Goal: Task Accomplishment & Management: Manage account settings

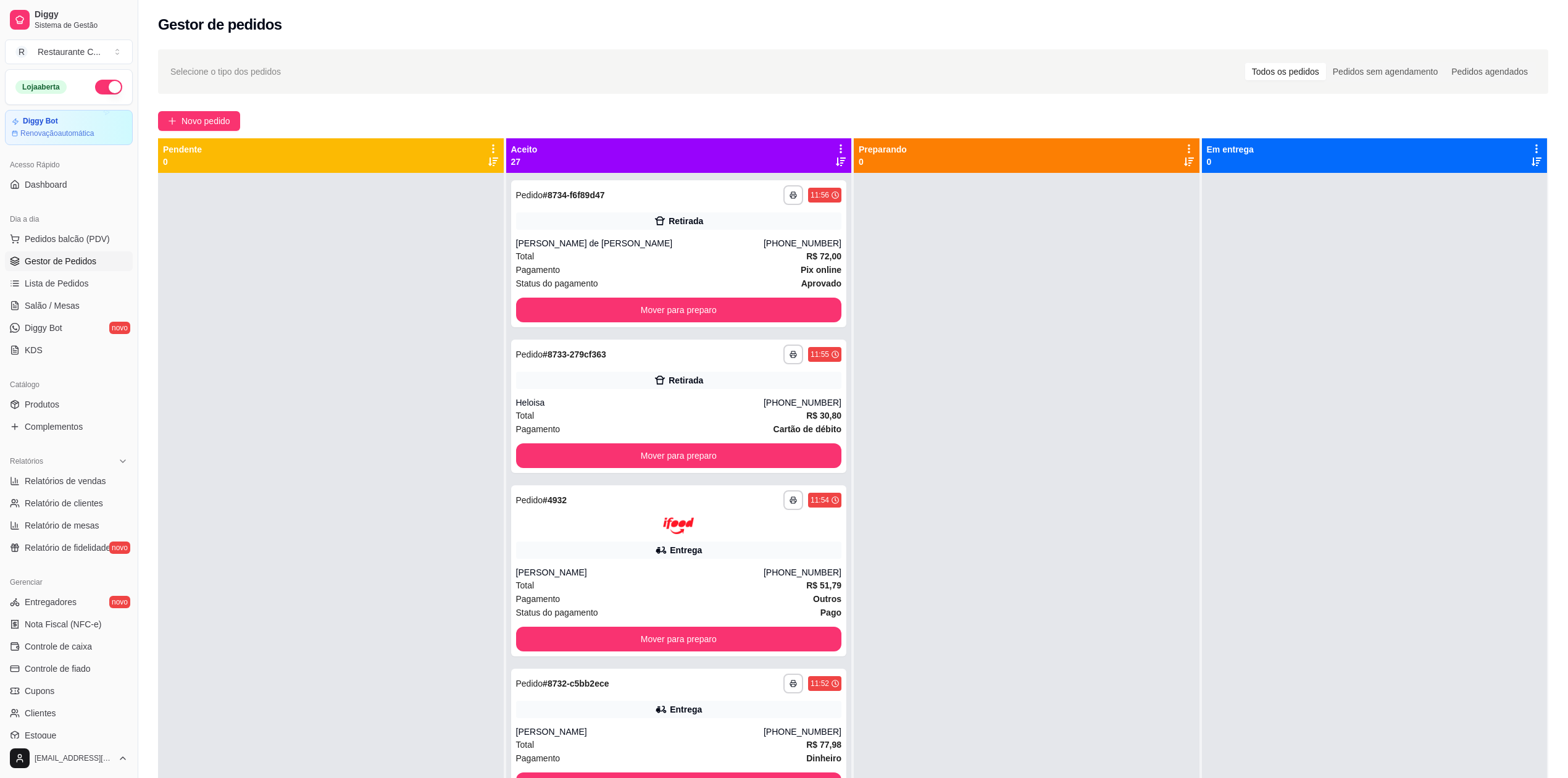
click at [1051, 481] on div at bounding box center [1027, 561] width 346 height 778
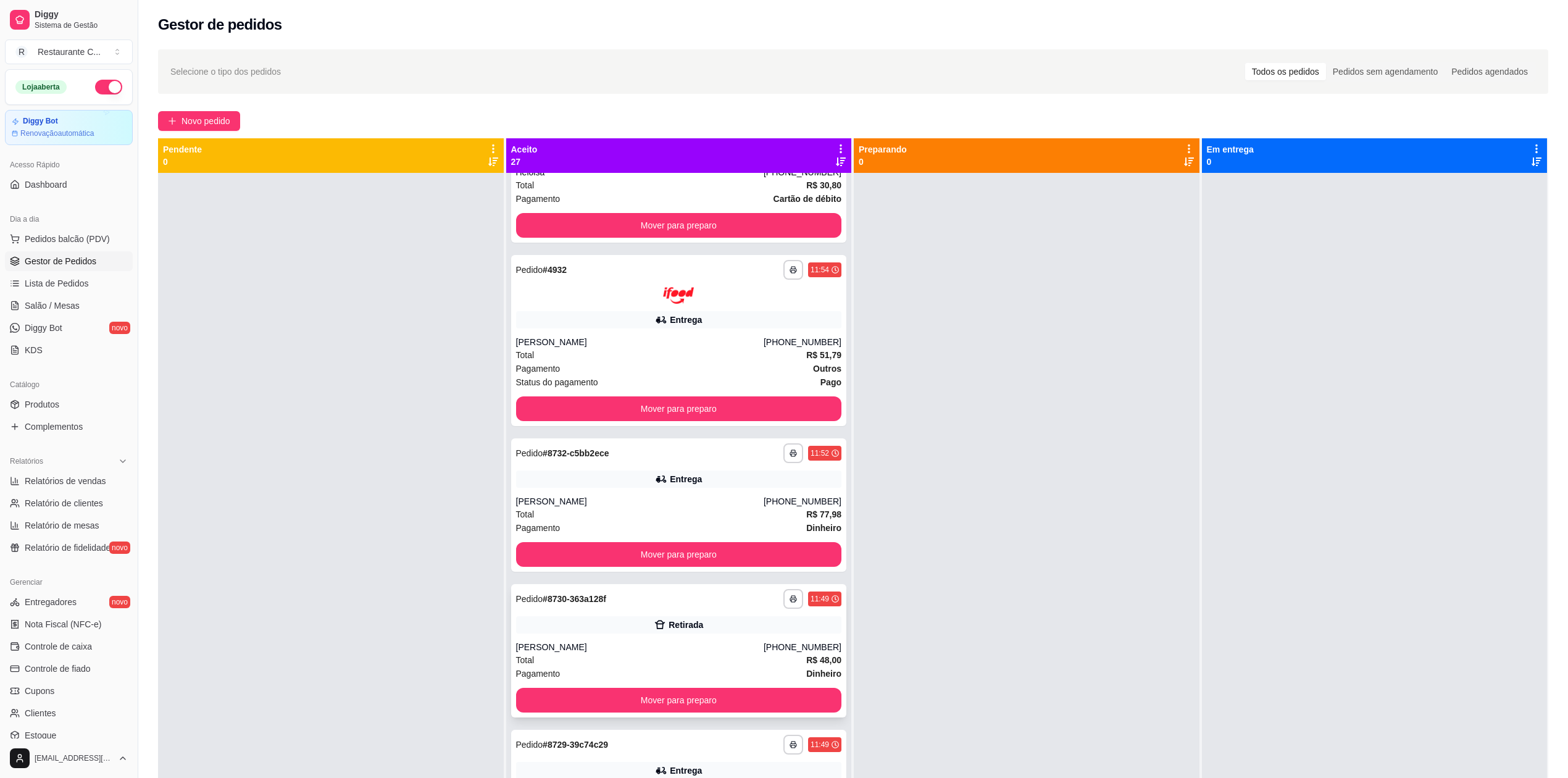
scroll to position [329, 0]
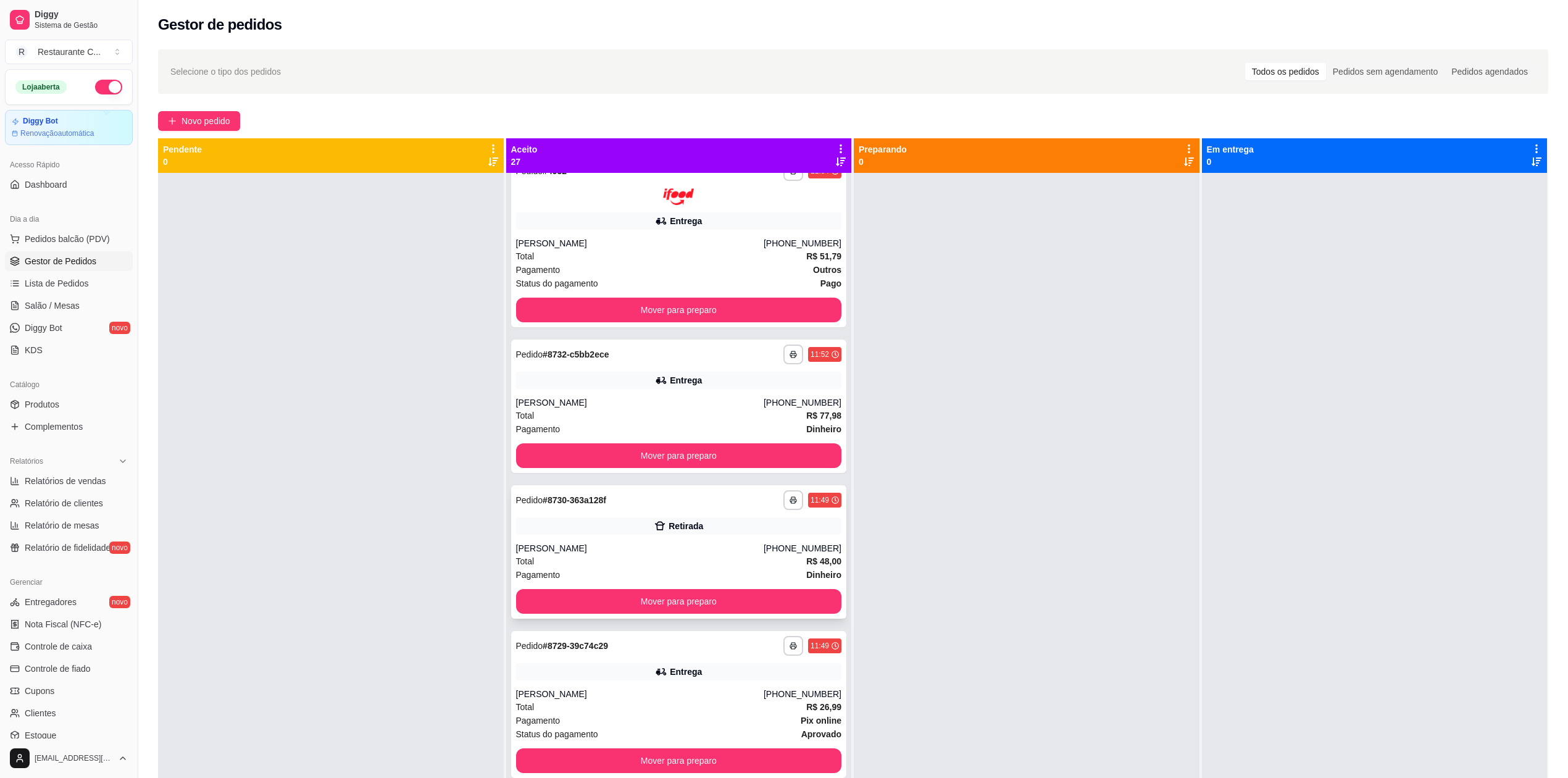
click at [603, 523] on div "Retirada" at bounding box center [679, 526] width 326 height 17
click at [297, 463] on div at bounding box center [331, 561] width 346 height 778
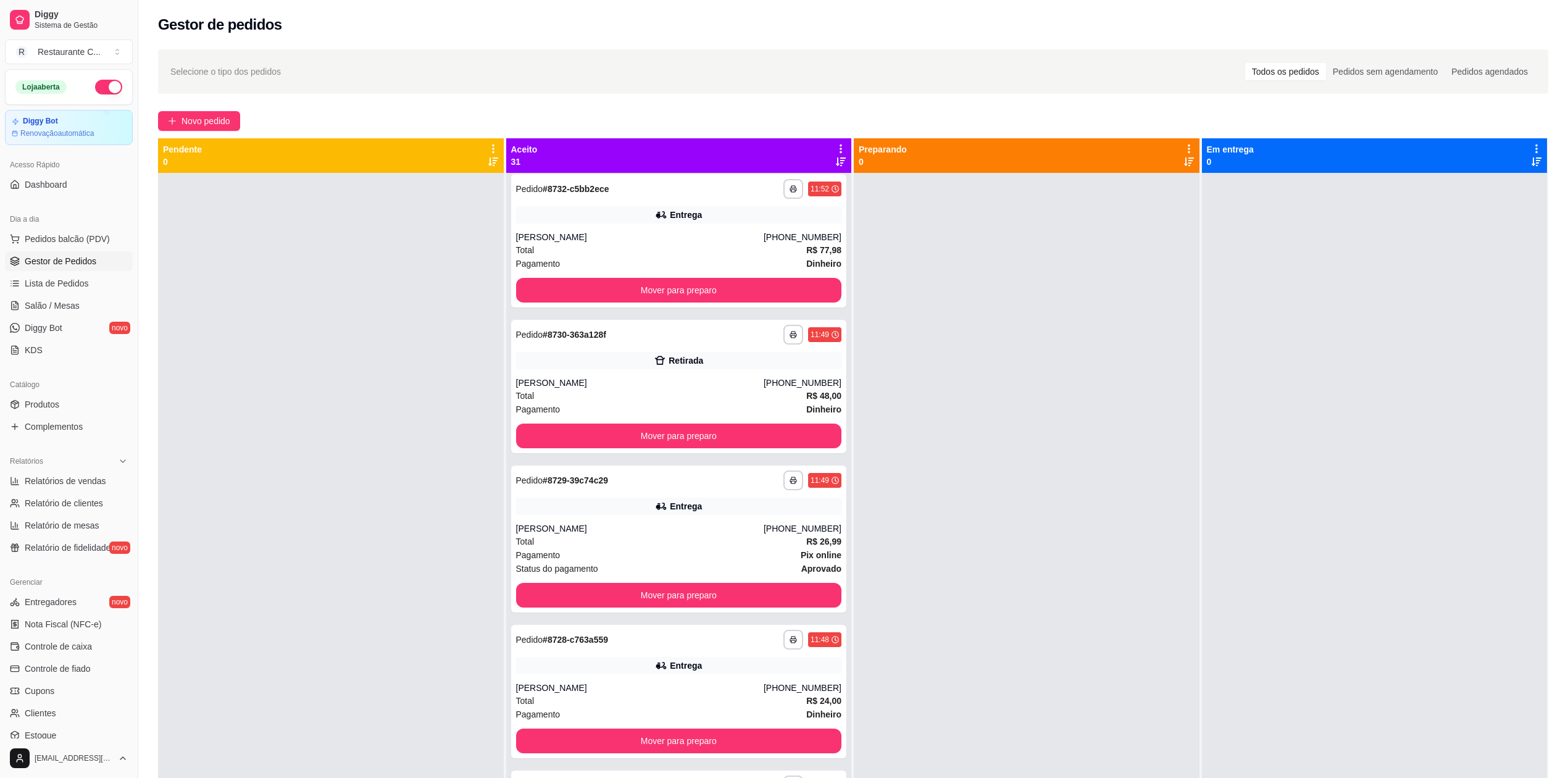
scroll to position [1260, 0]
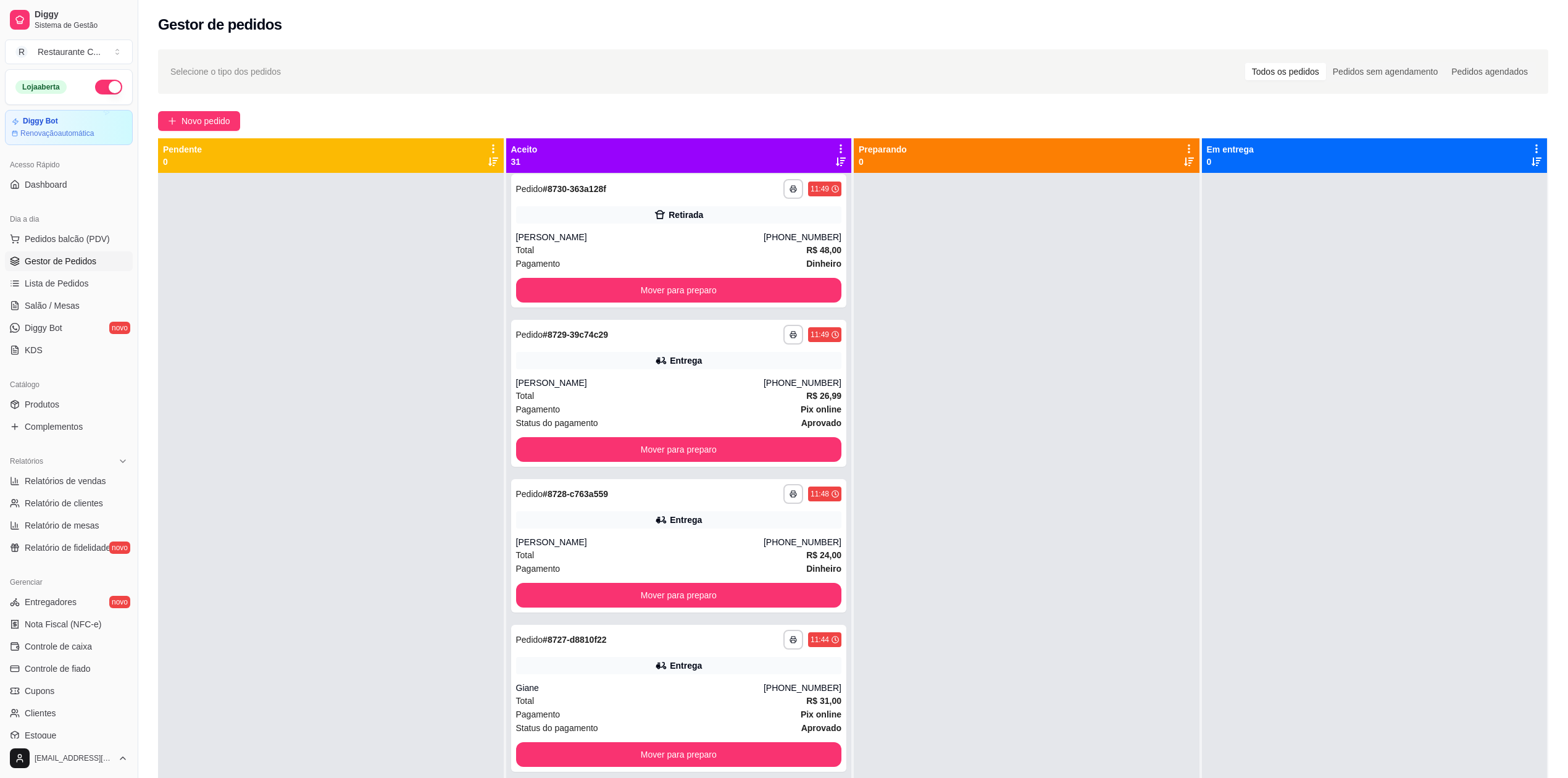
click at [81, 263] on span "Gestor de Pedidos" at bounding box center [60, 261] width 71 height 13
click at [63, 428] on span "Complementos" at bounding box center [53, 427] width 58 height 13
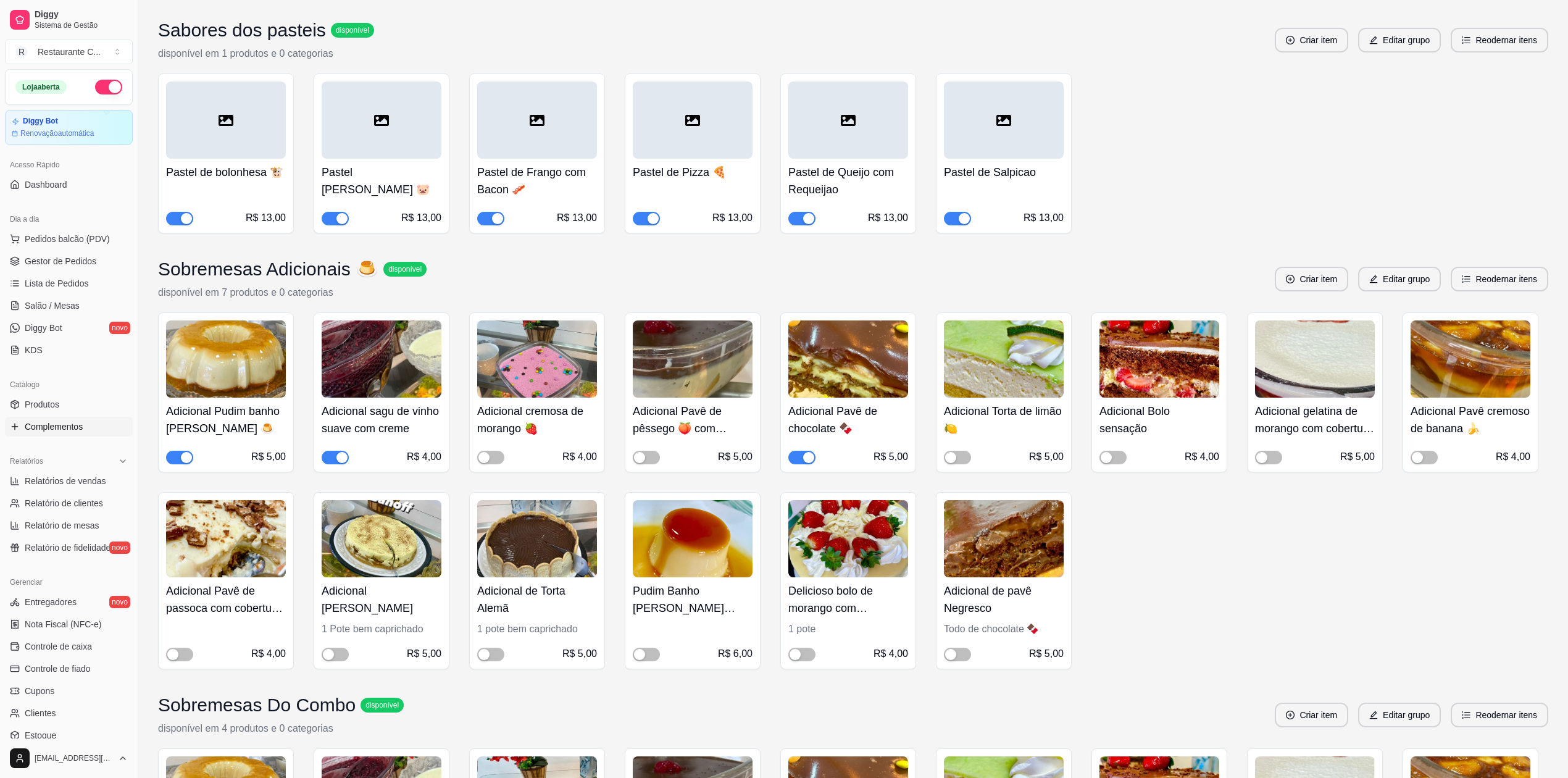
scroll to position [1976, 0]
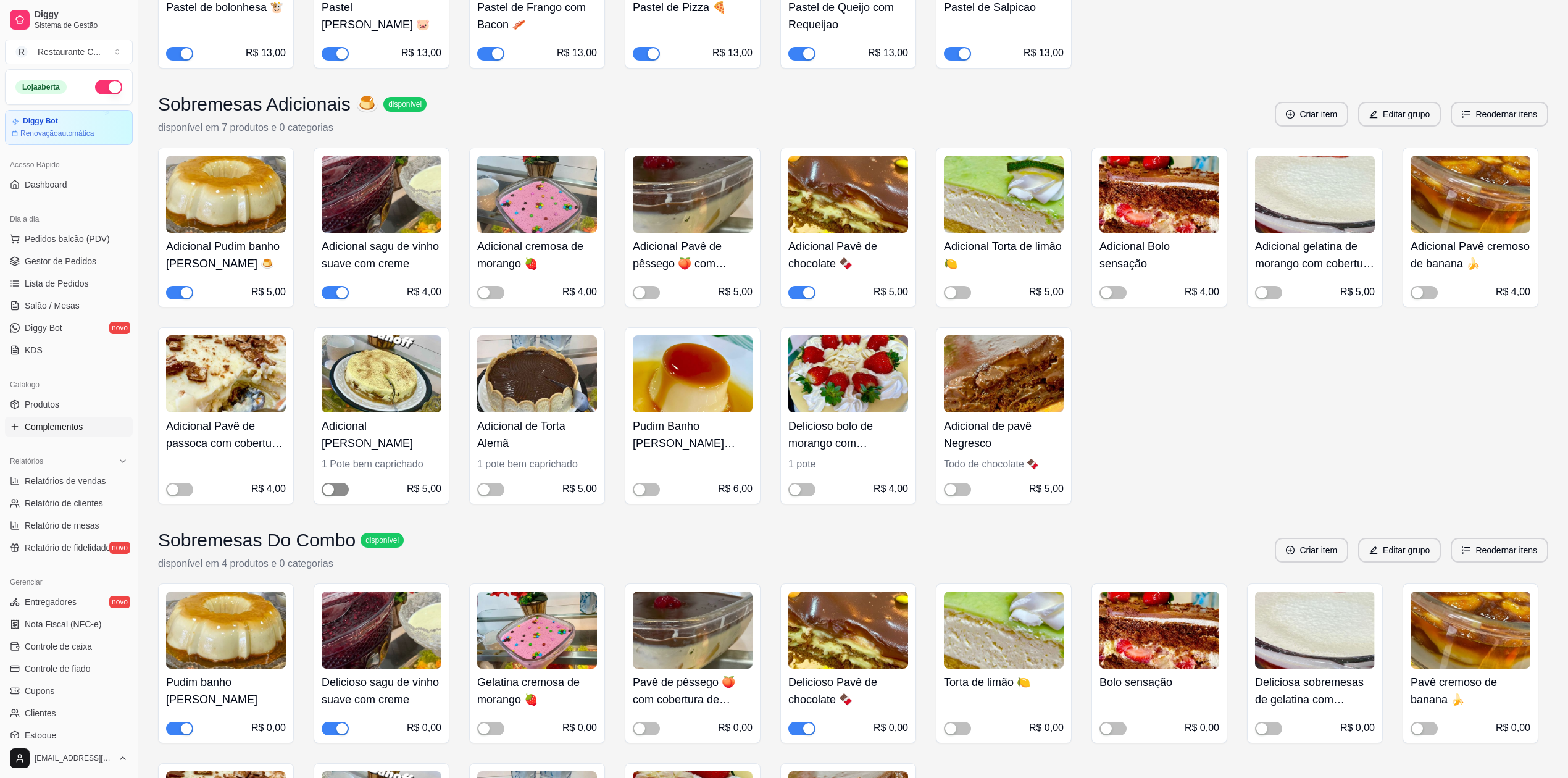
click at [337, 492] on span "button" at bounding box center [335, 489] width 27 height 13
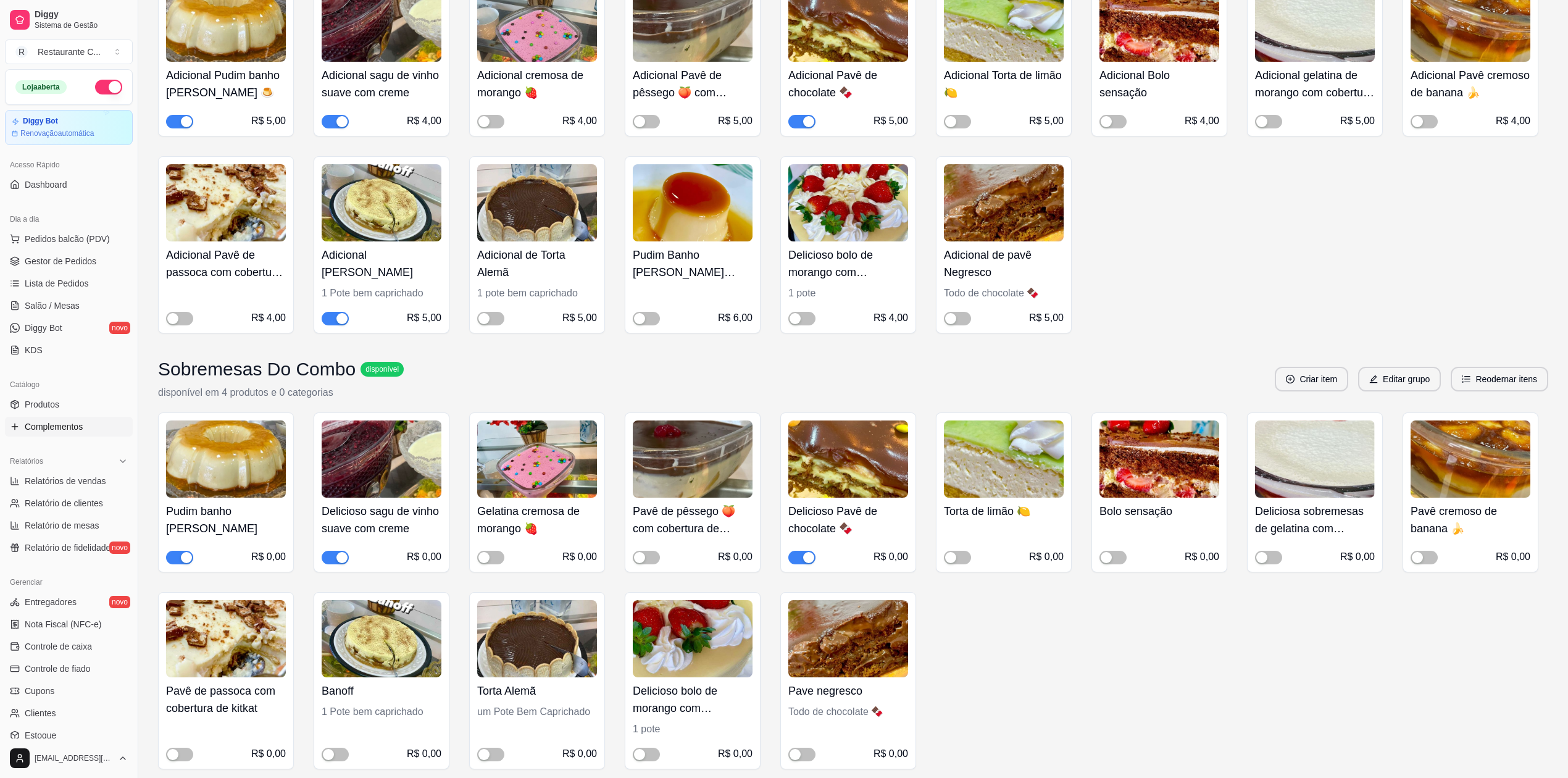
scroll to position [2387, 0]
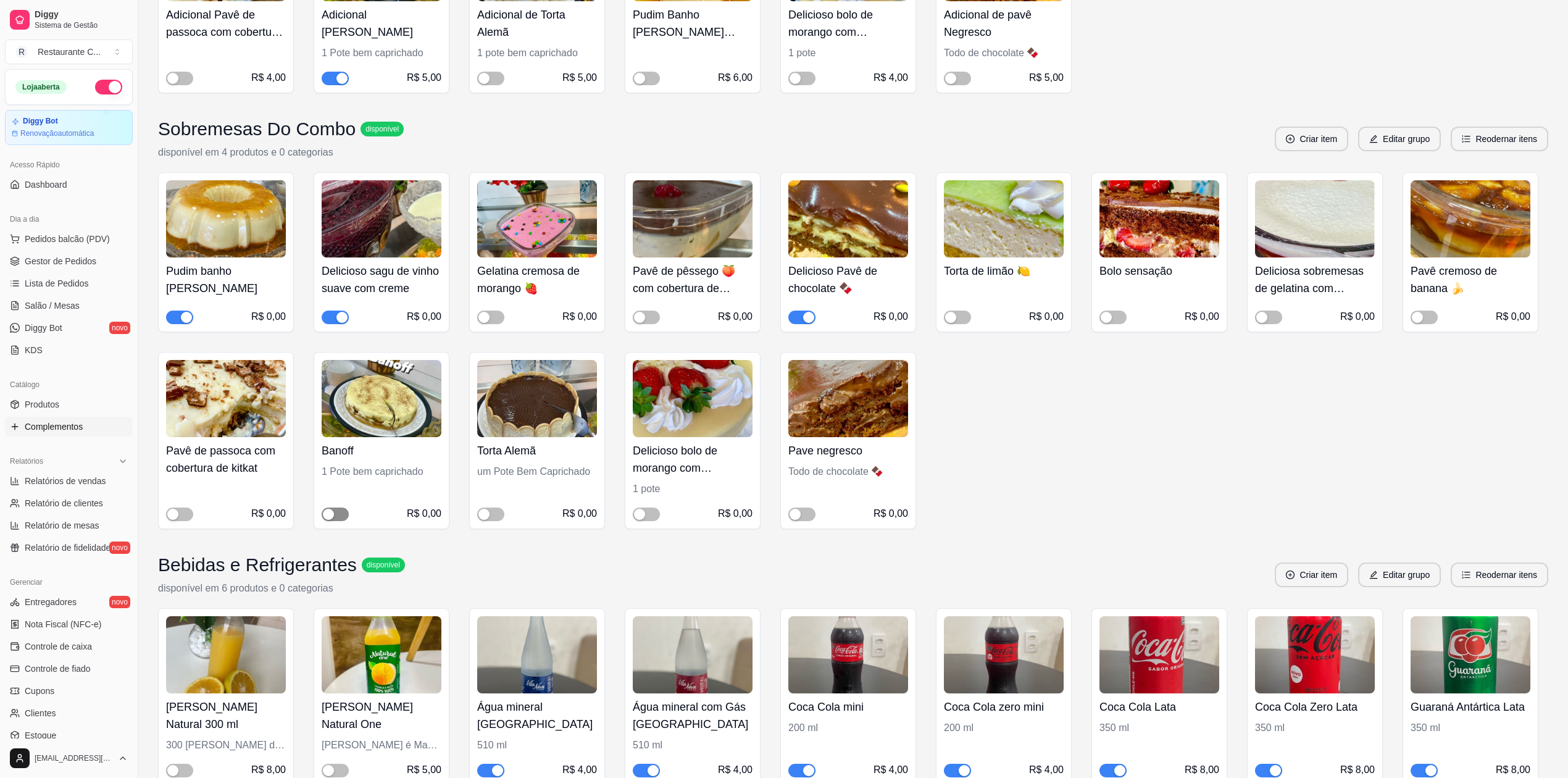
click at [333, 516] on div "button" at bounding box center [328, 514] width 11 height 11
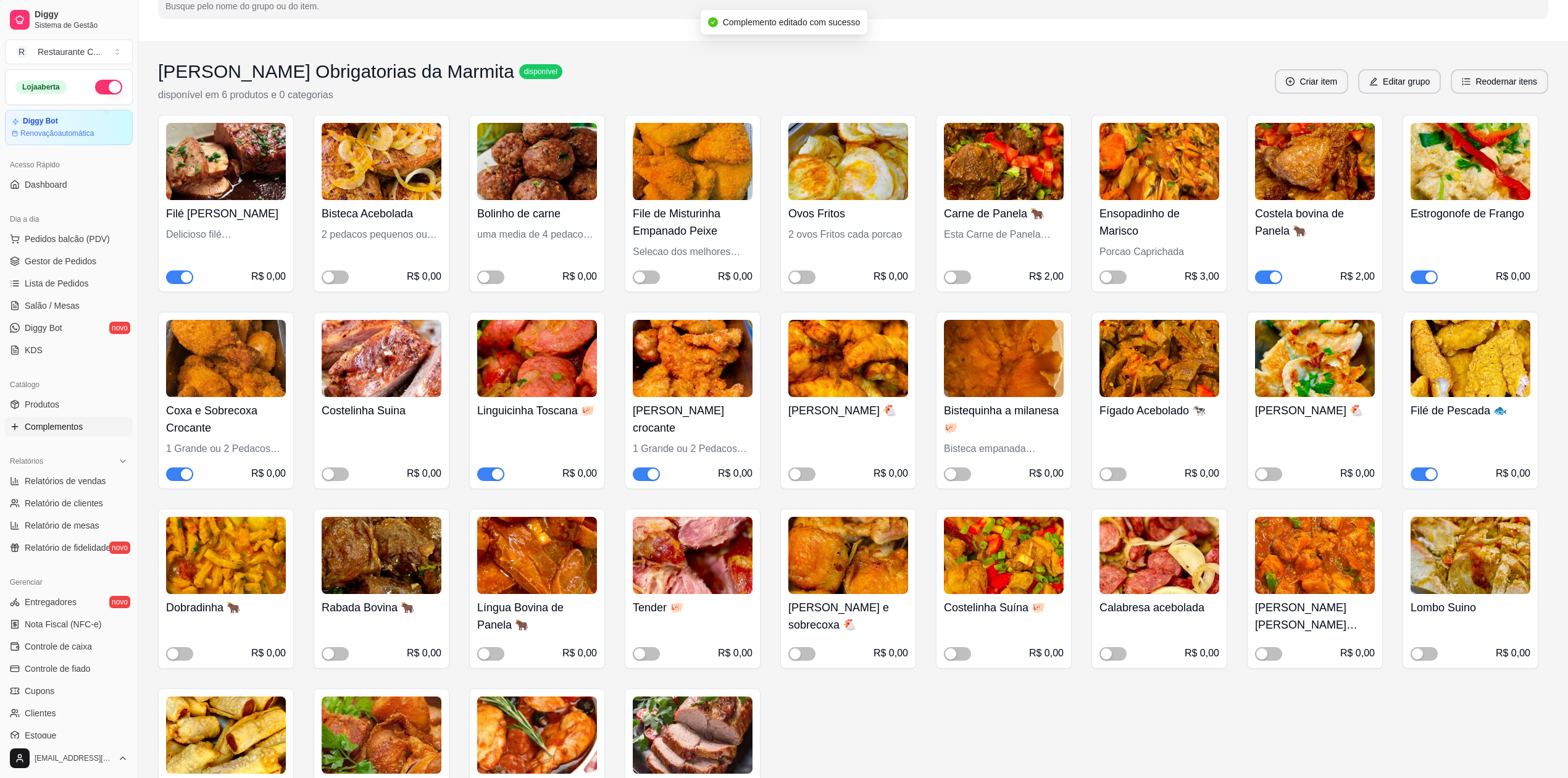
scroll to position [82, 0]
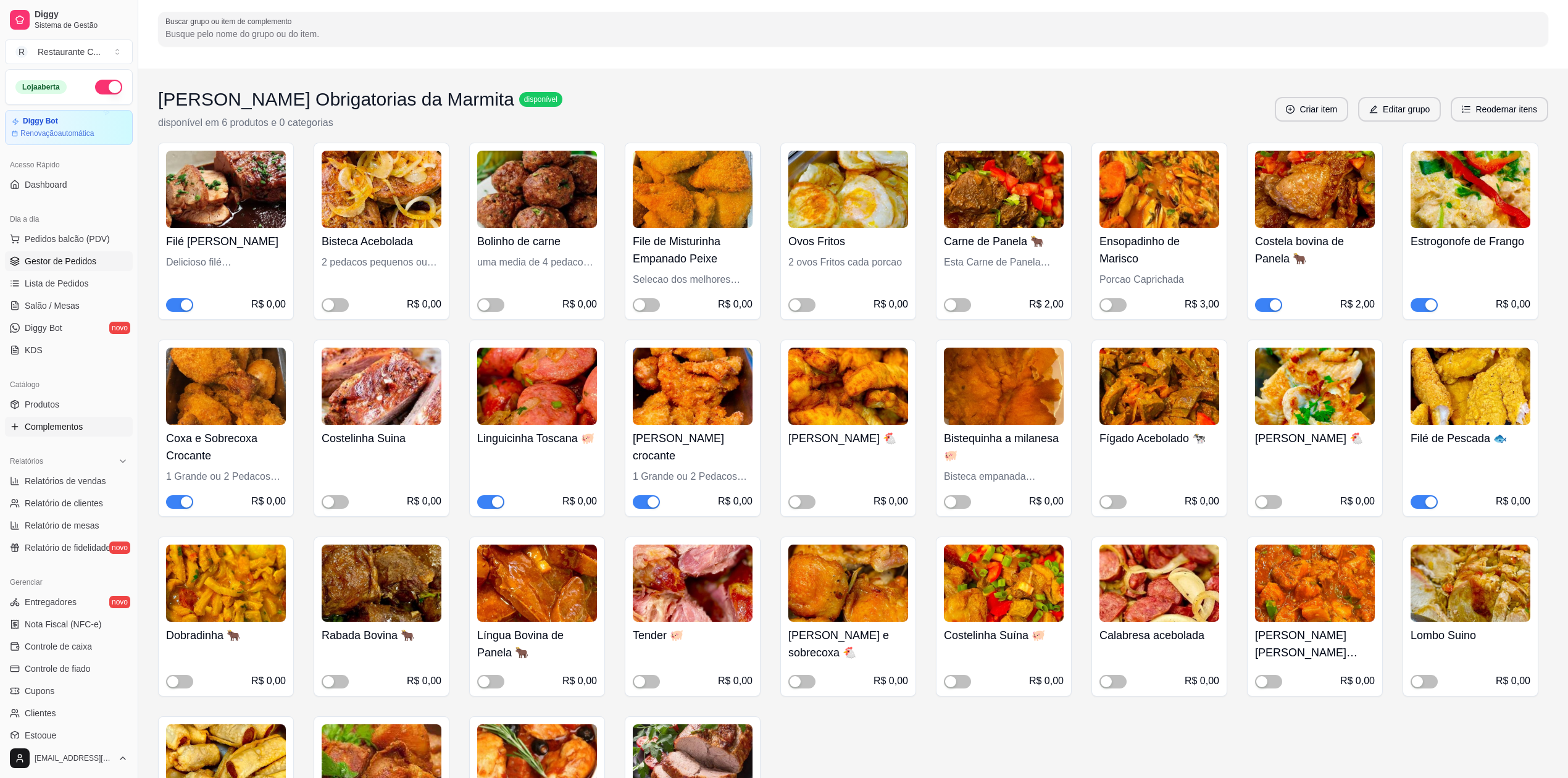
click at [55, 255] on span "Gestor de Pedidos" at bounding box center [60, 261] width 71 height 13
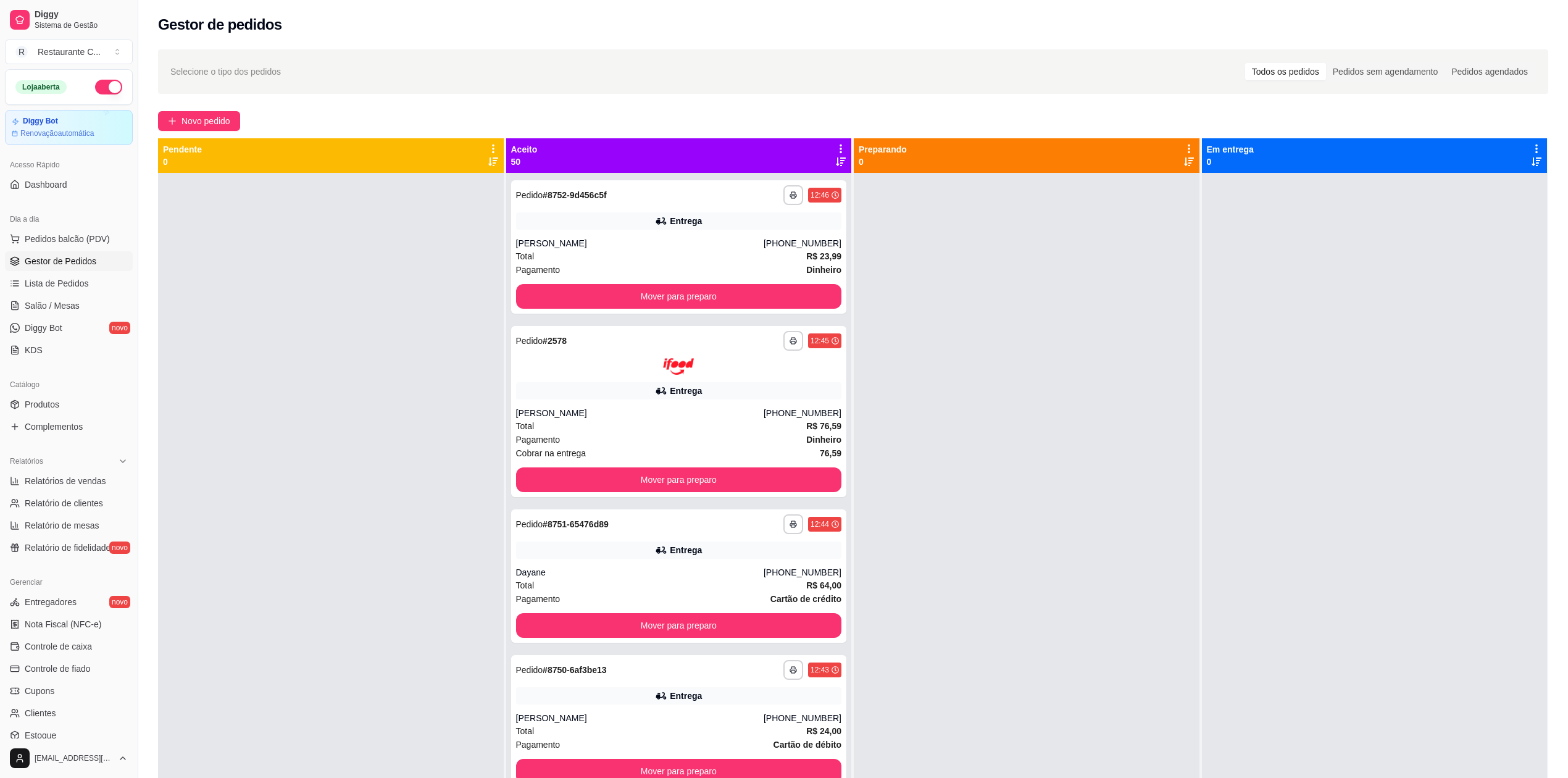
click at [759, 556] on div "Entrega" at bounding box center [679, 550] width 326 height 17
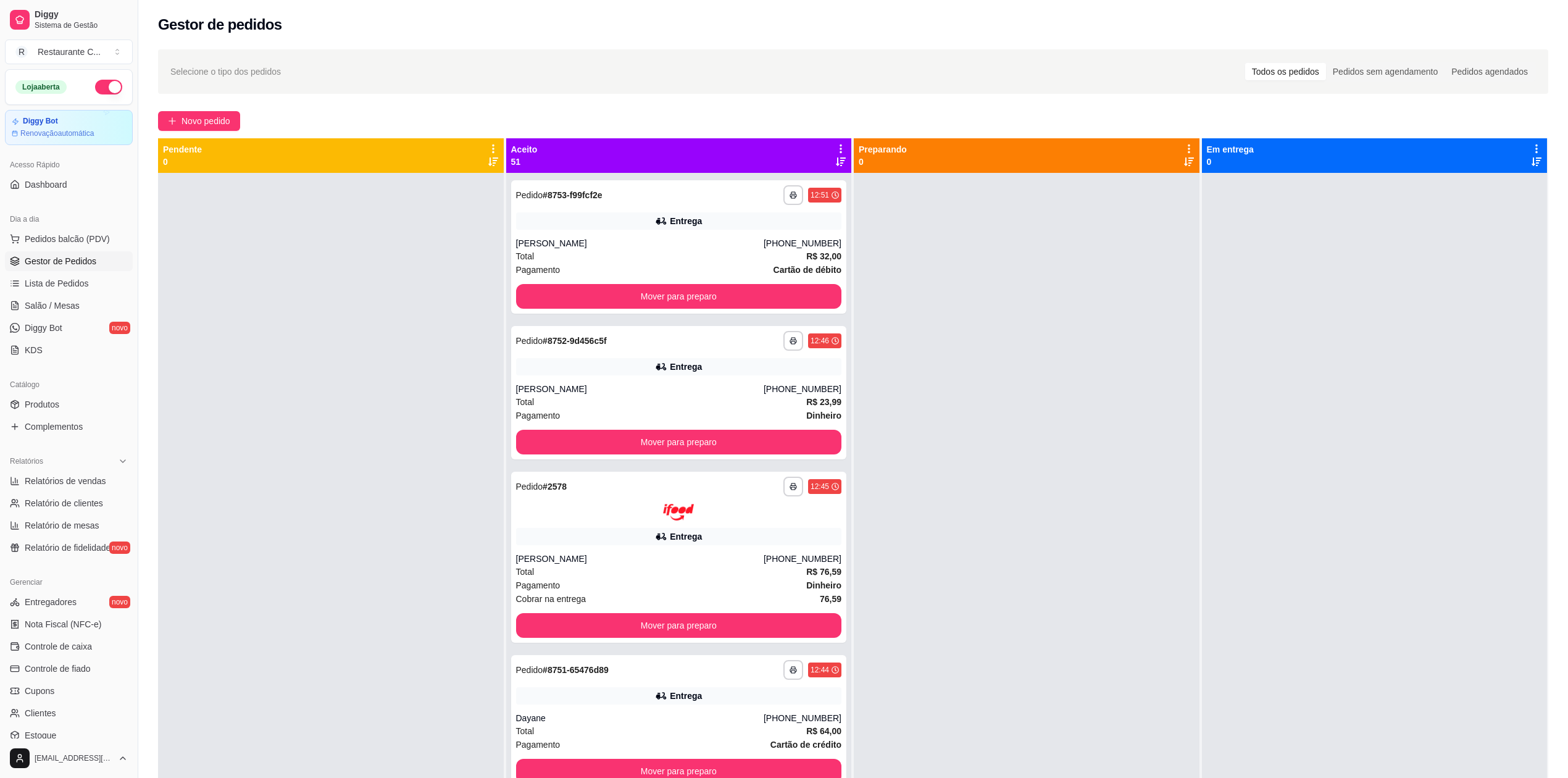
click at [835, 151] on icon at bounding box center [841, 149] width 11 height 11
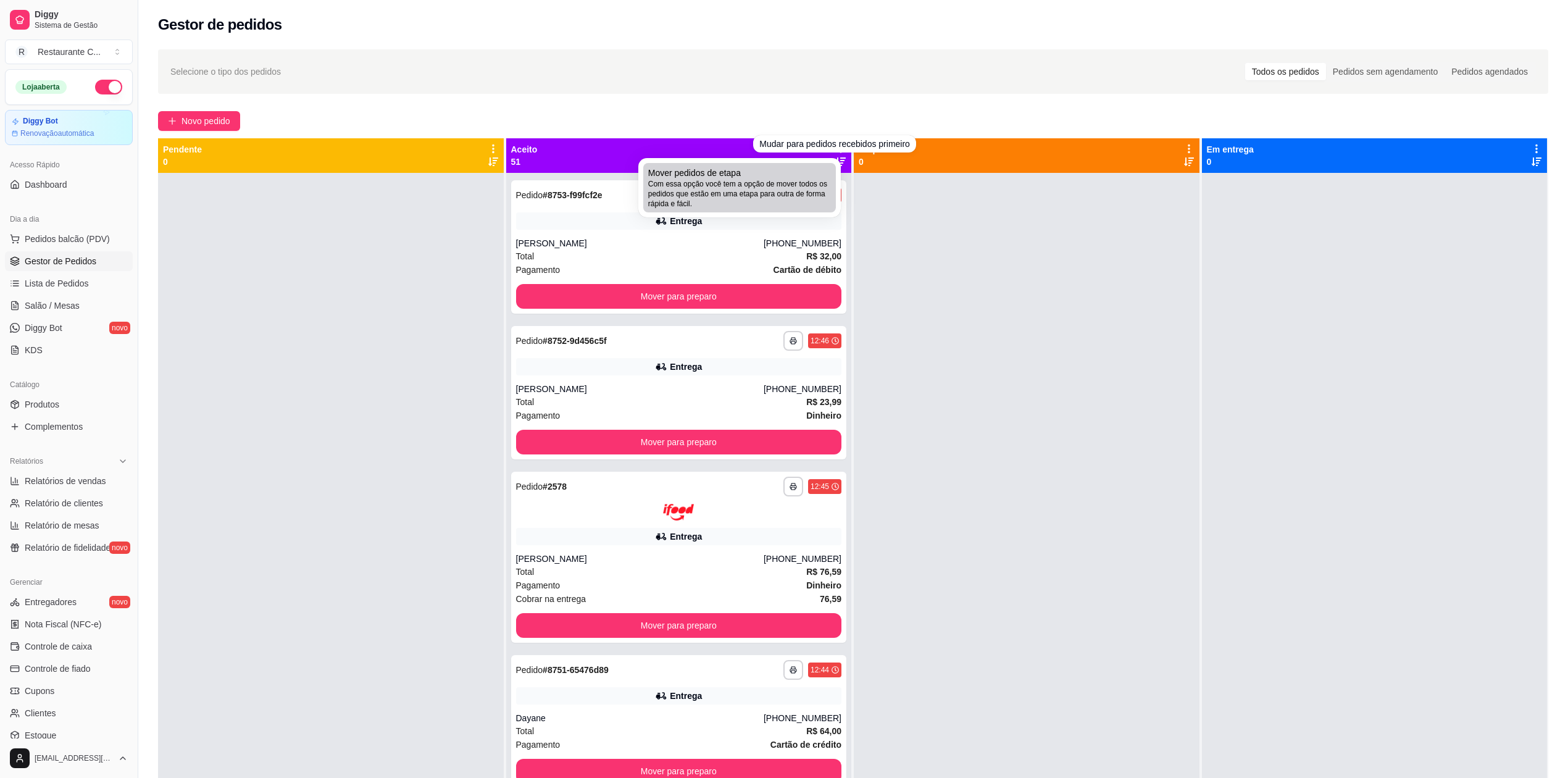
click at [771, 193] on span "Com essa opção você tem a opção de mover todos os pedidos que estão em uma etap…" at bounding box center [739, 194] width 183 height 29
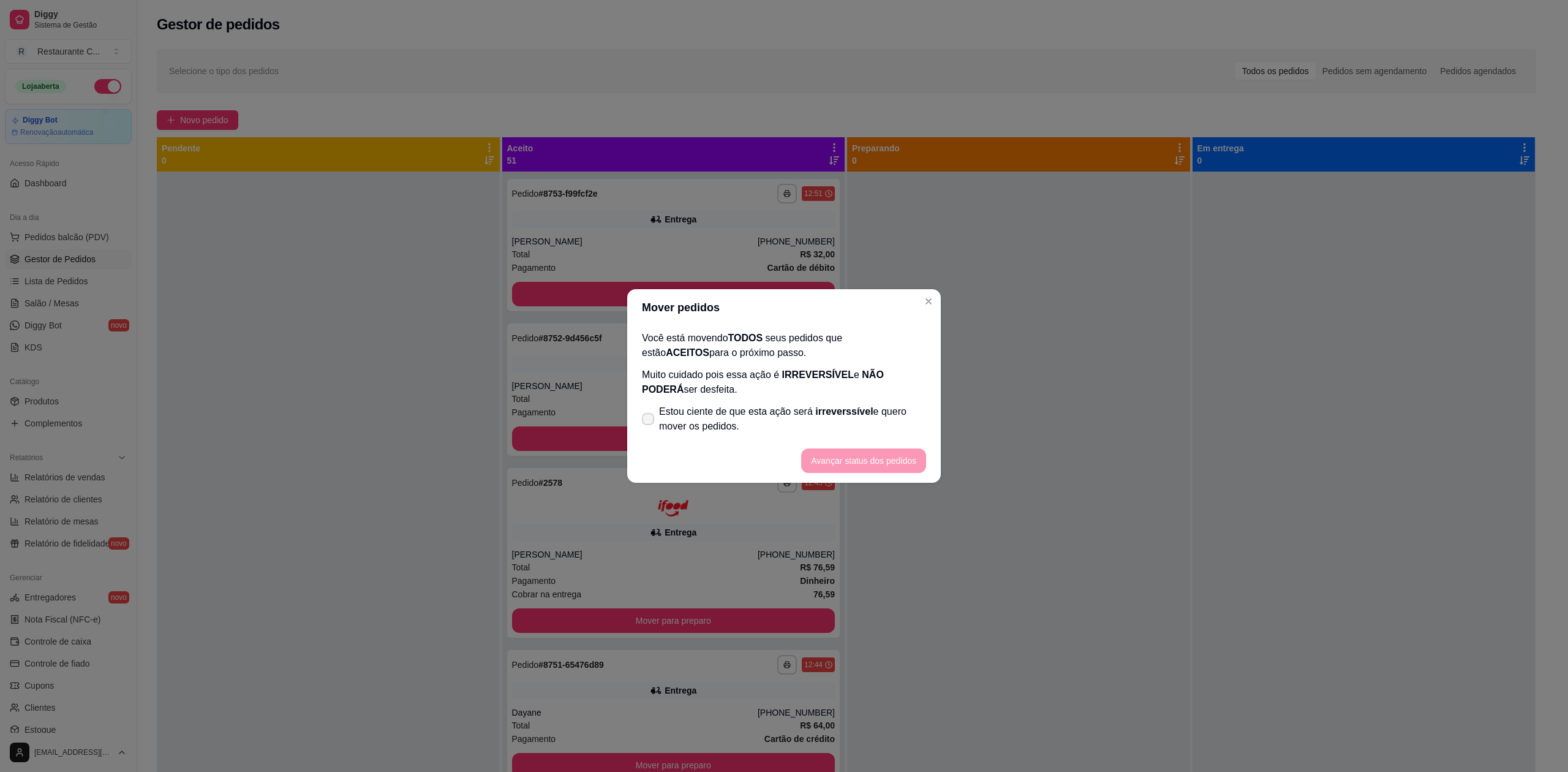
click at [654, 419] on label "Estou ciente de que esta ação será irreverssível e quero mover os pedidos." at bounding box center [784, 419] width 294 height 39
click at [649, 421] on input "Estou ciente de que esta ação será irreverssível e quero mover os pedidos." at bounding box center [645, 425] width 8 height 8
checkbox input "true"
click at [831, 460] on button "Avançar status dos pedidos" at bounding box center [863, 461] width 121 height 24
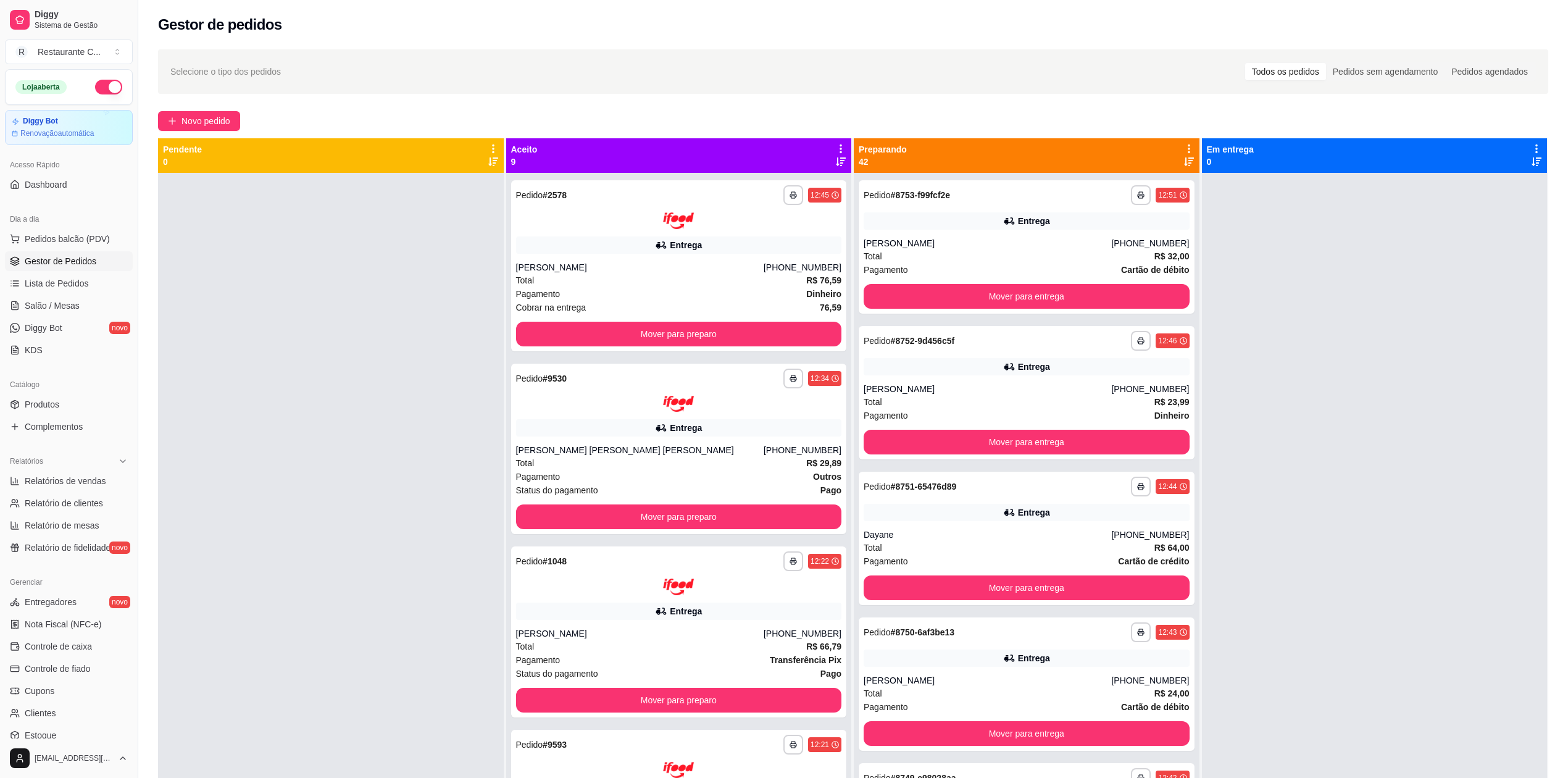
click at [1316, 284] on div at bounding box center [1375, 561] width 346 height 778
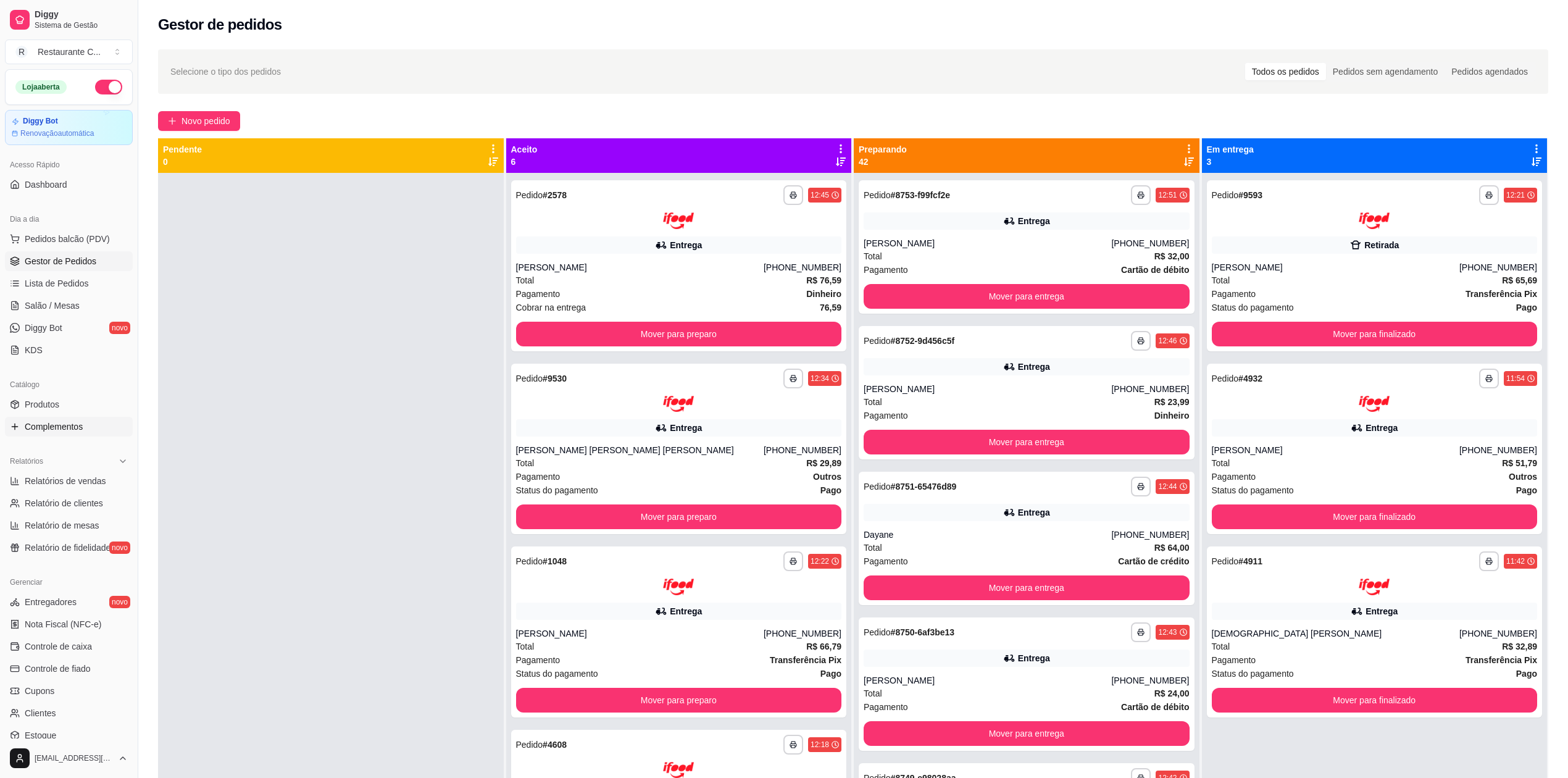
click at [65, 425] on span "Complementos" at bounding box center [53, 427] width 58 height 13
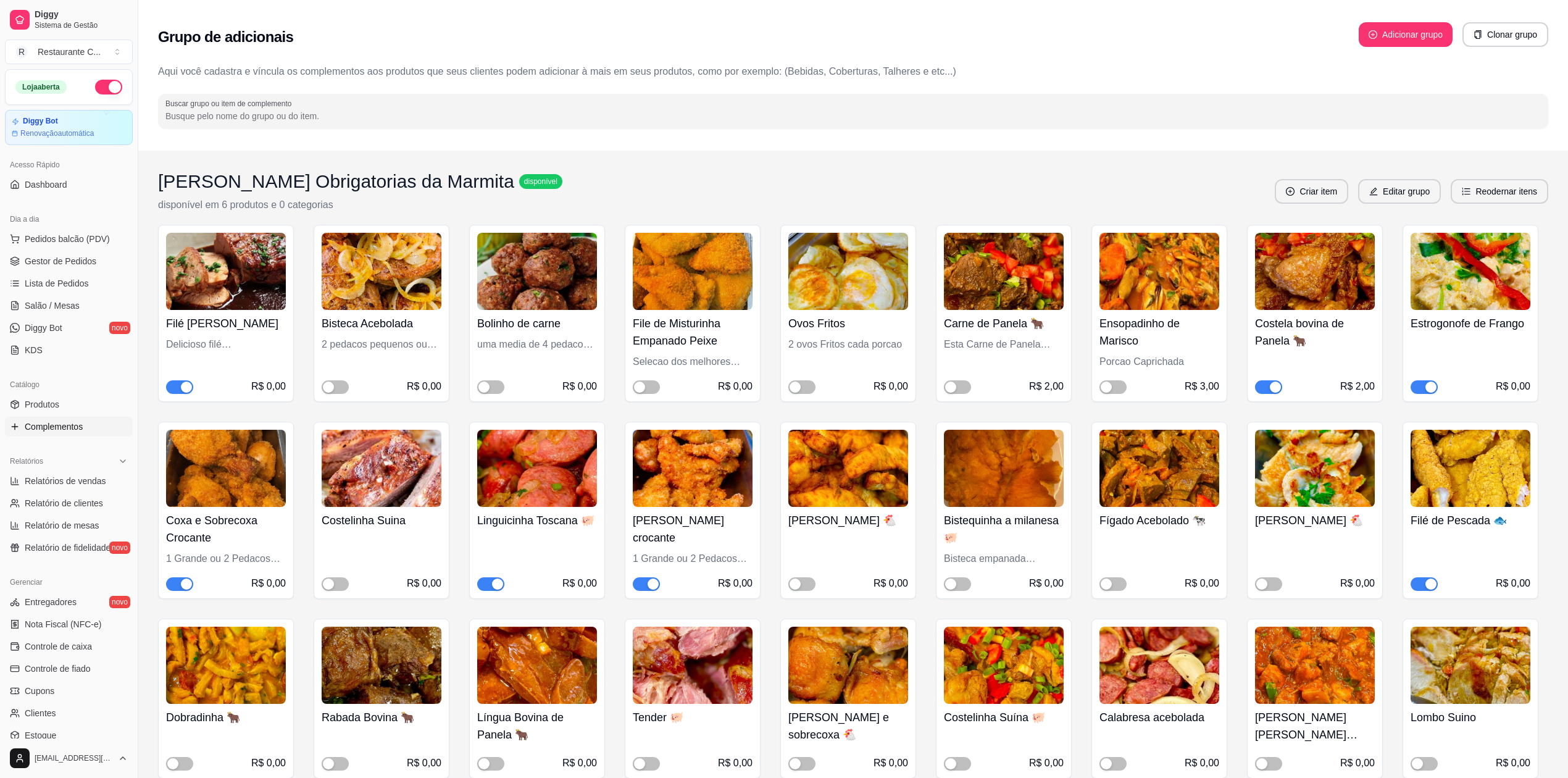
click at [1266, 389] on span "button" at bounding box center [1269, 387] width 27 height 13
click at [82, 255] on span "Gestor de Pedidos" at bounding box center [60, 261] width 71 height 13
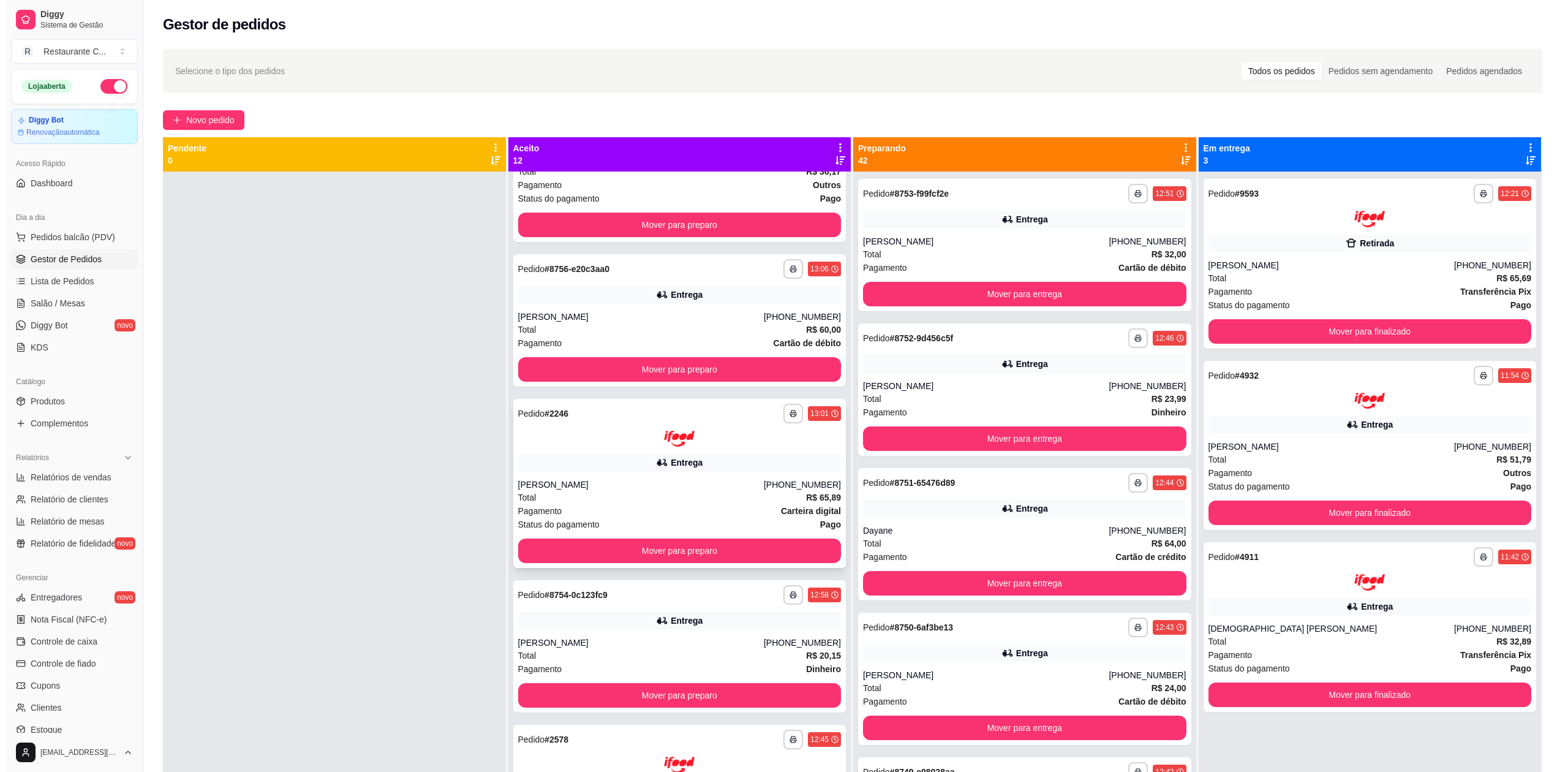
scroll to position [408, 0]
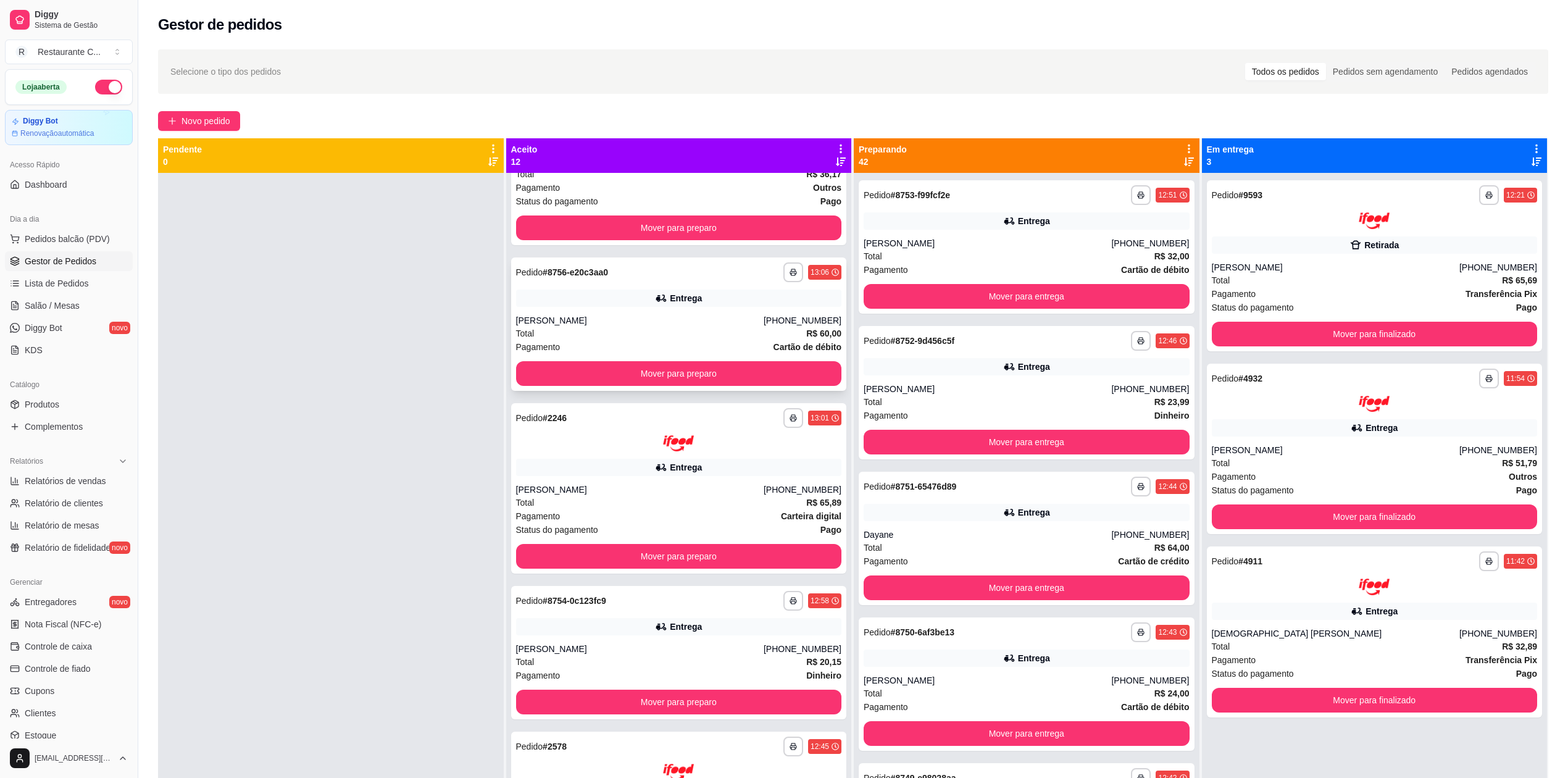
click at [623, 319] on div "[PERSON_NAME]" at bounding box center [639, 320] width 247 height 13
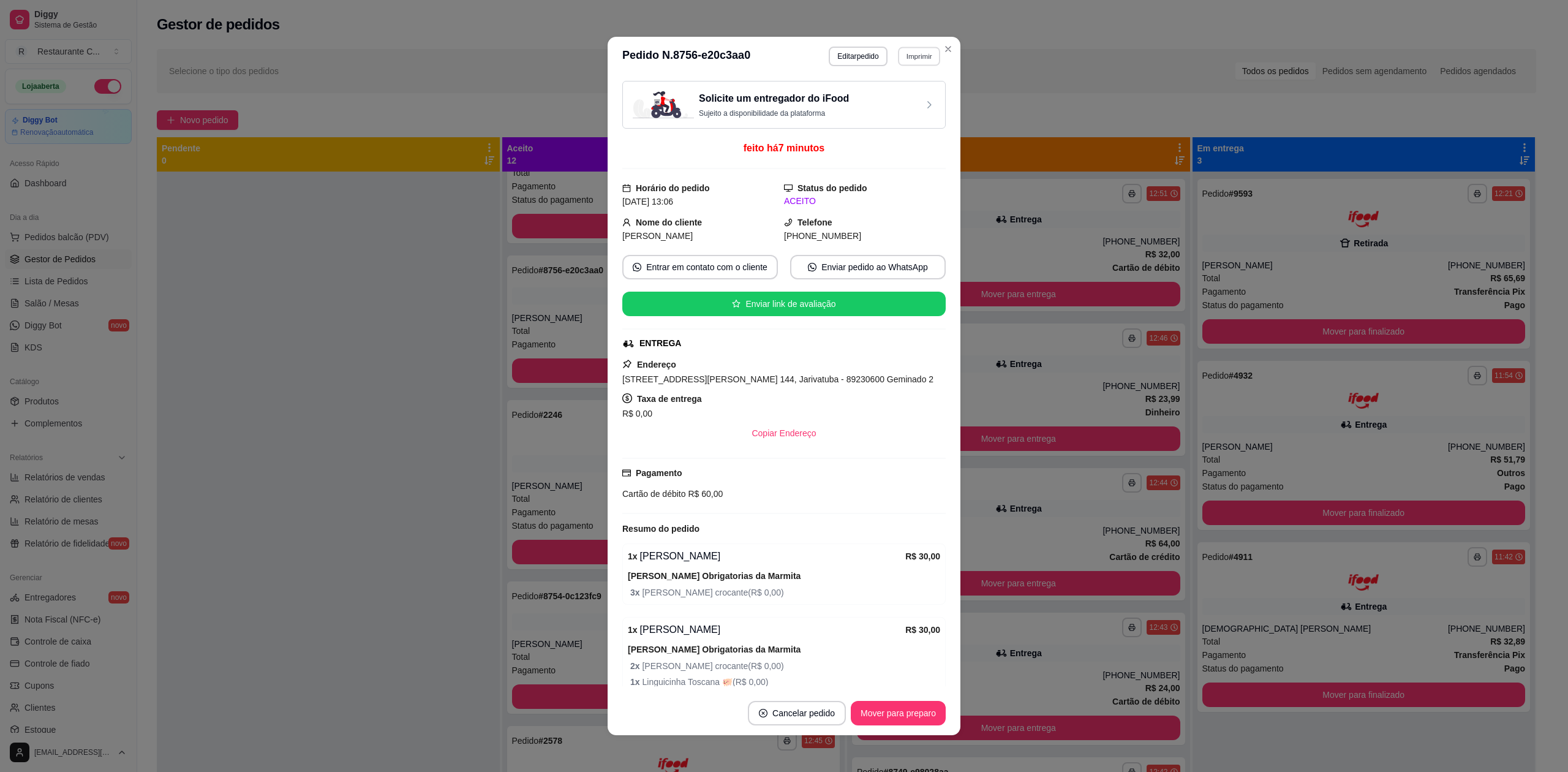
click at [917, 64] on button "Imprimir" at bounding box center [919, 56] width 42 height 19
click at [873, 99] on button "Delivery" at bounding box center [891, 99] width 89 height 20
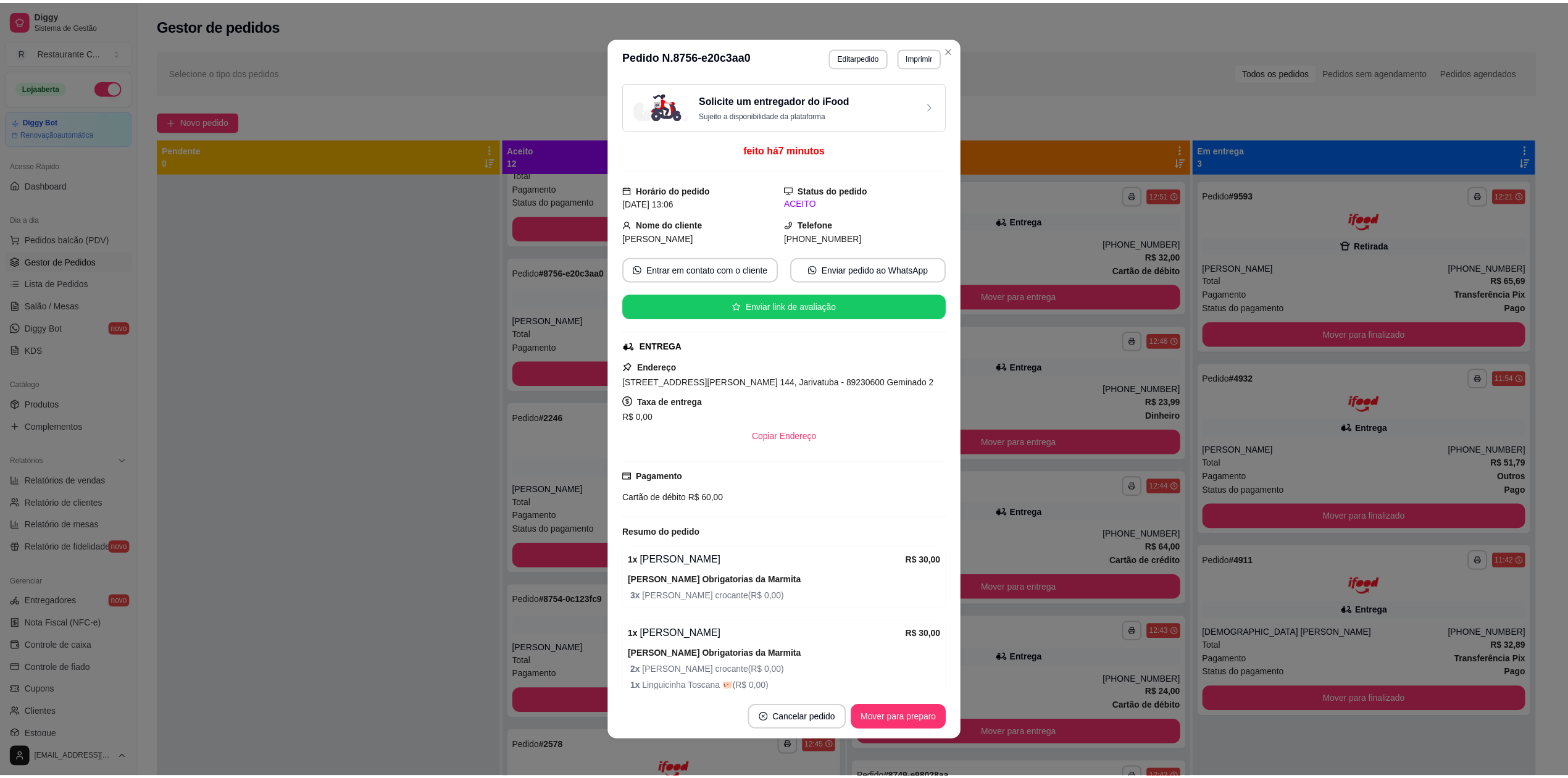
scroll to position [3, 0]
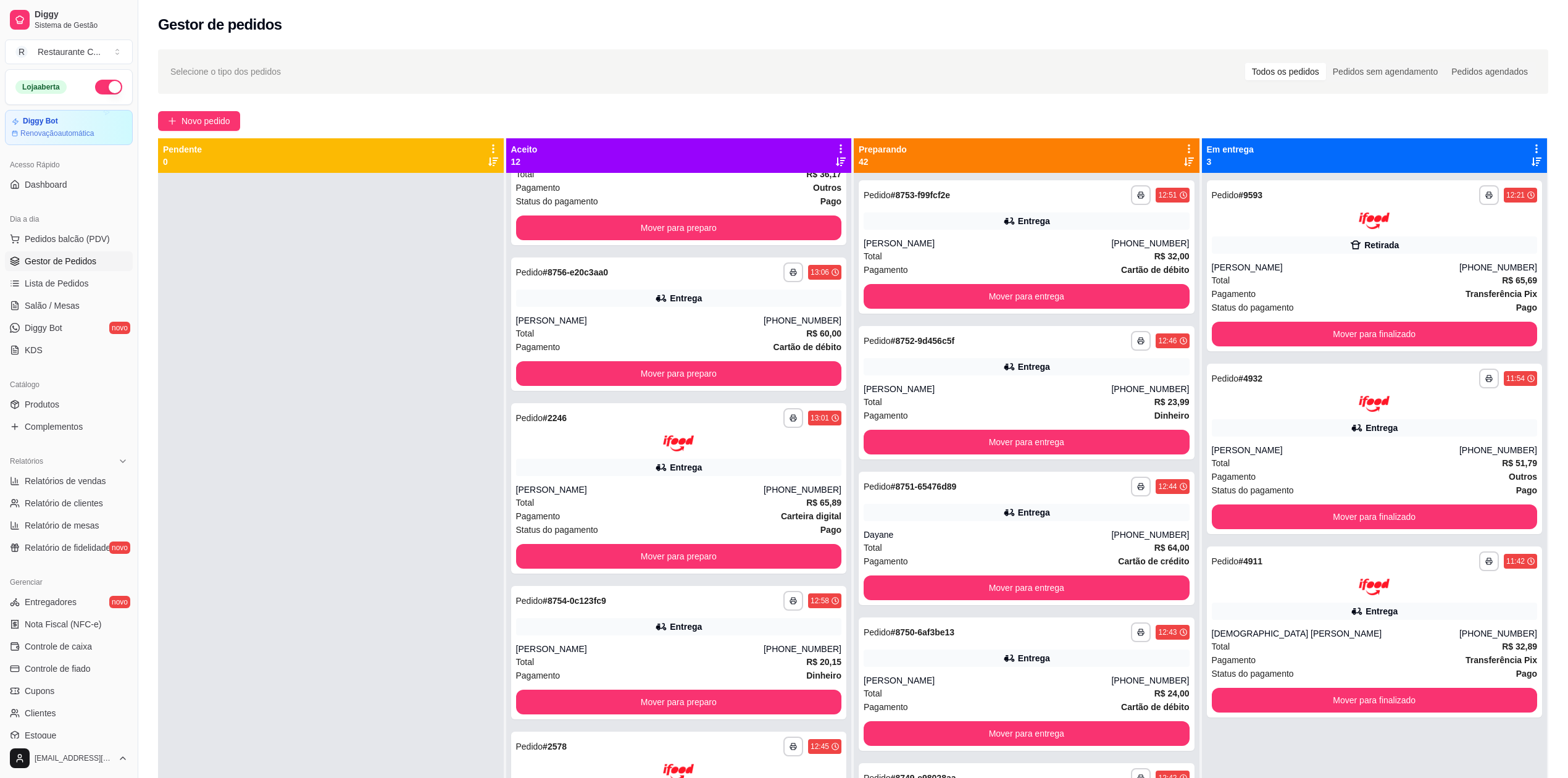
click at [87, 260] on span "Gestor de Pedidos" at bounding box center [60, 261] width 71 height 13
click at [58, 422] on span "Complementos" at bounding box center [53, 427] width 58 height 13
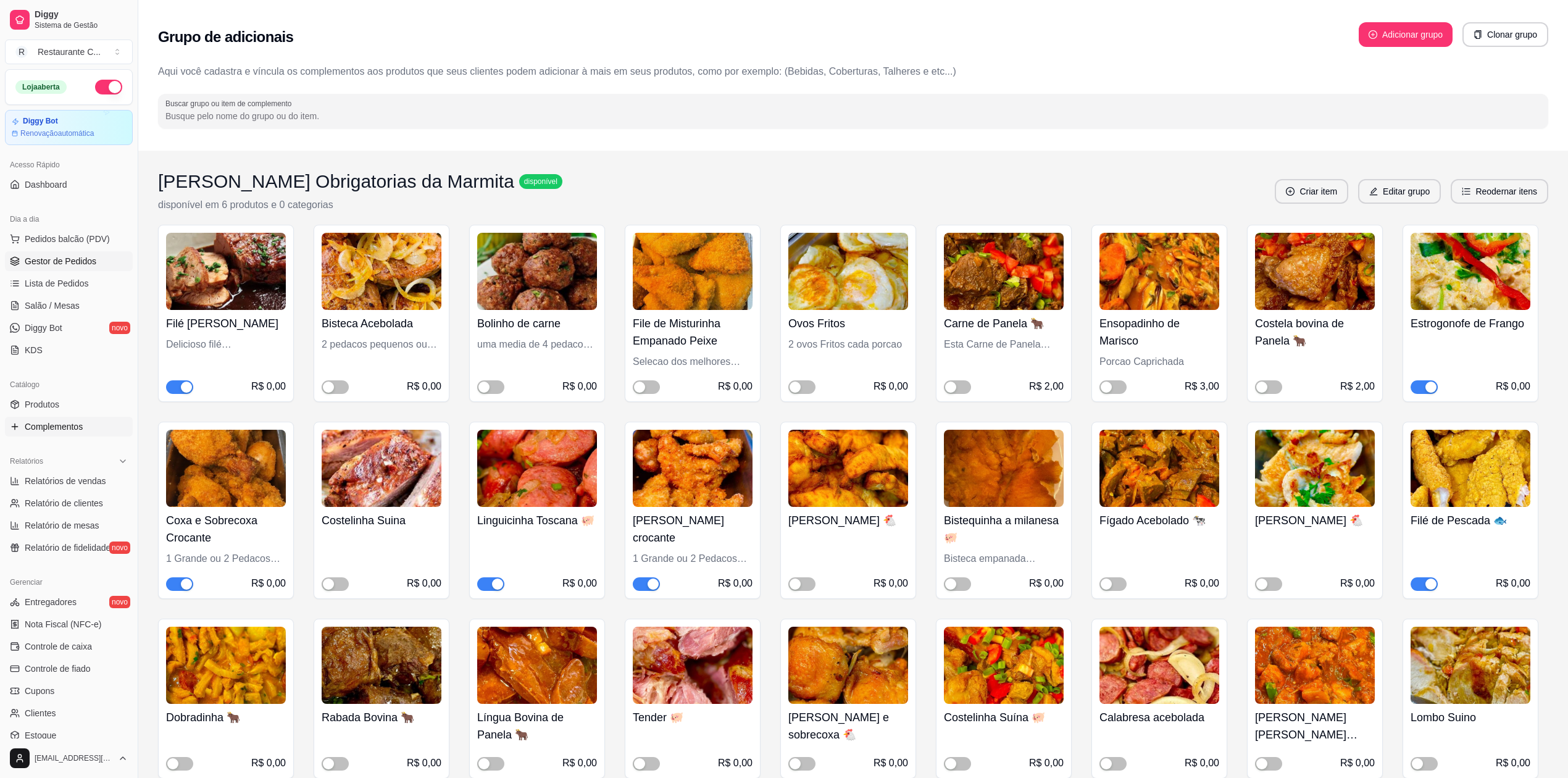
click at [53, 265] on span "Gestor de Pedidos" at bounding box center [60, 261] width 71 height 13
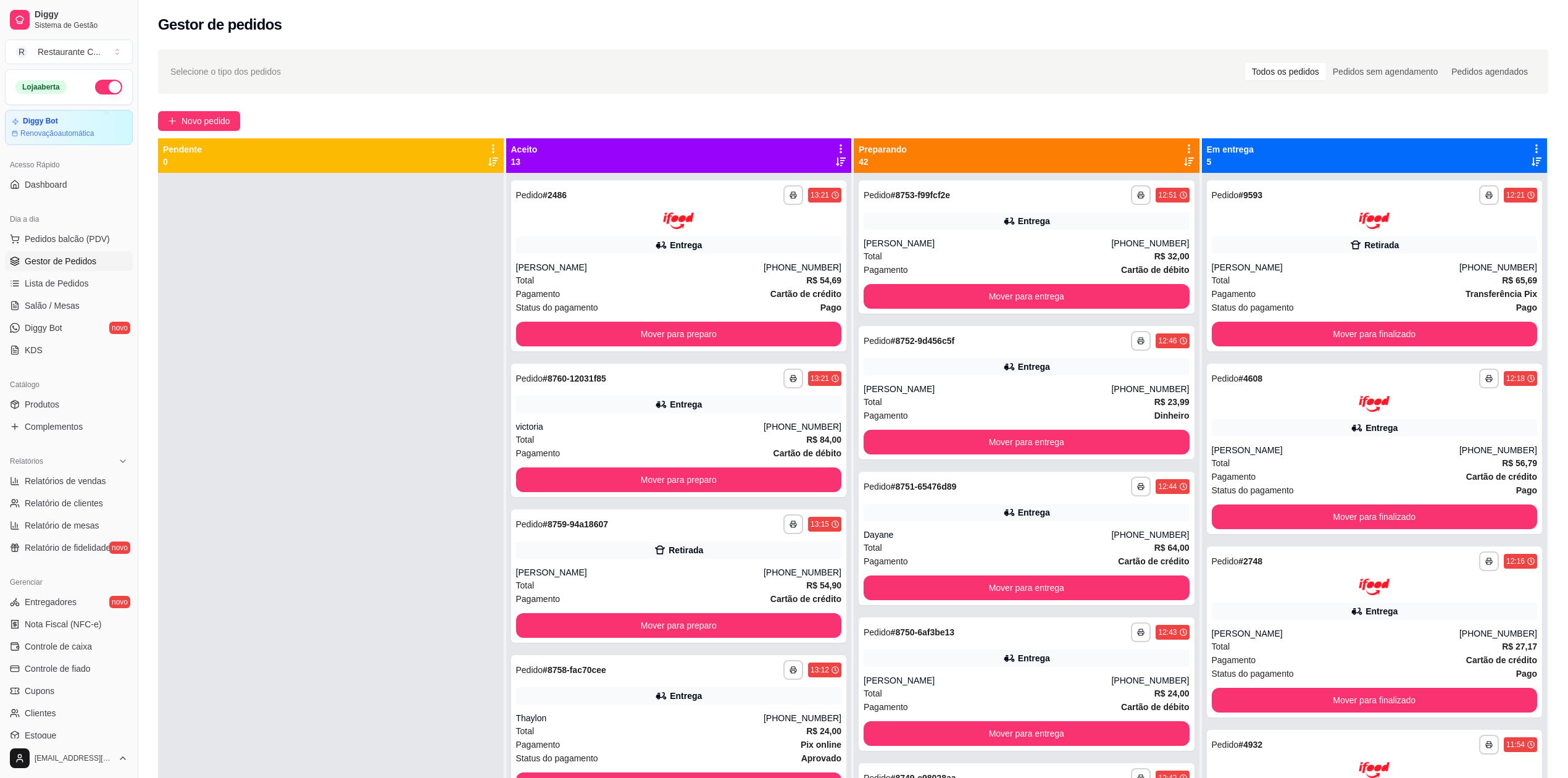
click at [835, 146] on icon at bounding box center [841, 149] width 11 height 11
click at [793, 174] on div "Mover pedidos de etapa Com essa opção você tem a opção de mover todos os pedido…" at bounding box center [739, 187] width 183 height 42
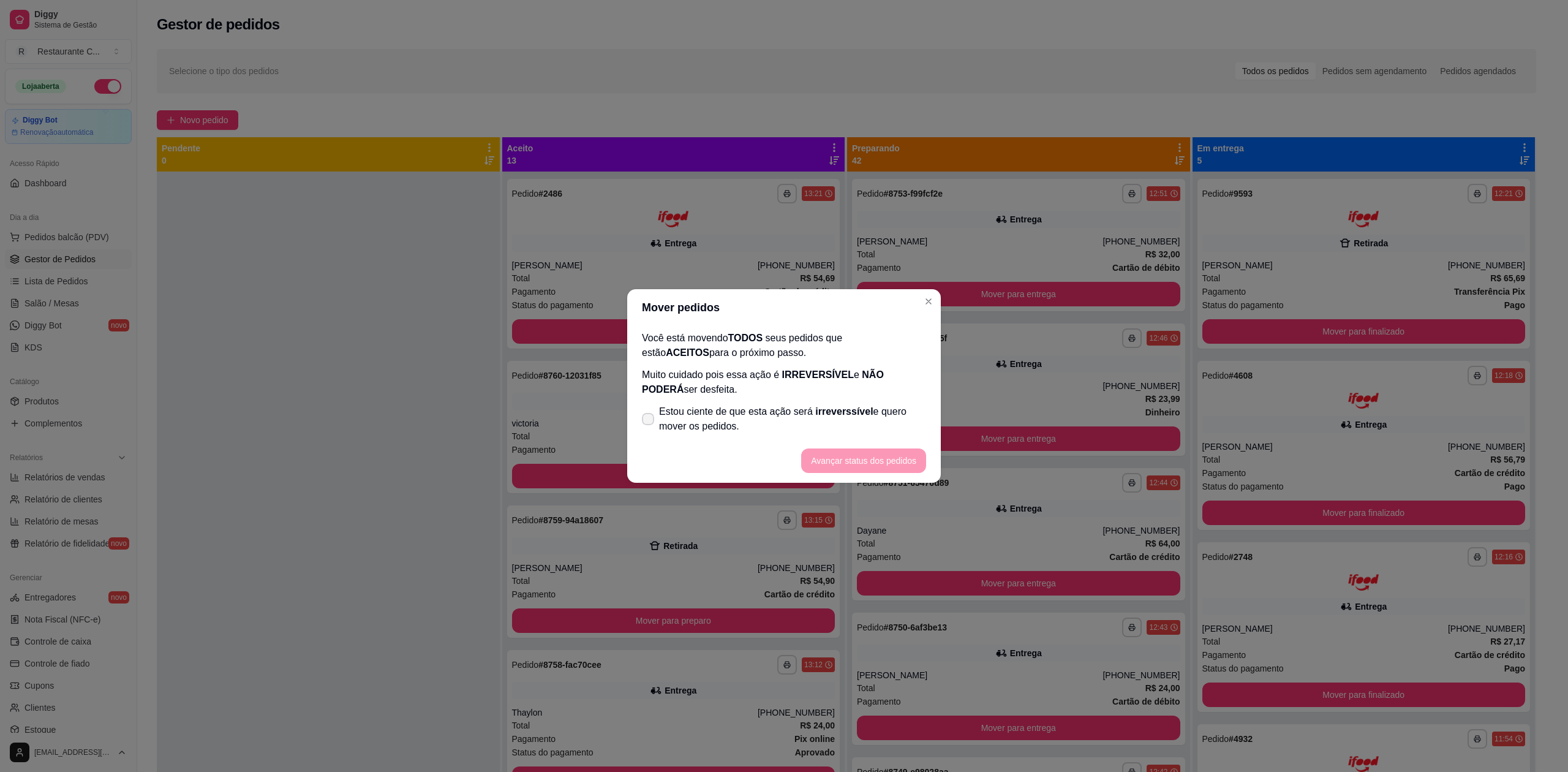
click at [663, 420] on span "Estou ciente de que esta ação será irreverssível e quero mover os pedidos." at bounding box center [793, 419] width 267 height 29
click at [649, 421] on input "Estou ciente de que esta ação será irreverssível e quero mover os pedidos." at bounding box center [645, 425] width 8 height 8
checkbox input "true"
click at [861, 459] on button "Avançar status dos pedidos" at bounding box center [863, 461] width 121 height 24
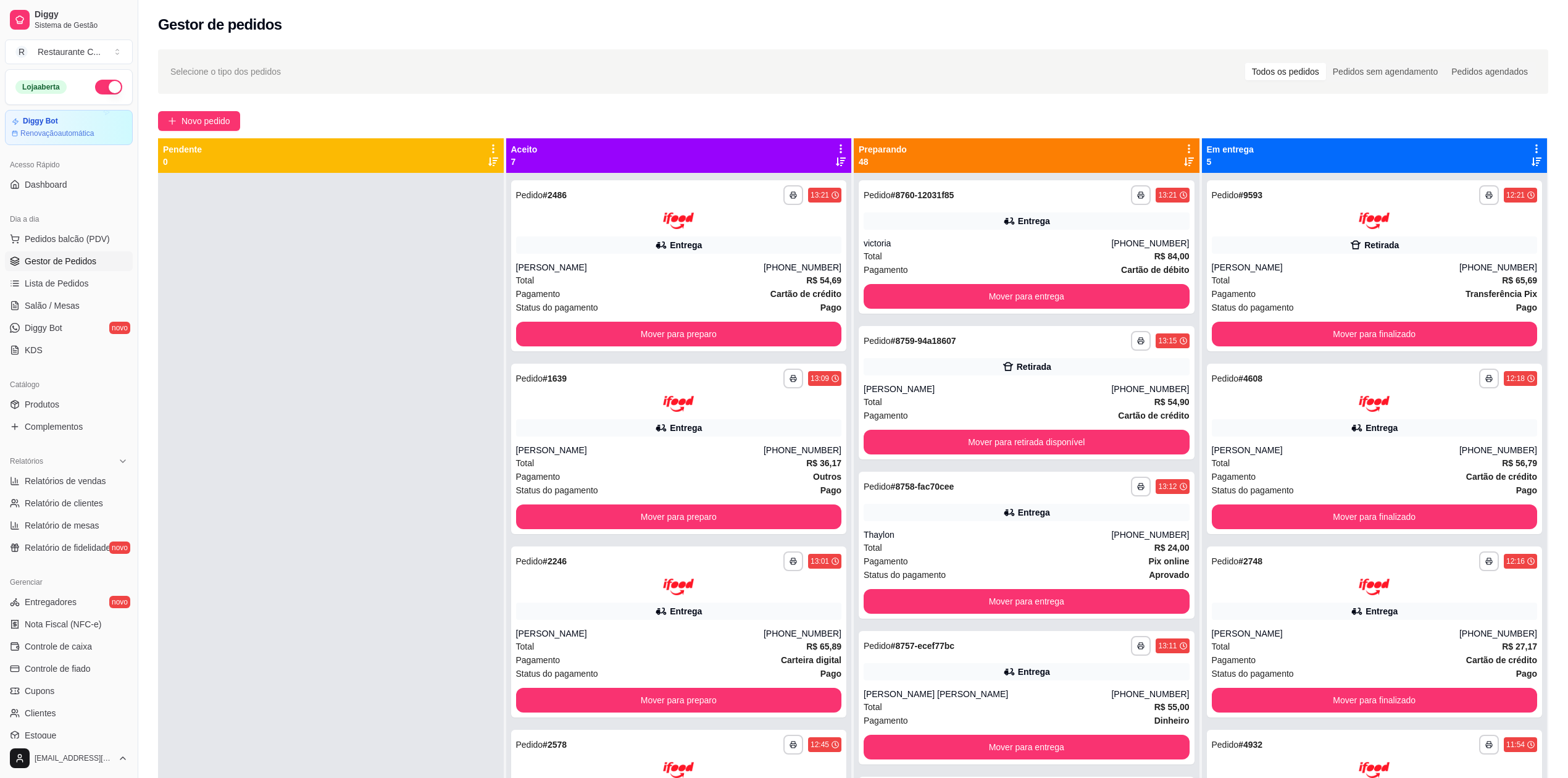
click at [835, 146] on icon at bounding box center [841, 149] width 11 height 11
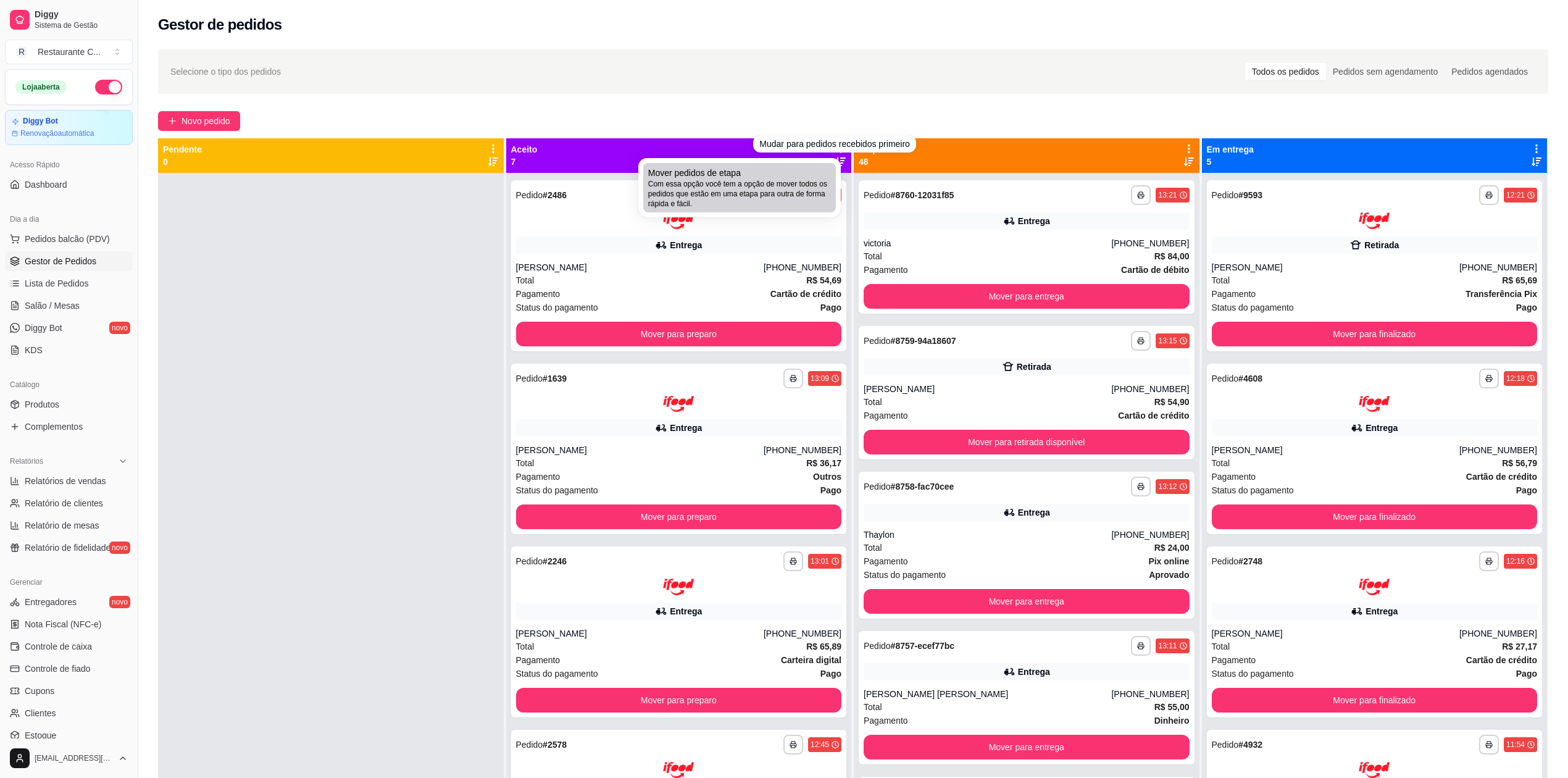
click at [773, 190] on span "Com essa opção você tem a opção de mover todos os pedidos que estão em uma etap…" at bounding box center [739, 194] width 183 height 29
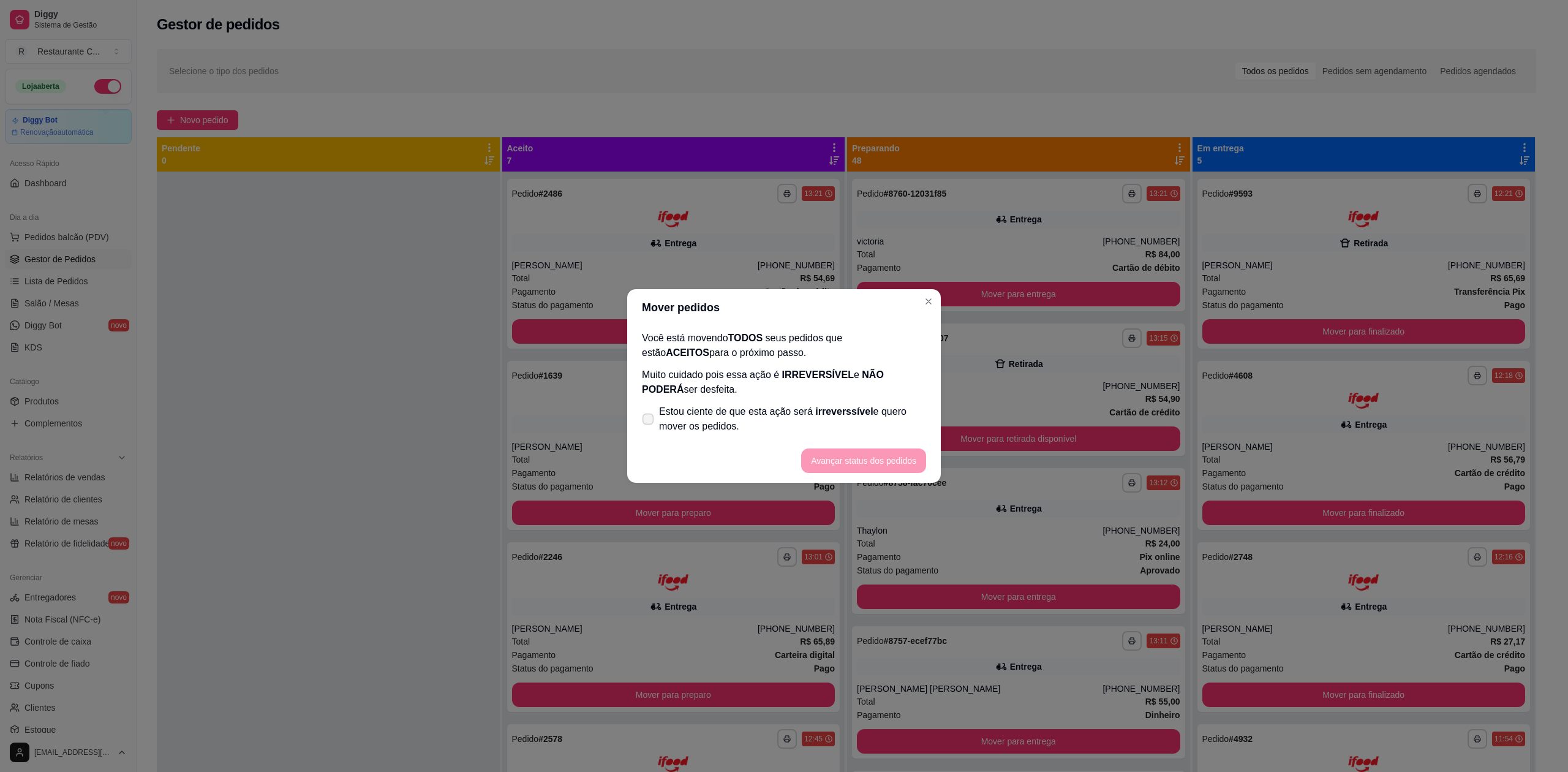
click at [712, 427] on span "Estou ciente de que esta ação será irreverssível e quero mover os pedidos." at bounding box center [793, 419] width 267 height 29
click at [649, 427] on input "Estou ciente de que esta ação será irreverssível e quero mover os pedidos." at bounding box center [645, 425] width 8 height 8
checkbox input "true"
click at [871, 462] on button "Avançar status dos pedidos" at bounding box center [863, 460] width 125 height 24
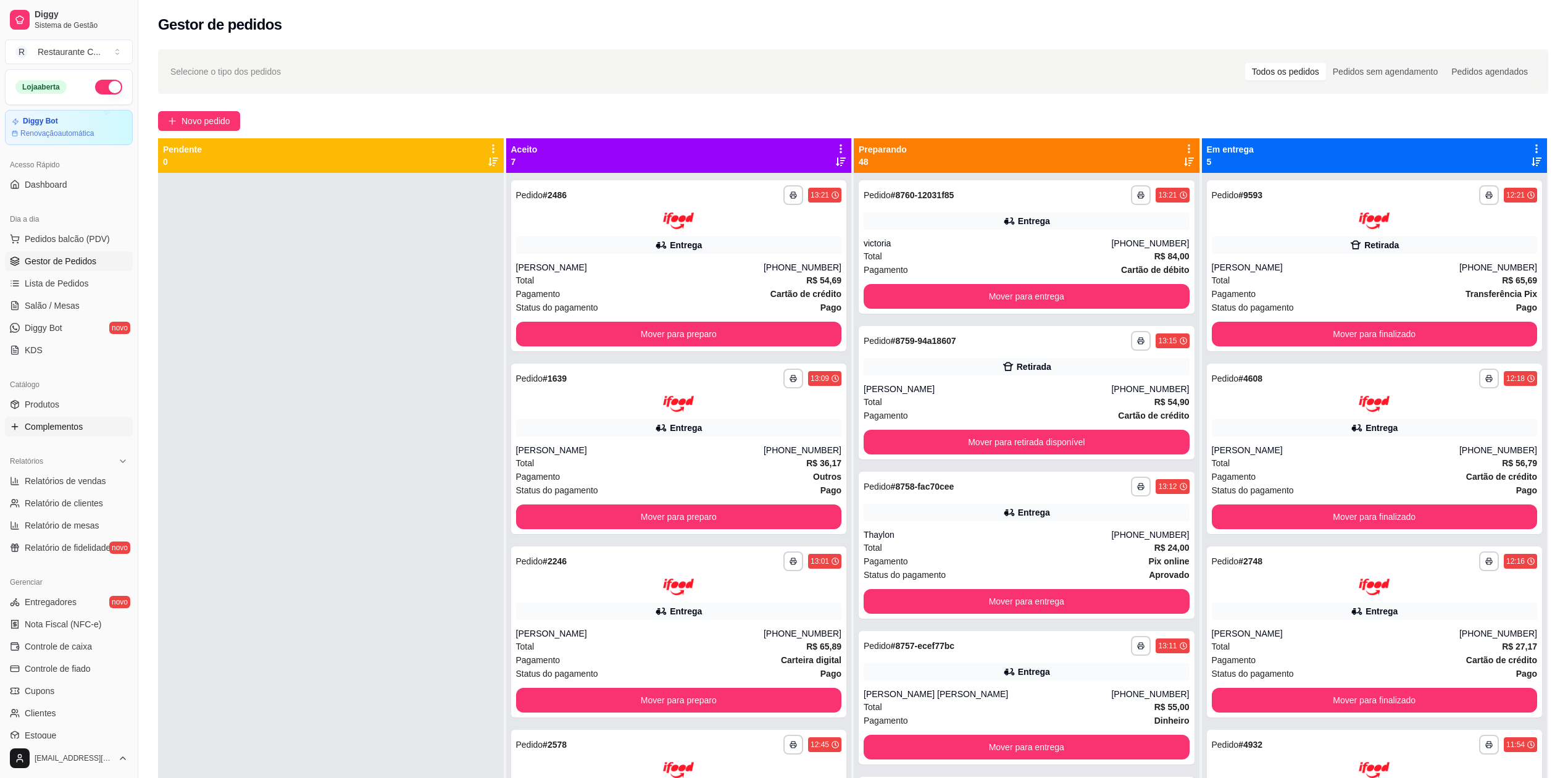
click at [74, 429] on span "Complementos" at bounding box center [53, 427] width 58 height 13
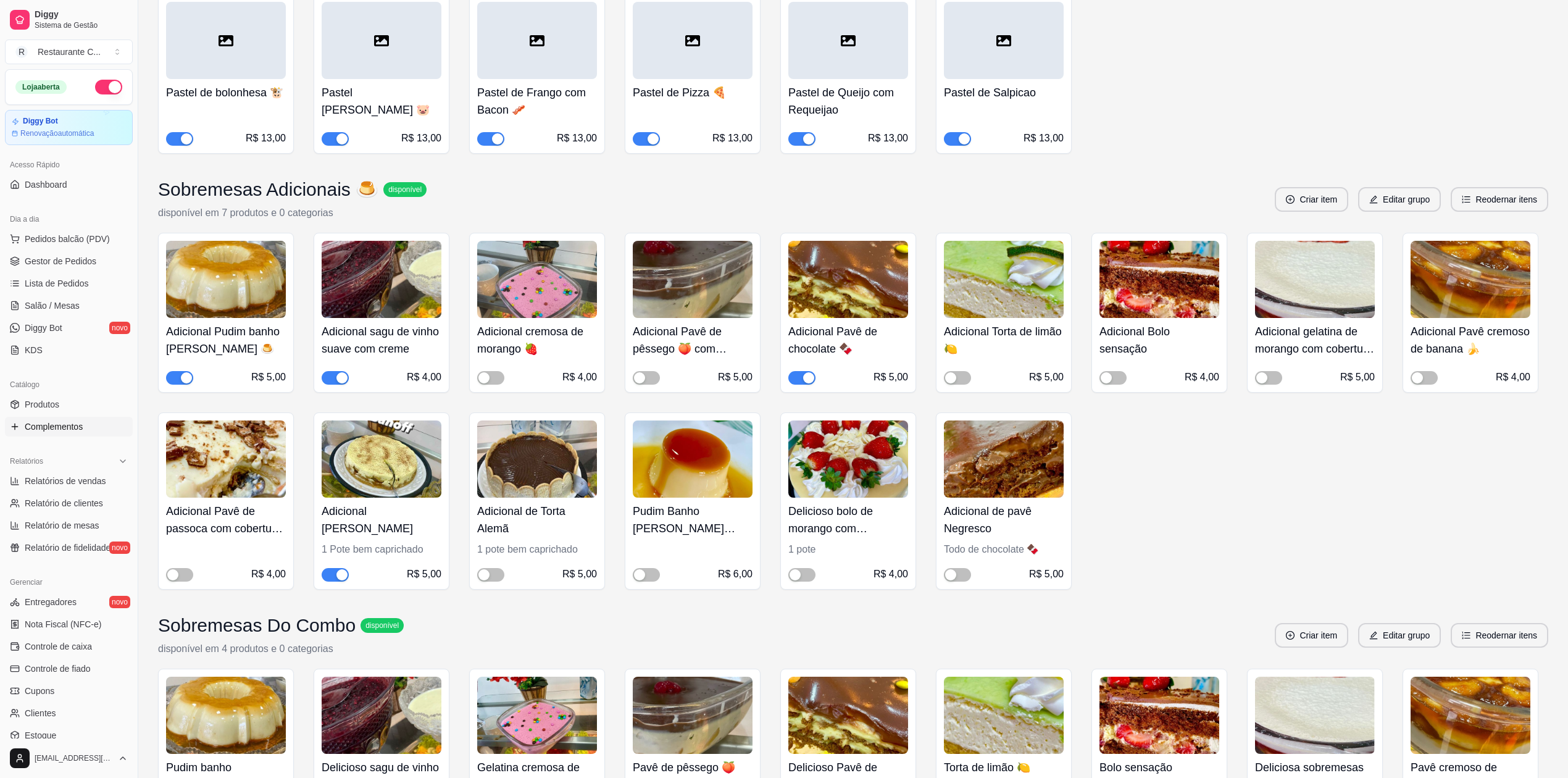
scroll to position [1893, 0]
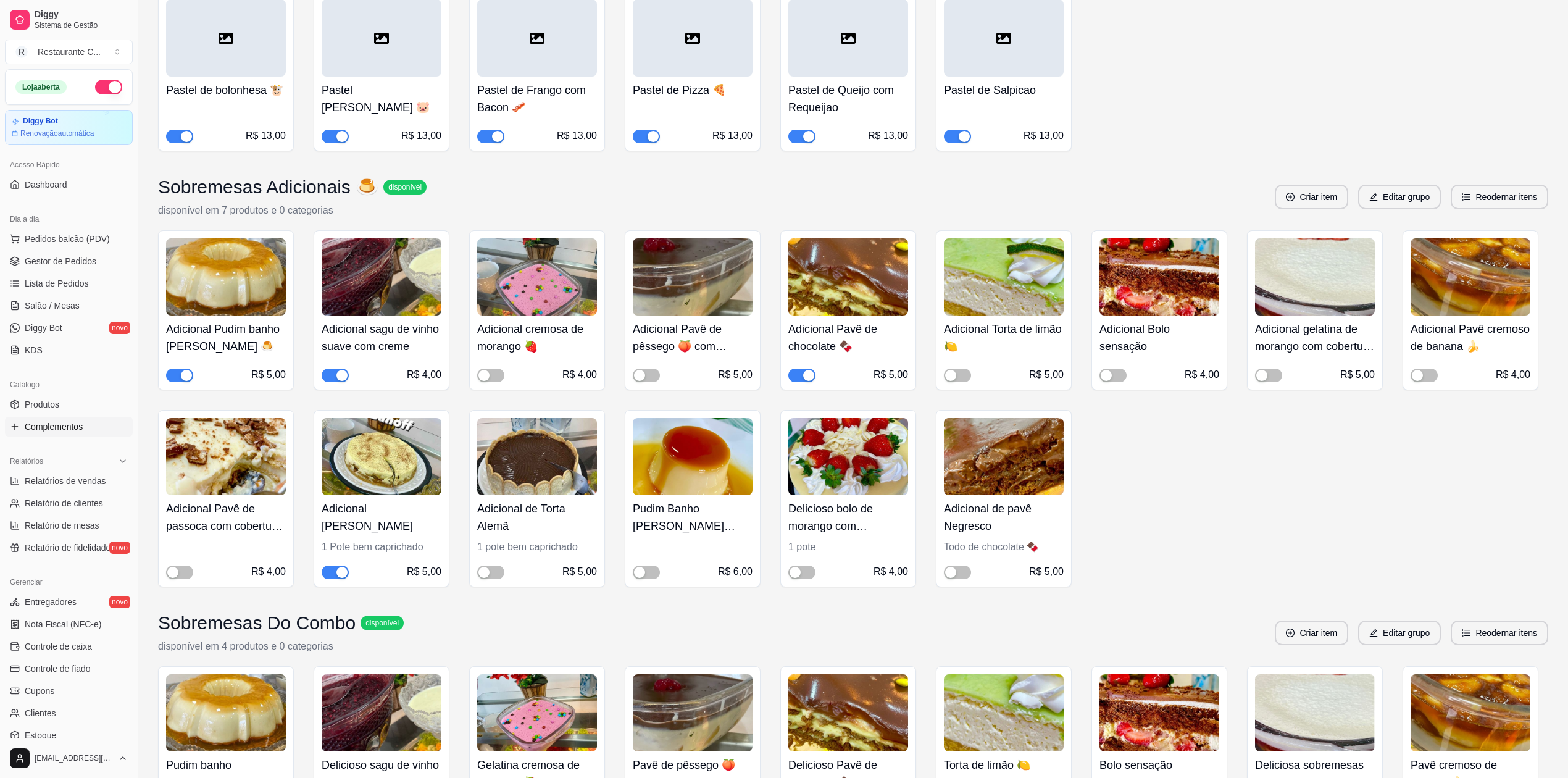
click at [803, 379] on div "button" at bounding box center [809, 375] width 11 height 11
click at [179, 378] on span "button" at bounding box center [179, 375] width 27 height 13
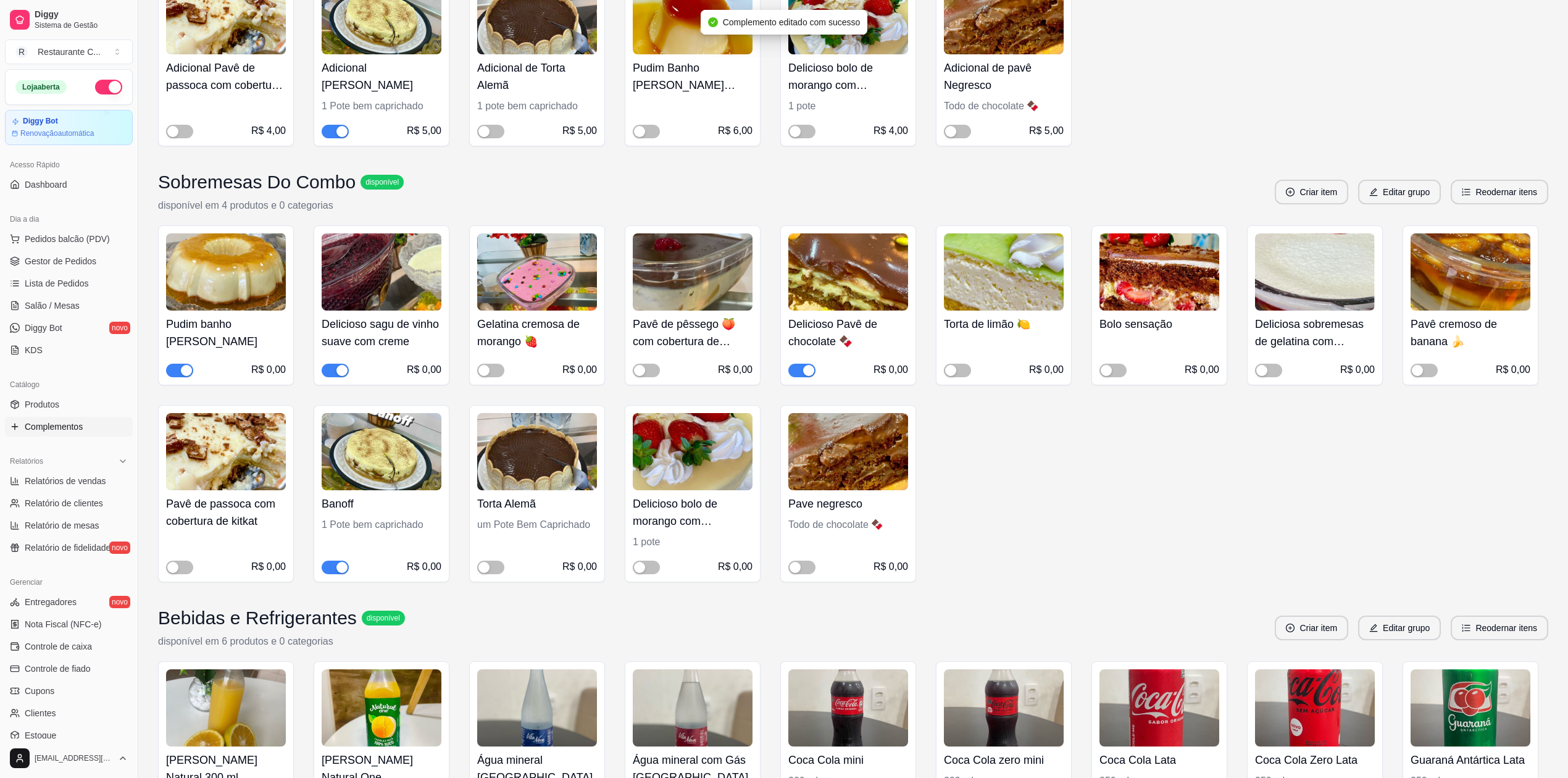
scroll to position [2387, 0]
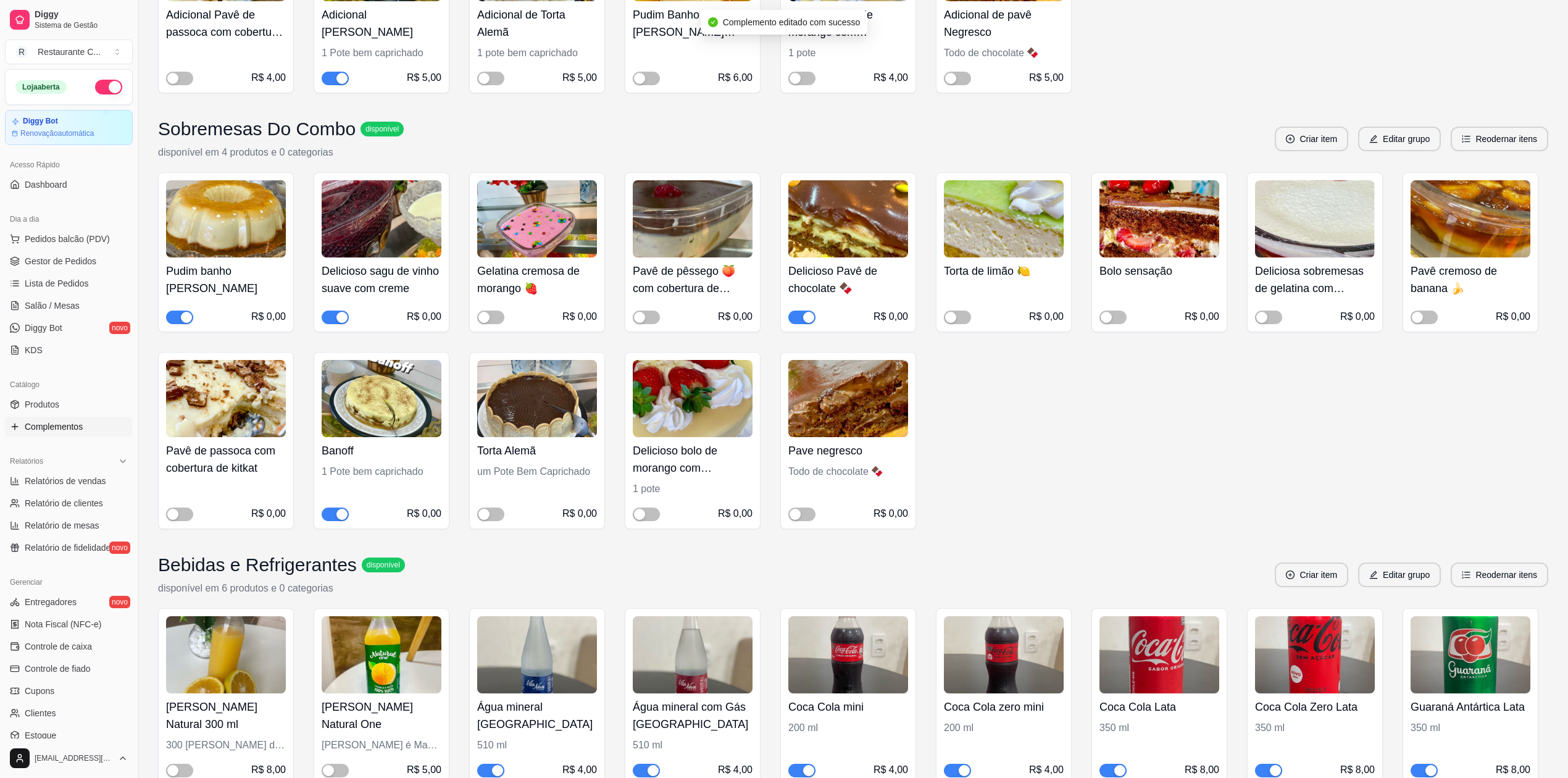
click at [178, 322] on span "button" at bounding box center [179, 317] width 27 height 13
click at [803, 323] on div "button" at bounding box center [809, 317] width 11 height 11
click at [95, 89] on button "button" at bounding box center [109, 87] width 27 height 15
click at [89, 262] on span "Gestor de Pedidos" at bounding box center [60, 261] width 71 height 13
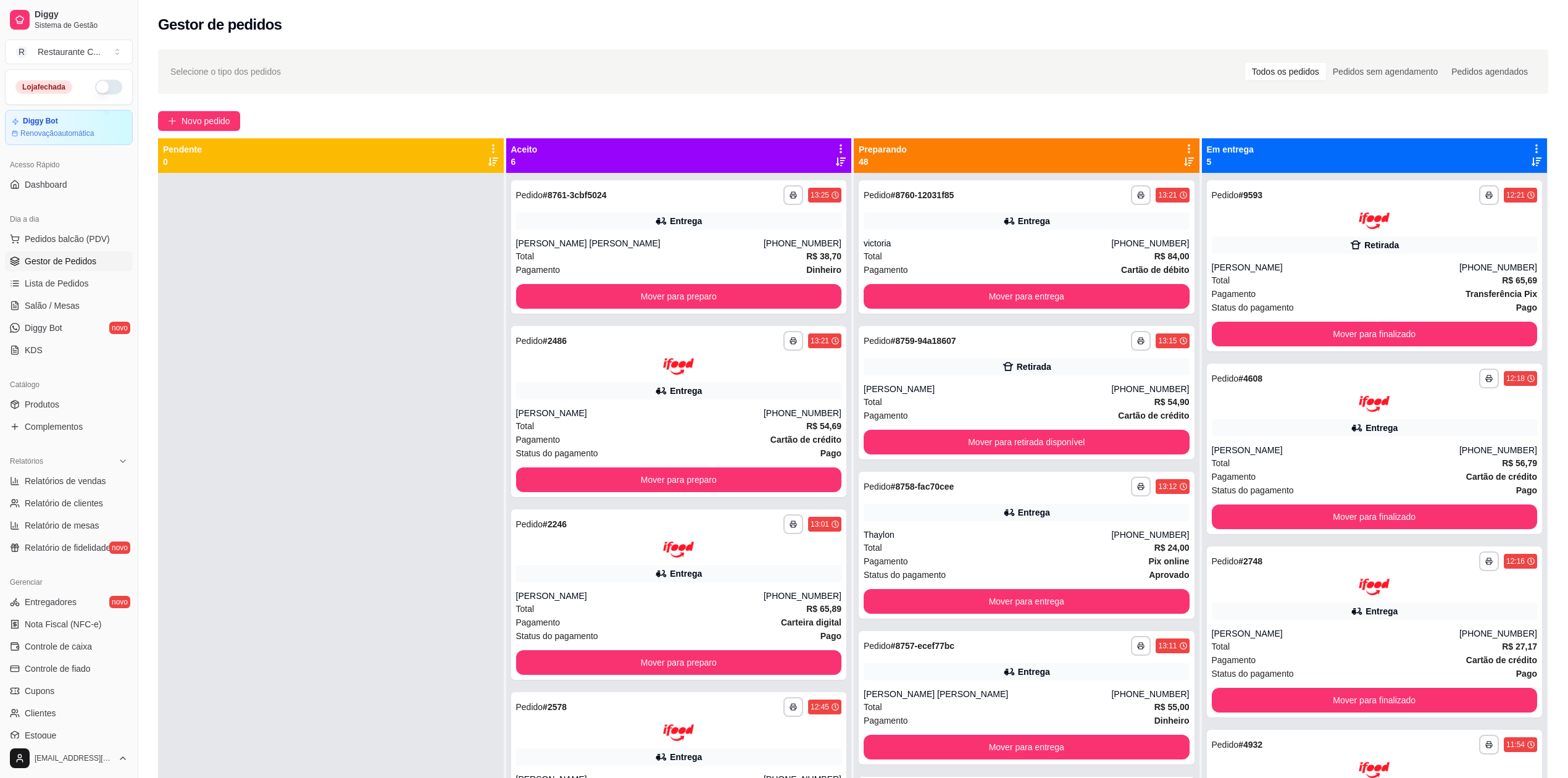
click at [840, 148] on icon at bounding box center [841, 149] width 3 height 9
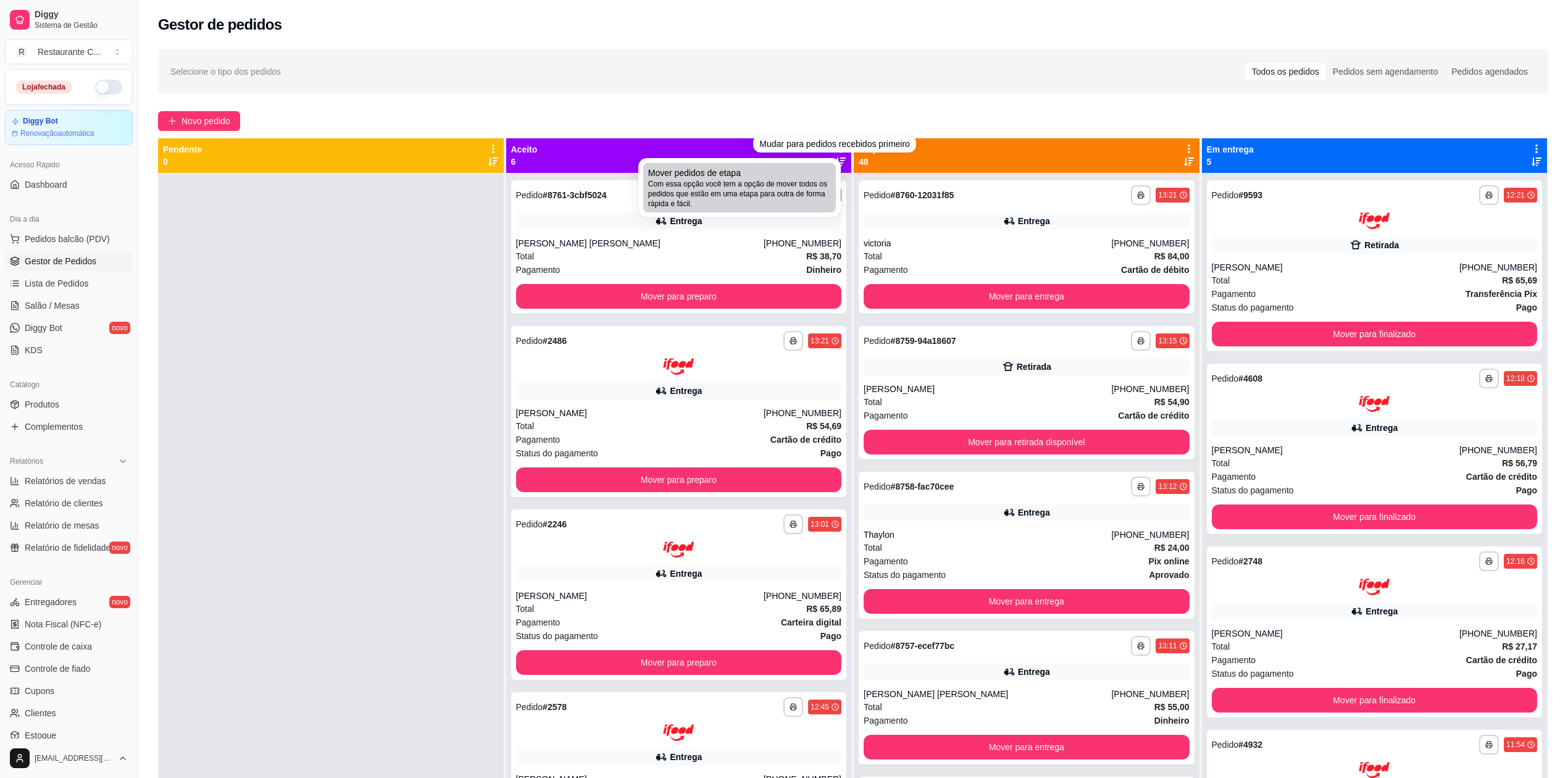
click at [781, 180] on span "Com essa opção você tem a opção de mover todos os pedidos que estão em uma etap…" at bounding box center [739, 194] width 183 height 29
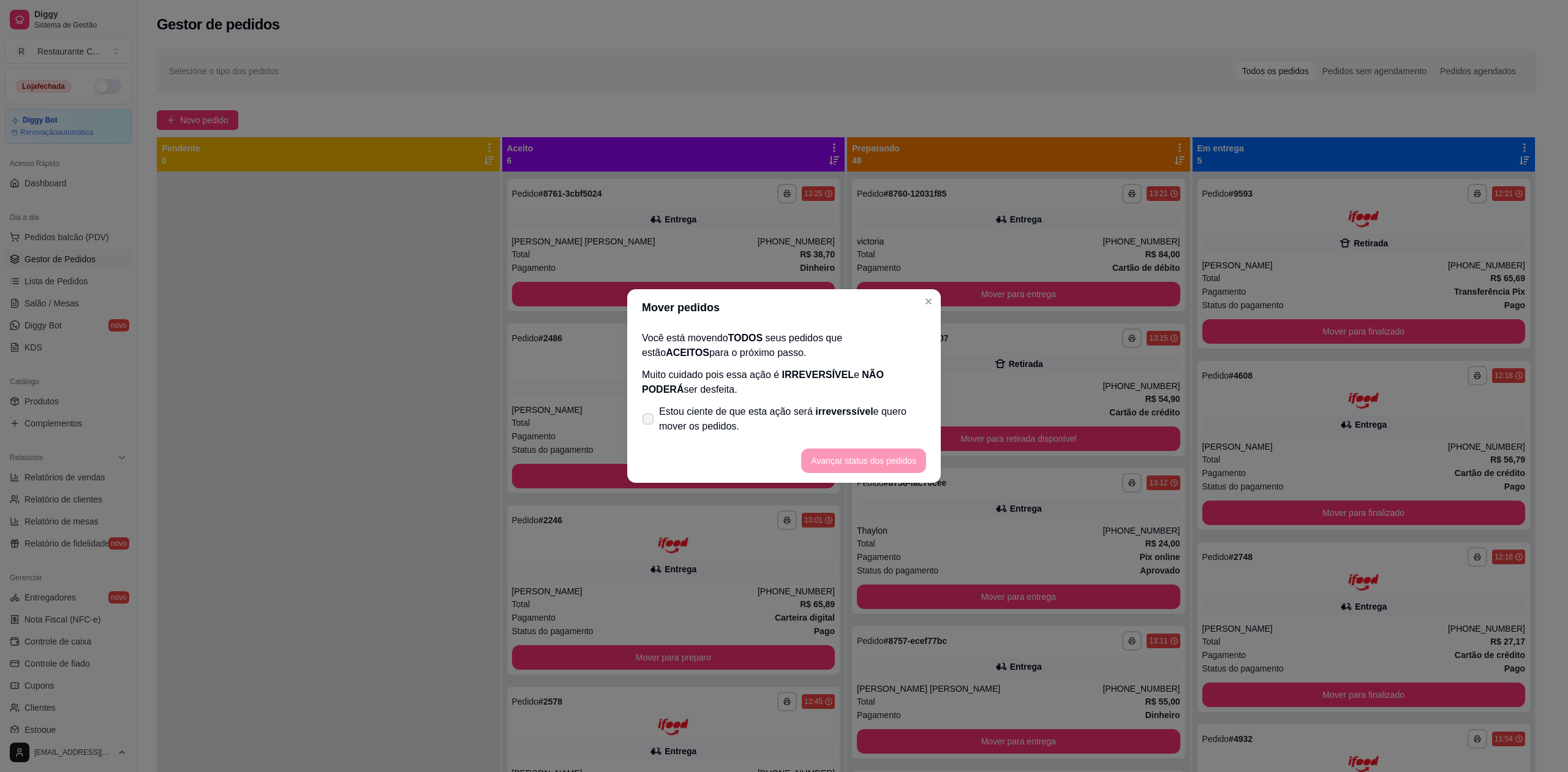
click at [694, 437] on label "Estou ciente de que esta ação será irreverssível e quero mover os pedidos." at bounding box center [784, 419] width 294 height 39
click at [649, 429] on input "Estou ciente de que esta ação será irreverssível e quero mover os pedidos." at bounding box center [645, 425] width 8 height 8
checkbox input "true"
click at [901, 457] on button "Avançar status dos pedidos" at bounding box center [863, 460] width 125 height 24
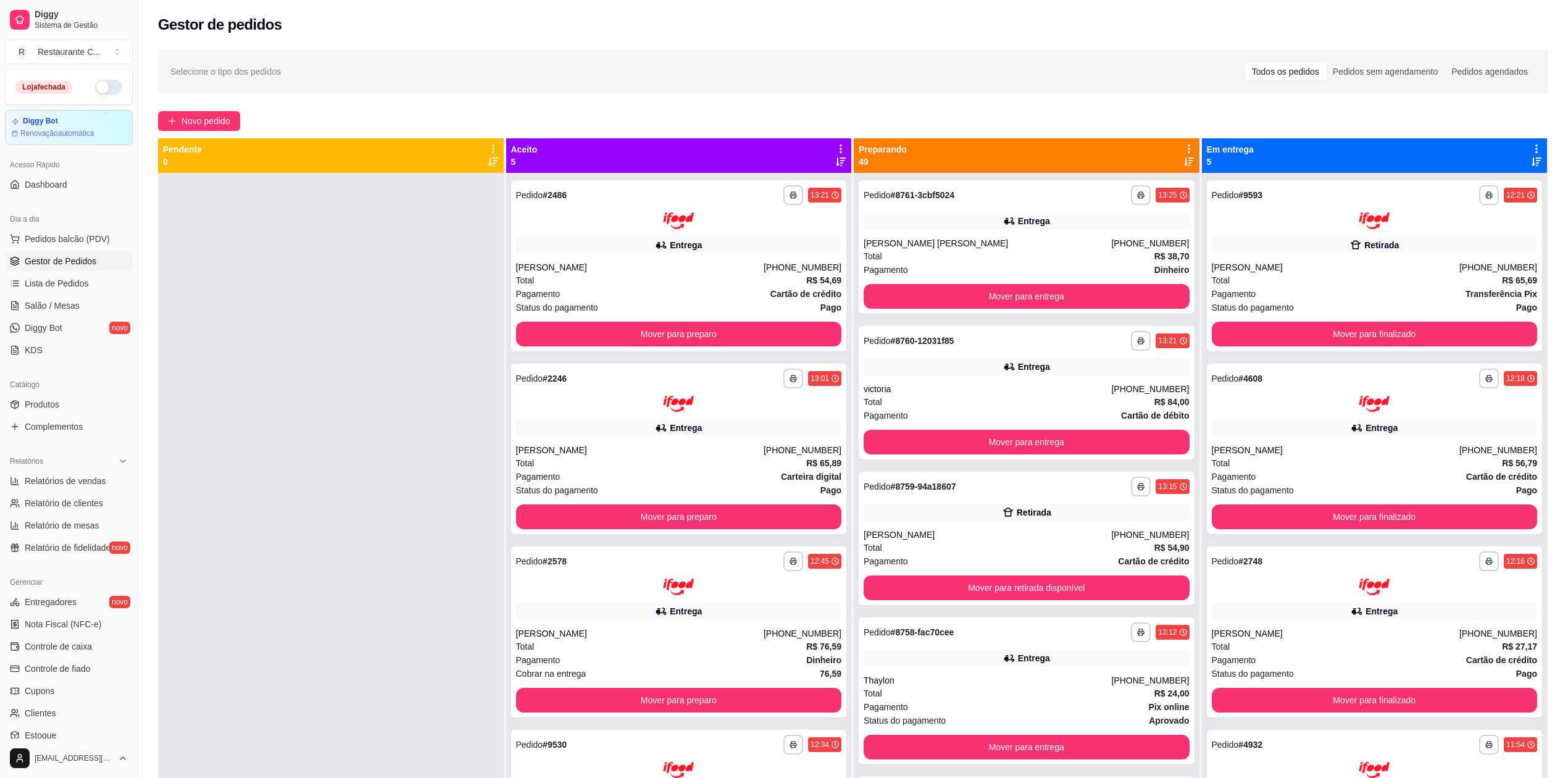
click at [1183, 147] on icon at bounding box center [1189, 149] width 11 height 11
click at [1095, 186] on span "Com essa opção você tem a opção de mover todos os pedidos que estão em uma etap…" at bounding box center [1084, 194] width 183 height 29
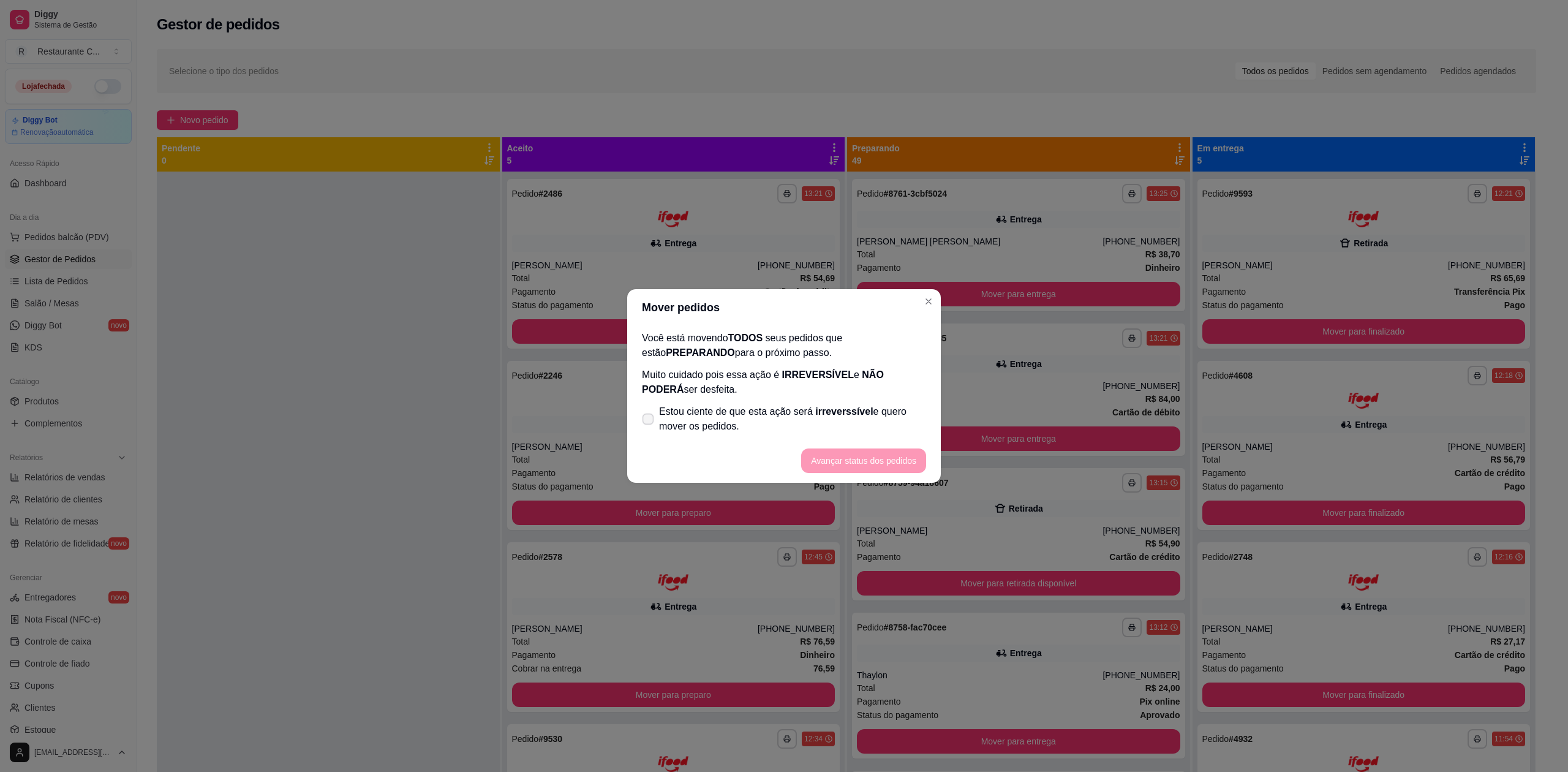
click at [718, 419] on span "Estou ciente de que esta ação será irreverssível e quero mover os pedidos." at bounding box center [793, 419] width 267 height 29
click at [649, 421] on input "Estou ciente de que esta ação será irreverssível e quero mover os pedidos." at bounding box center [645, 425] width 8 height 8
checkbox input "true"
click at [853, 460] on button "Avançar status dos pedidos" at bounding box center [863, 460] width 125 height 24
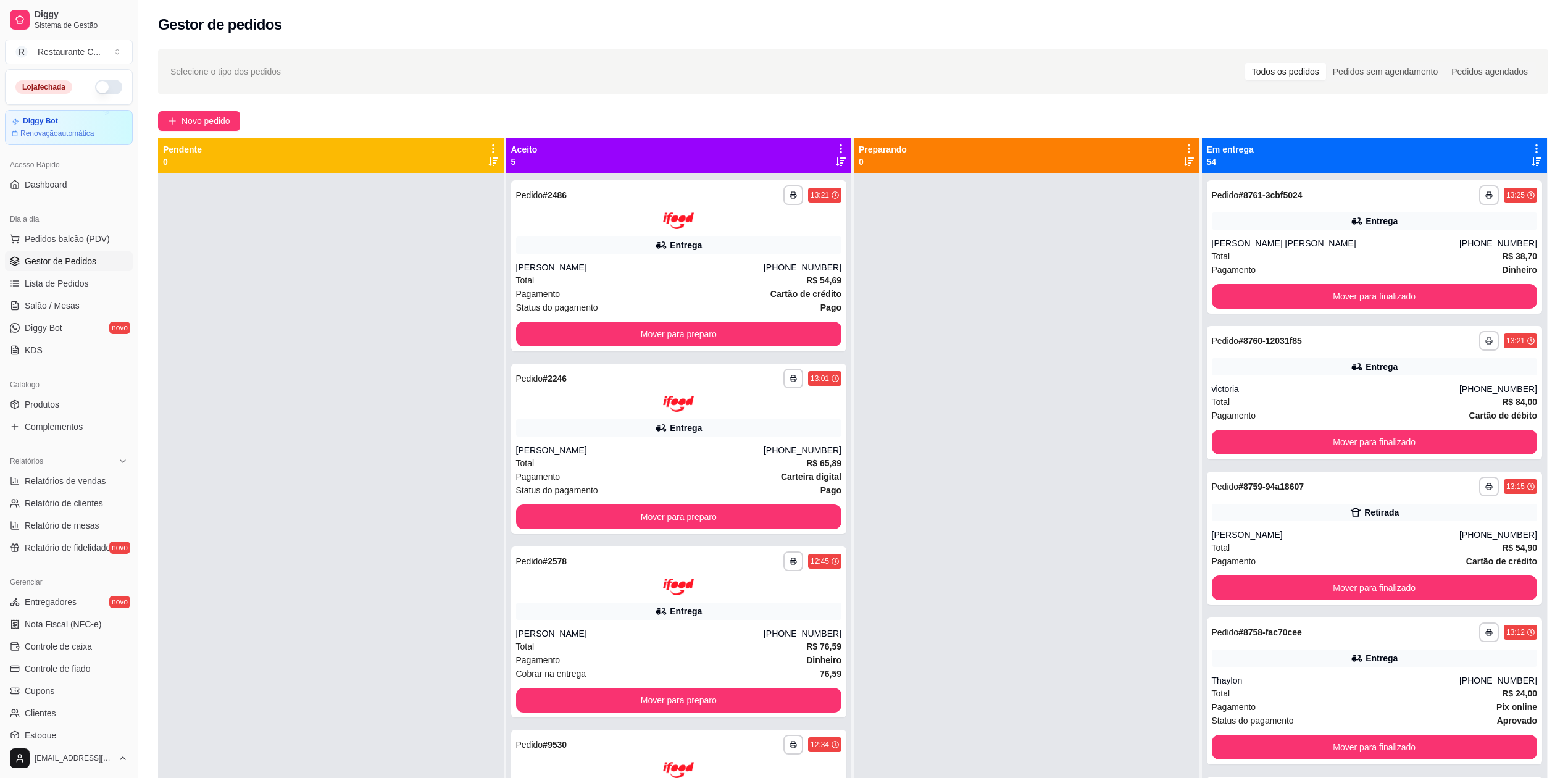
click at [1531, 146] on icon at bounding box center [1537, 149] width 11 height 11
click at [1417, 183] on span "Com essa opção você tem a opção de mover todos os pedidos que estão em uma etap…" at bounding box center [1429, 194] width 183 height 29
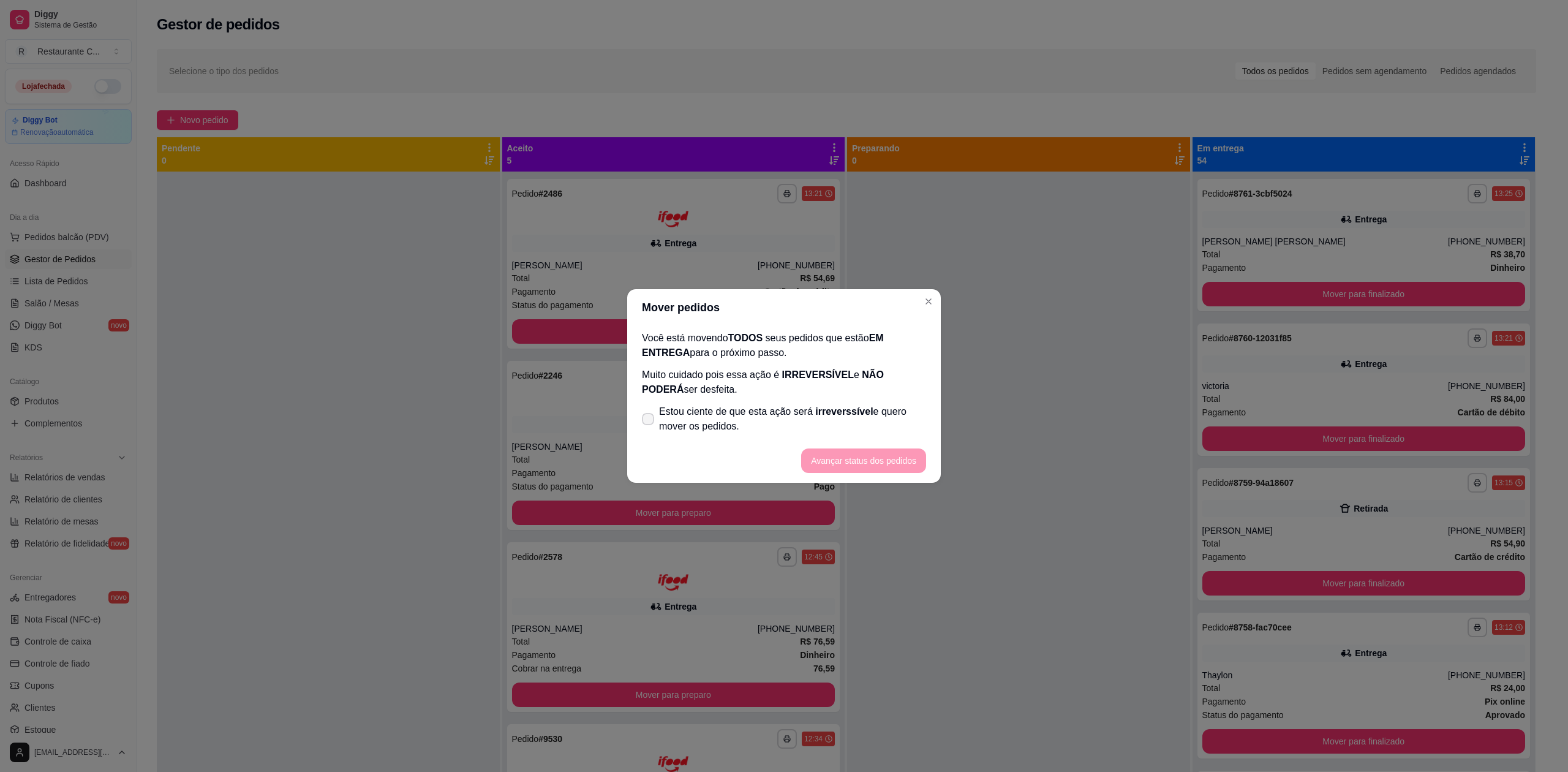
click at [701, 425] on span "Estou ciente de que esta ação será irreverssível e quero mover os pedidos." at bounding box center [793, 419] width 267 height 29
click at [649, 425] on input "Estou ciente de que esta ação será irreverssível e quero mover os pedidos." at bounding box center [645, 425] width 8 height 8
checkbox input "true"
click at [839, 454] on button "Avançar status dos pedidos" at bounding box center [863, 461] width 121 height 24
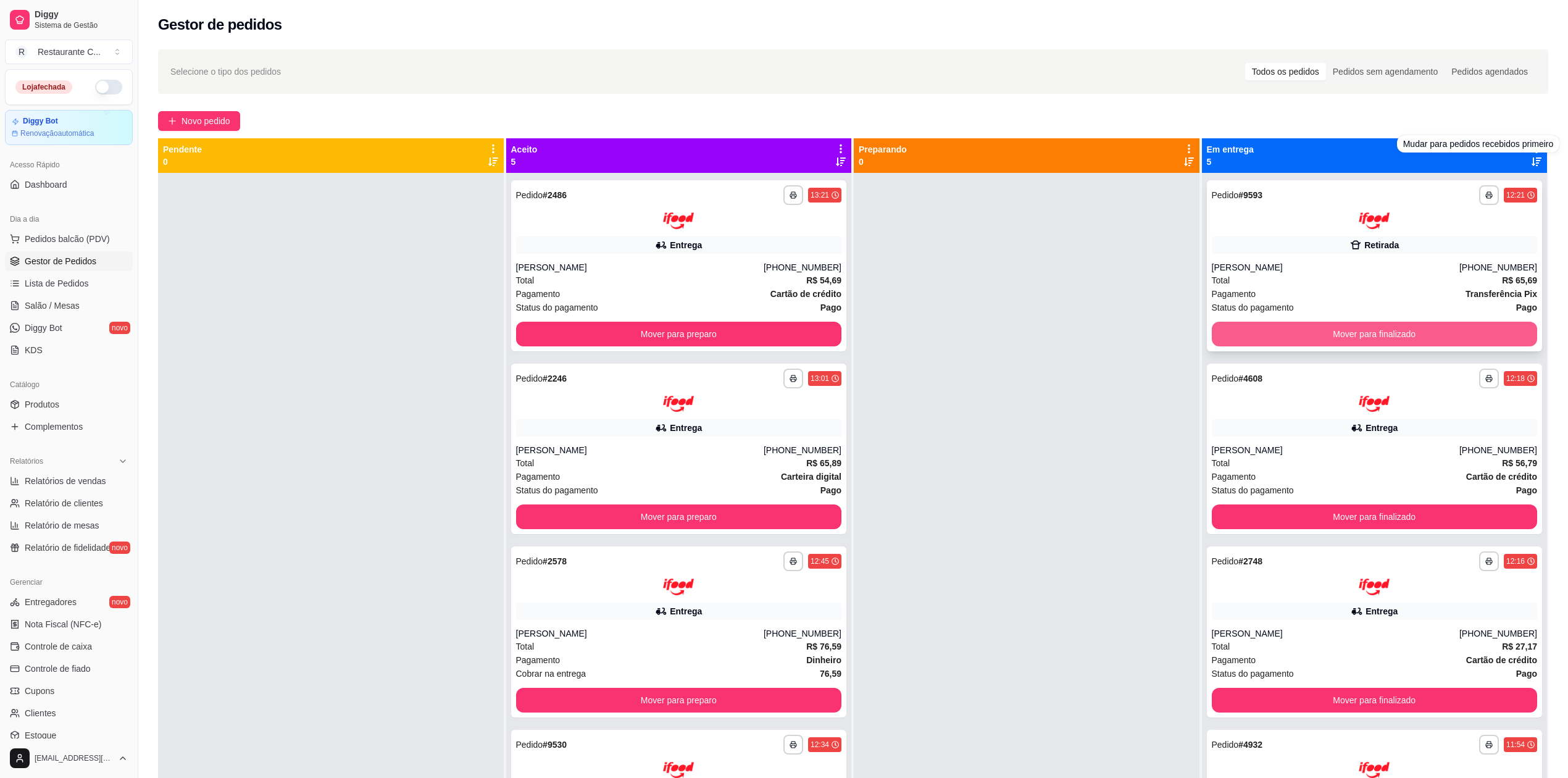
click at [1356, 339] on button "Mover para finalizado" at bounding box center [1375, 334] width 326 height 25
click at [1349, 335] on button "Mover para finalizado" at bounding box center [1375, 334] width 326 height 25
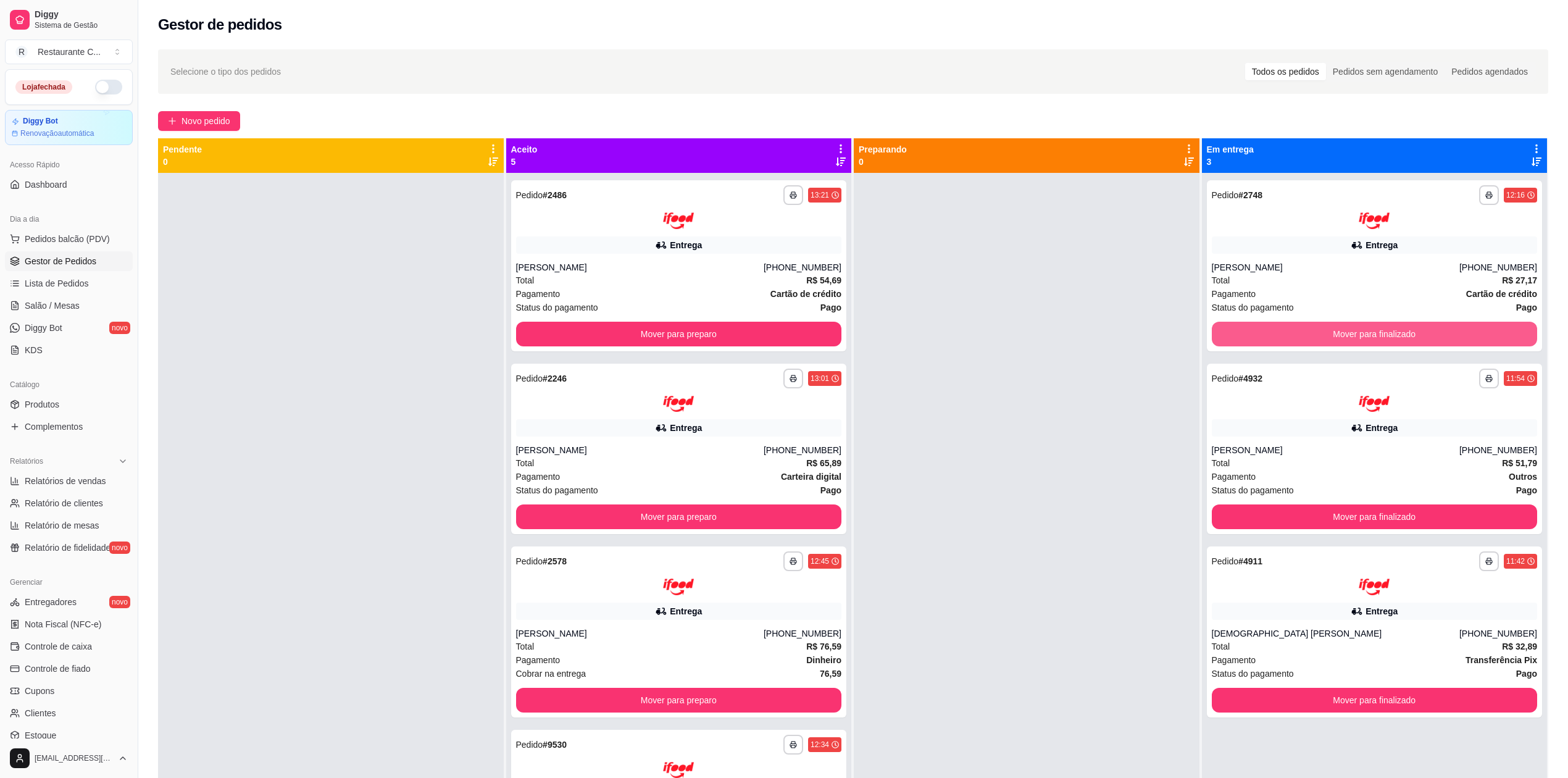
click at [1347, 335] on button "Mover para finalizado" at bounding box center [1375, 334] width 326 height 25
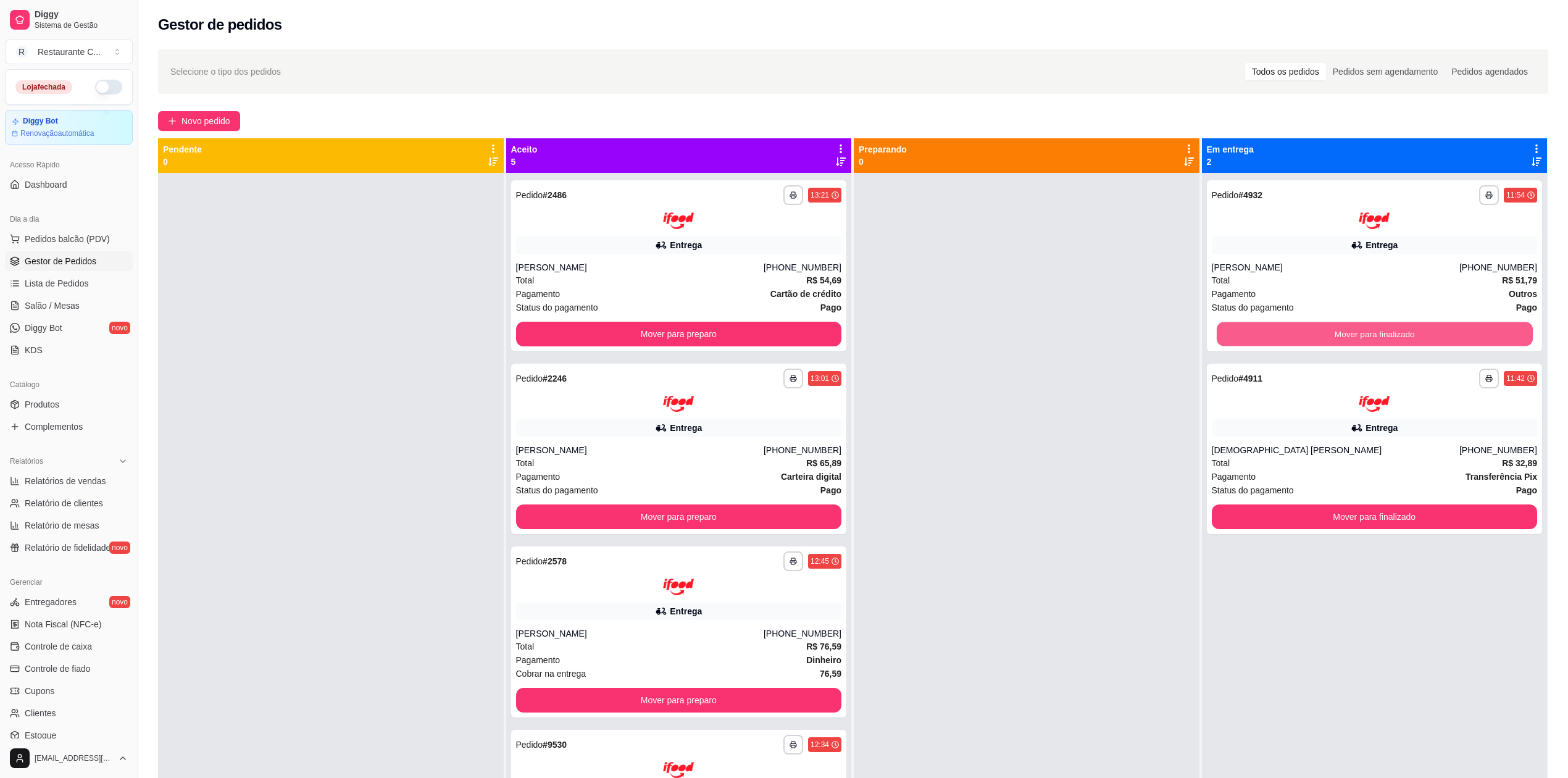
click at [1347, 336] on button "Mover para finalizado" at bounding box center [1374, 334] width 316 height 24
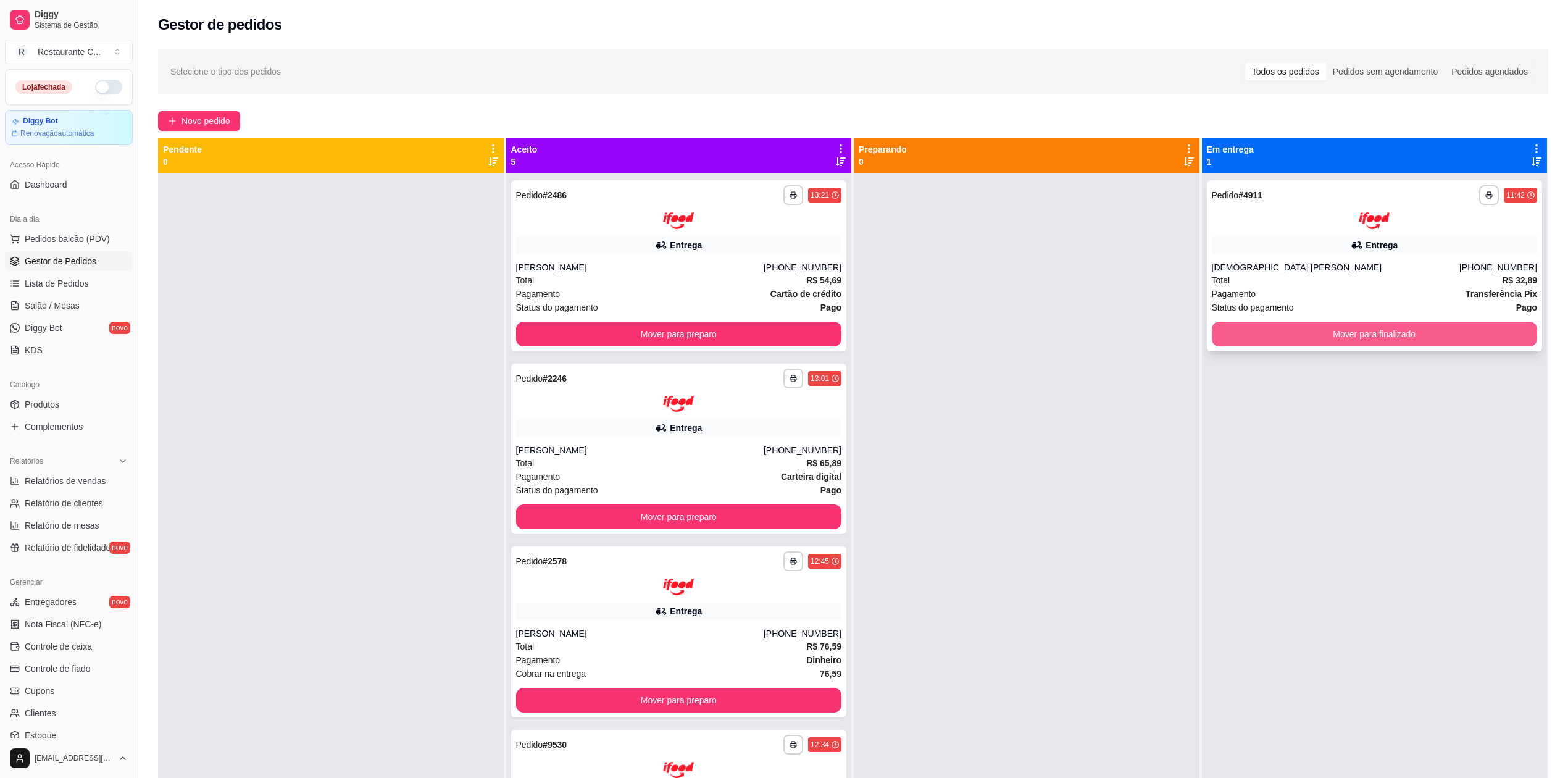
click at [1345, 335] on button "Mover para finalizado" at bounding box center [1375, 334] width 326 height 25
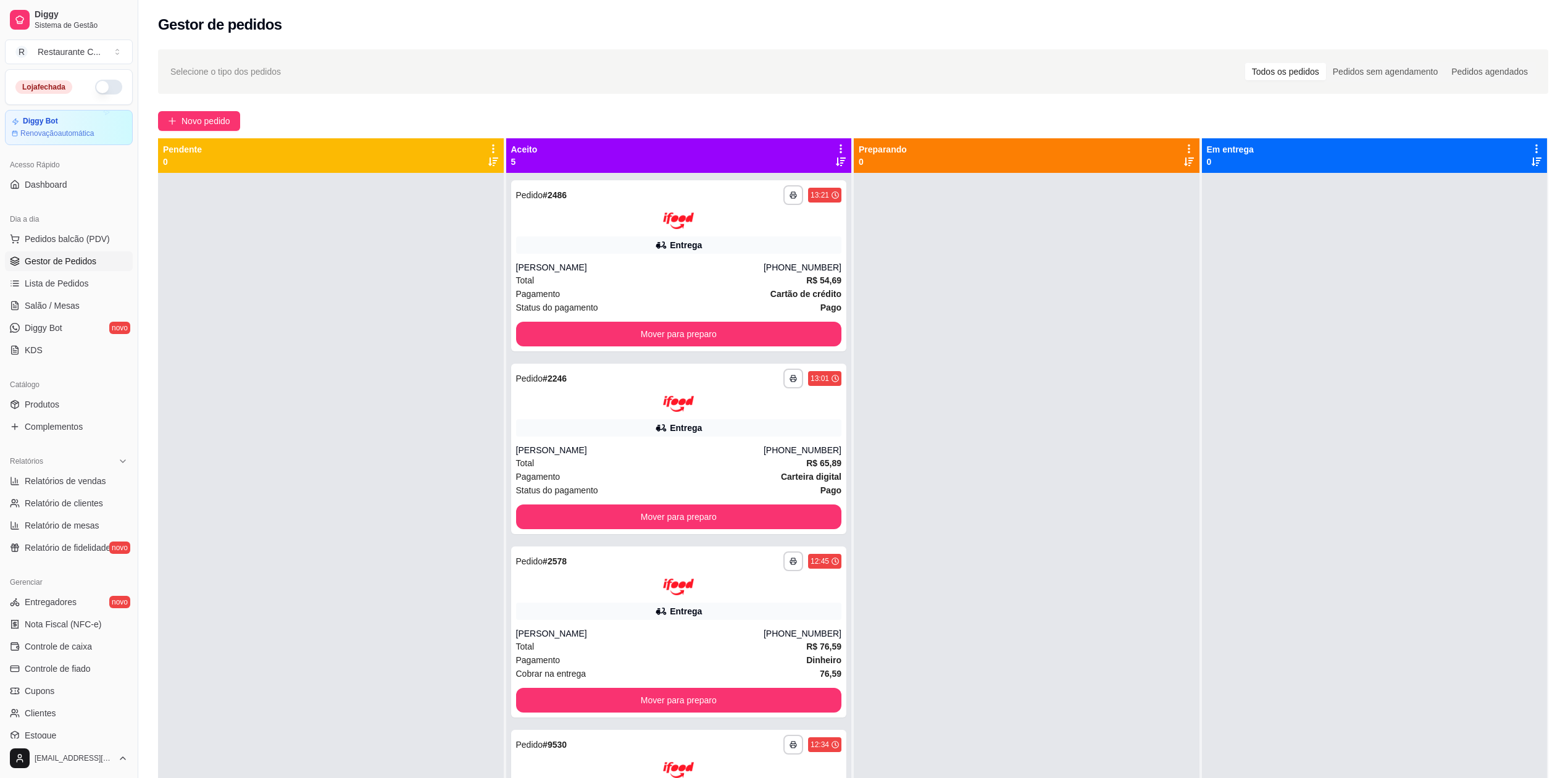
click at [1477, 282] on div at bounding box center [1375, 561] width 346 height 778
click at [1463, 287] on div at bounding box center [1375, 561] width 346 height 778
click at [984, 372] on div at bounding box center [1027, 561] width 346 height 778
click at [82, 481] on span "Relatórios de vendas" at bounding box center [65, 481] width 81 height 13
select select "ALL"
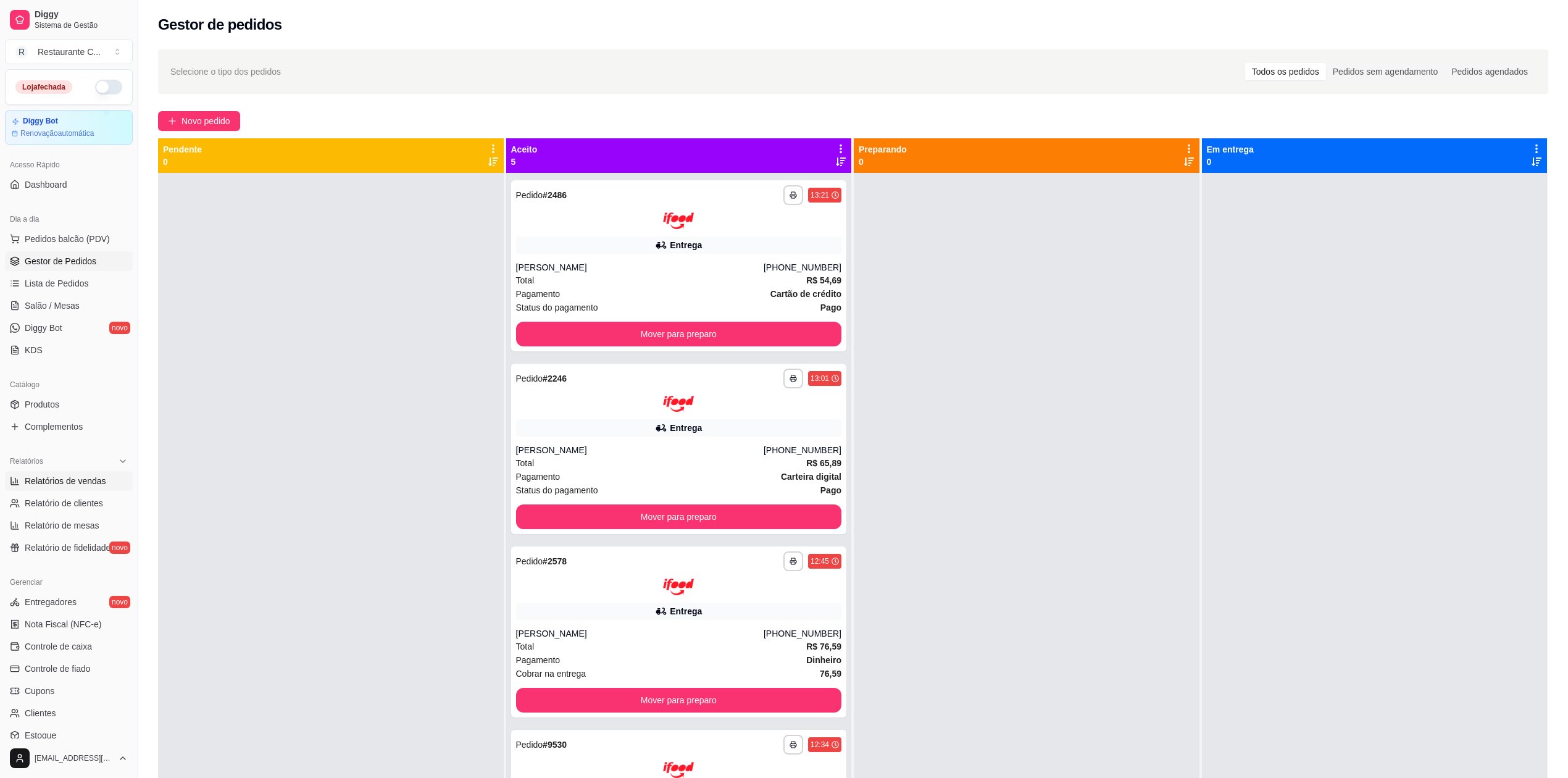
select select "ALL"
select select "0"
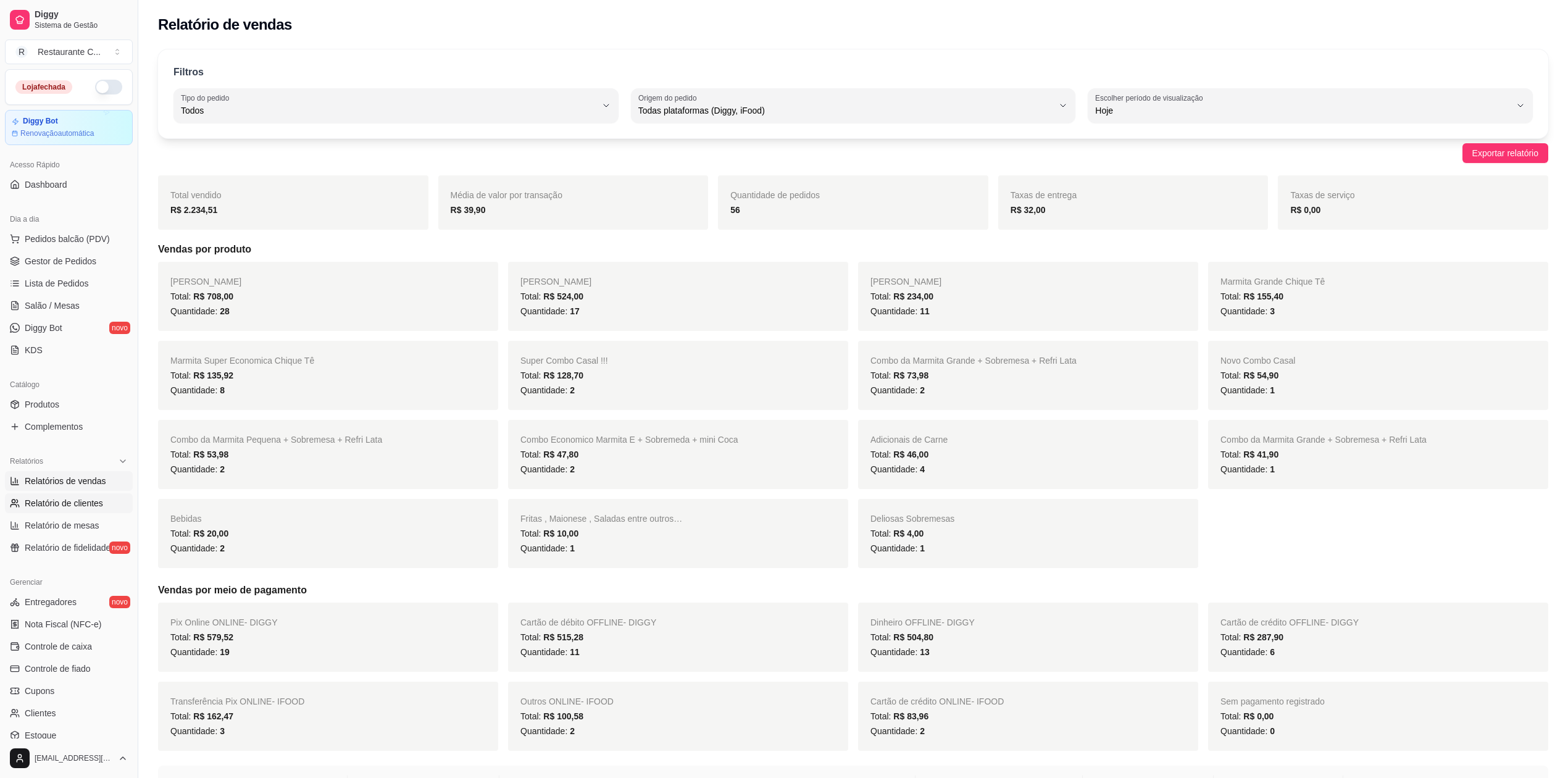
click at [73, 504] on span "Relatório de clientes" at bounding box center [64, 503] width 79 height 13
select select "30"
select select "HIGHEST_TOTAL_SPENT_WITH_ORDERS"
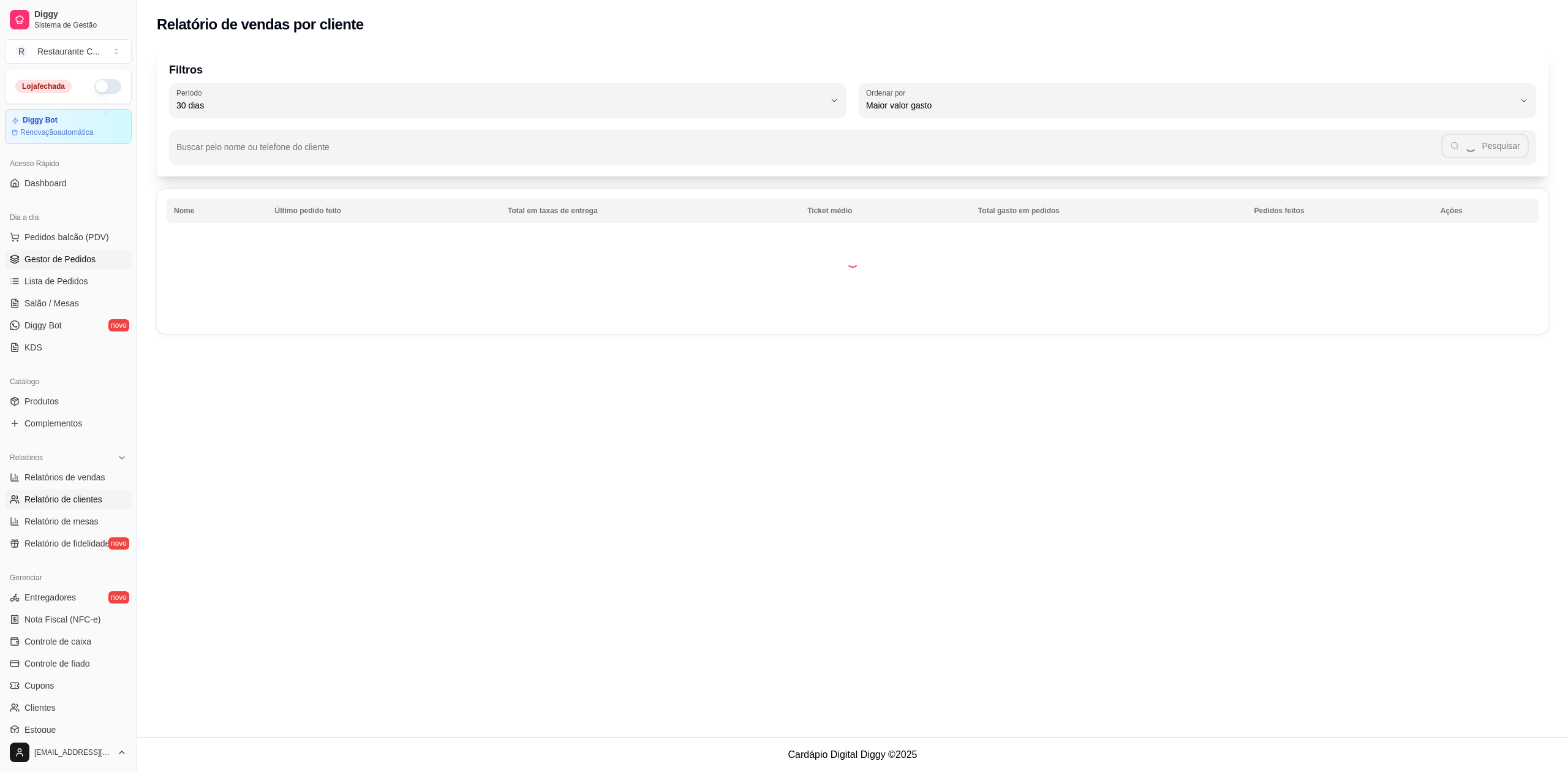
click at [79, 261] on span "Gestor de Pedidos" at bounding box center [60, 259] width 71 height 13
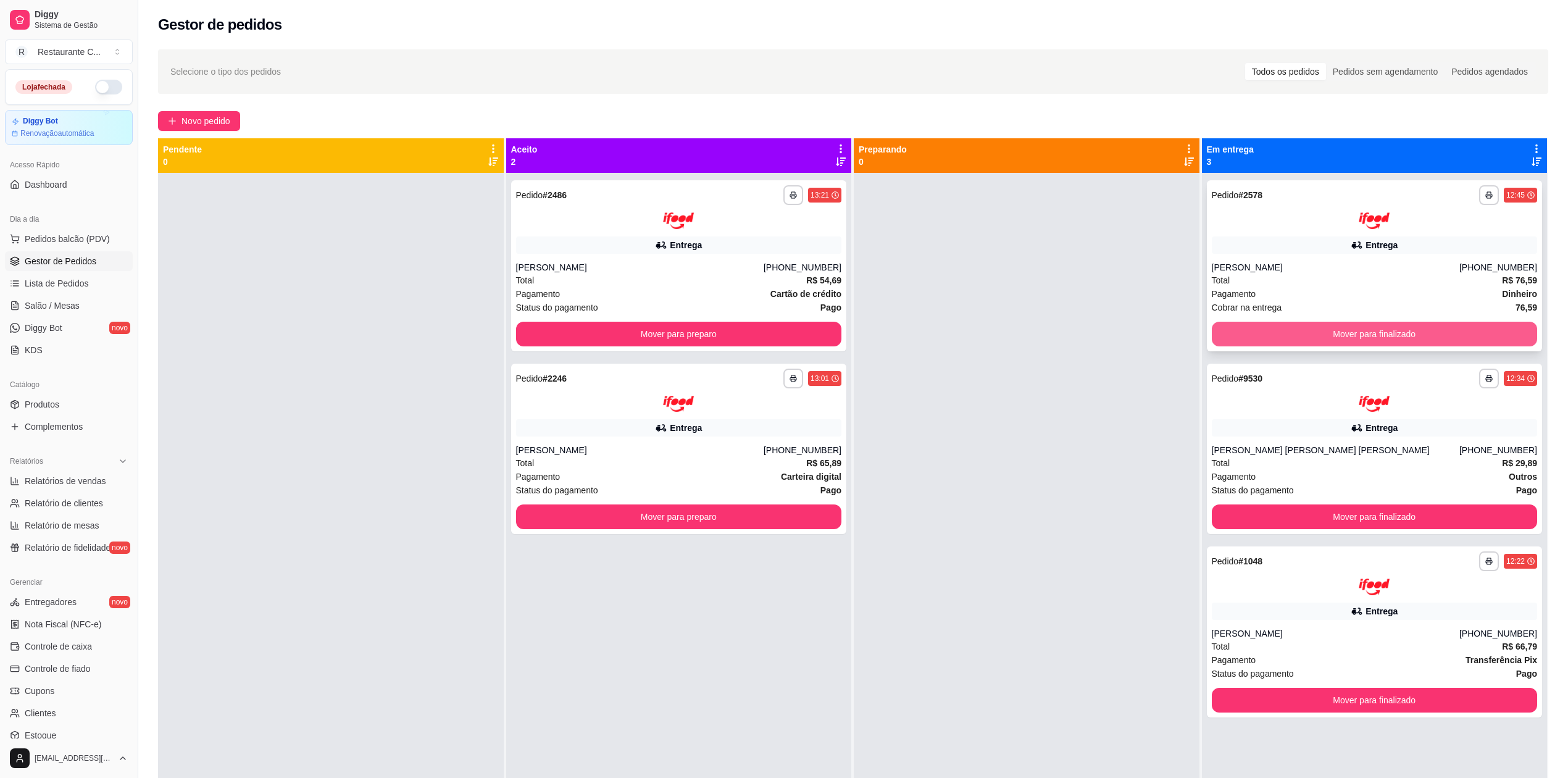
click at [1397, 337] on button "Mover para finalizado" at bounding box center [1375, 334] width 326 height 25
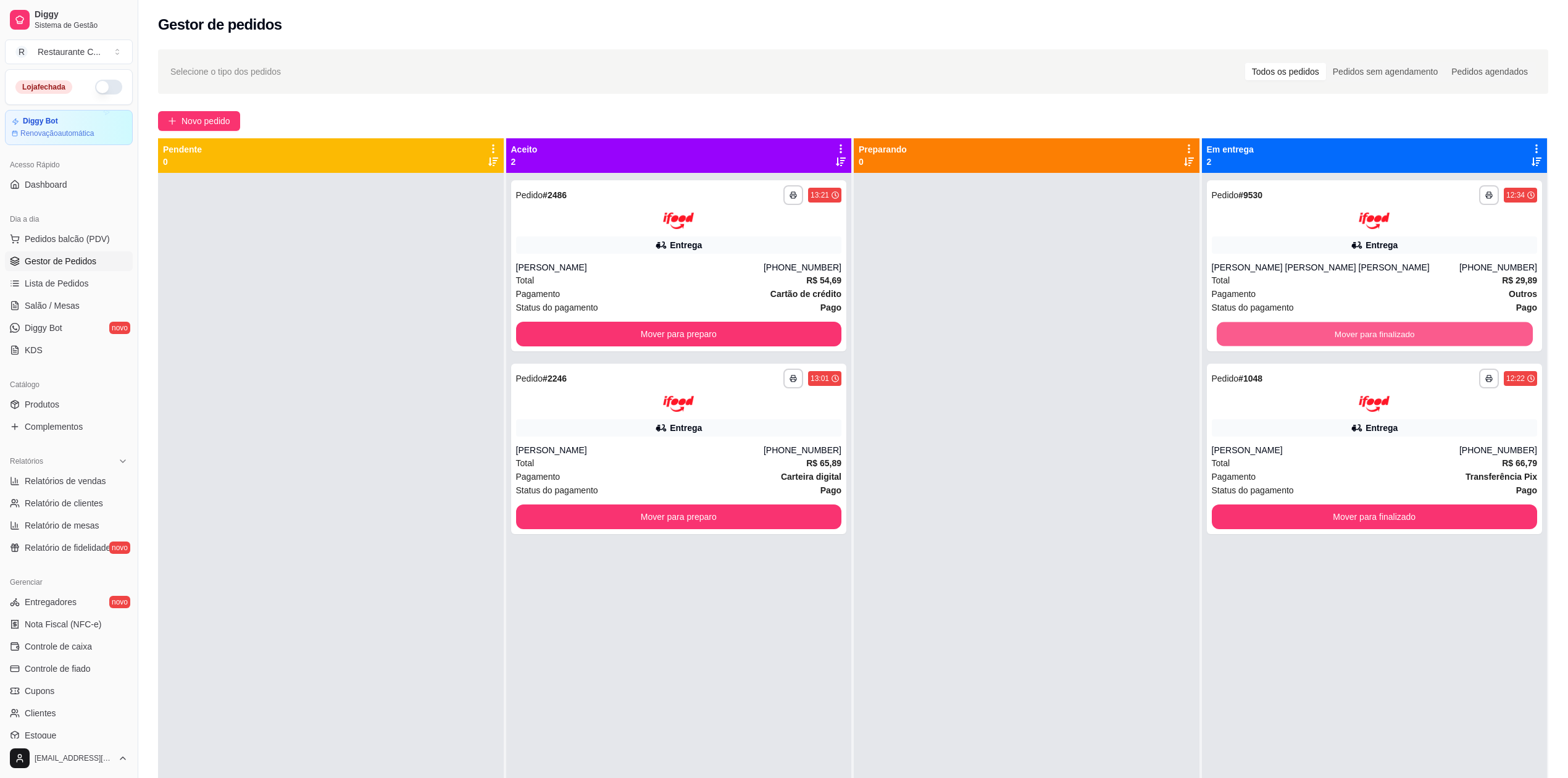
click at [1397, 337] on button "Mover para finalizado" at bounding box center [1374, 334] width 316 height 24
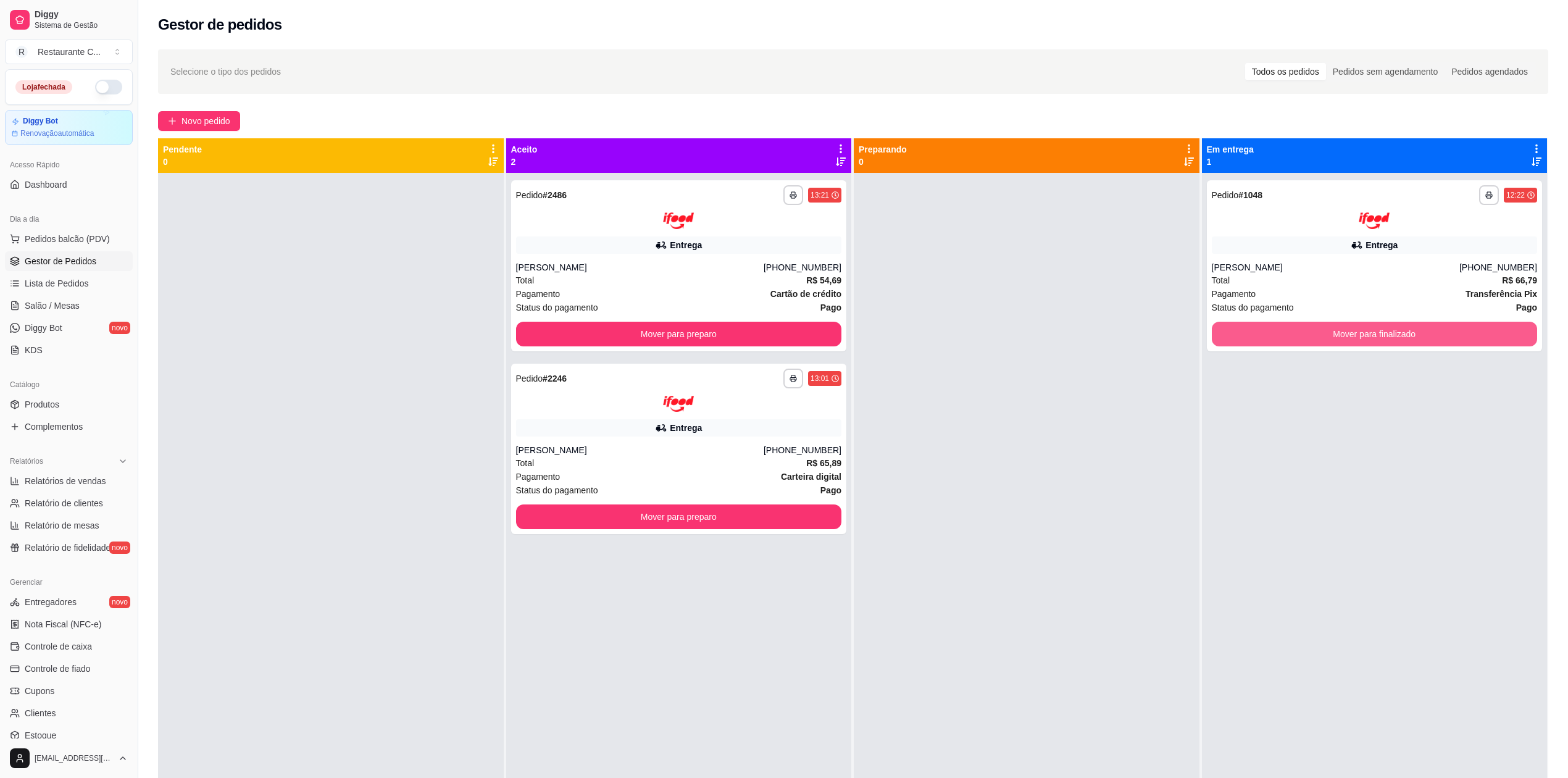
click at [1397, 337] on button "Mover para finalizado" at bounding box center [1375, 334] width 326 height 25
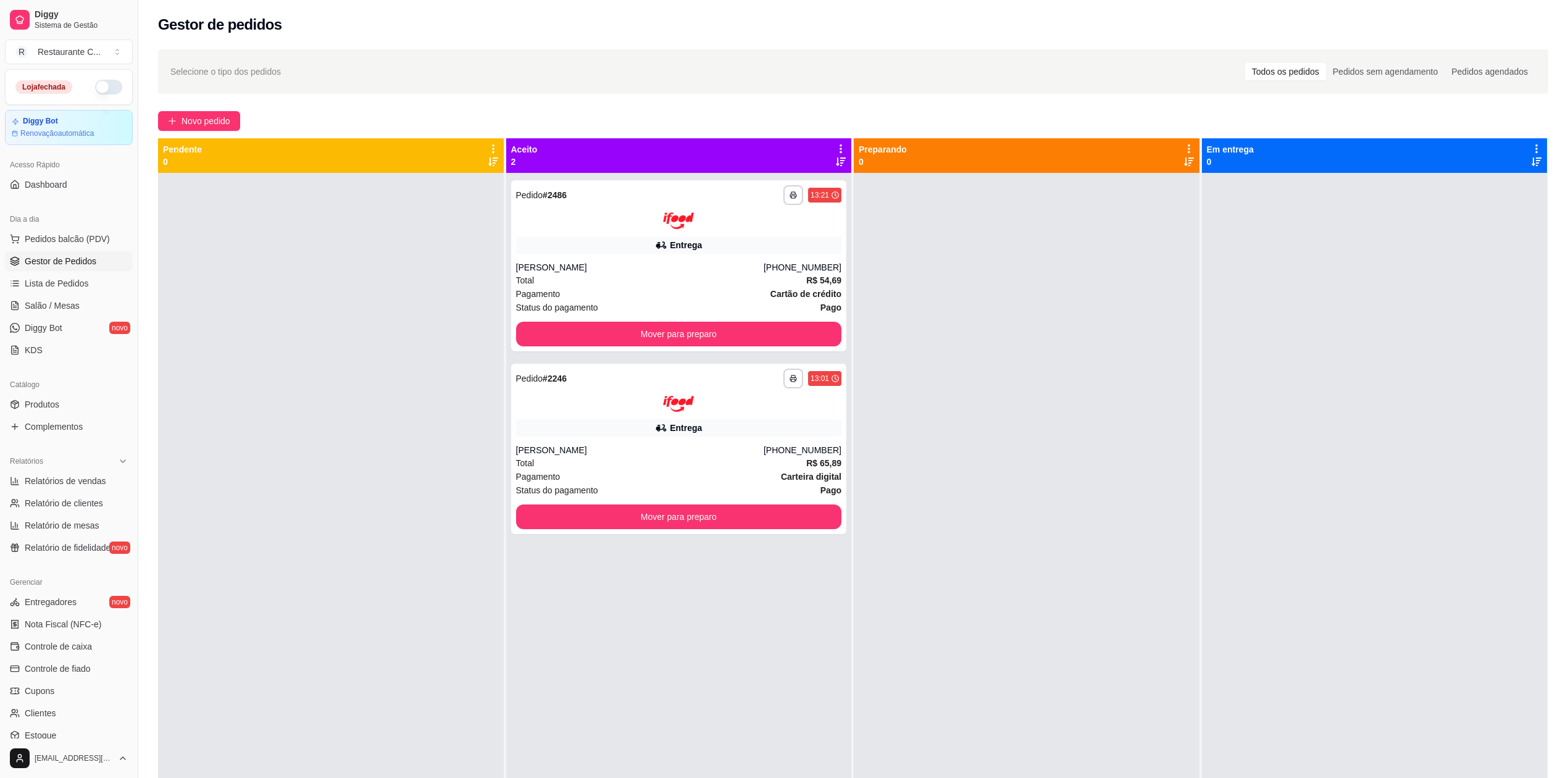
click at [991, 354] on div at bounding box center [1027, 561] width 346 height 778
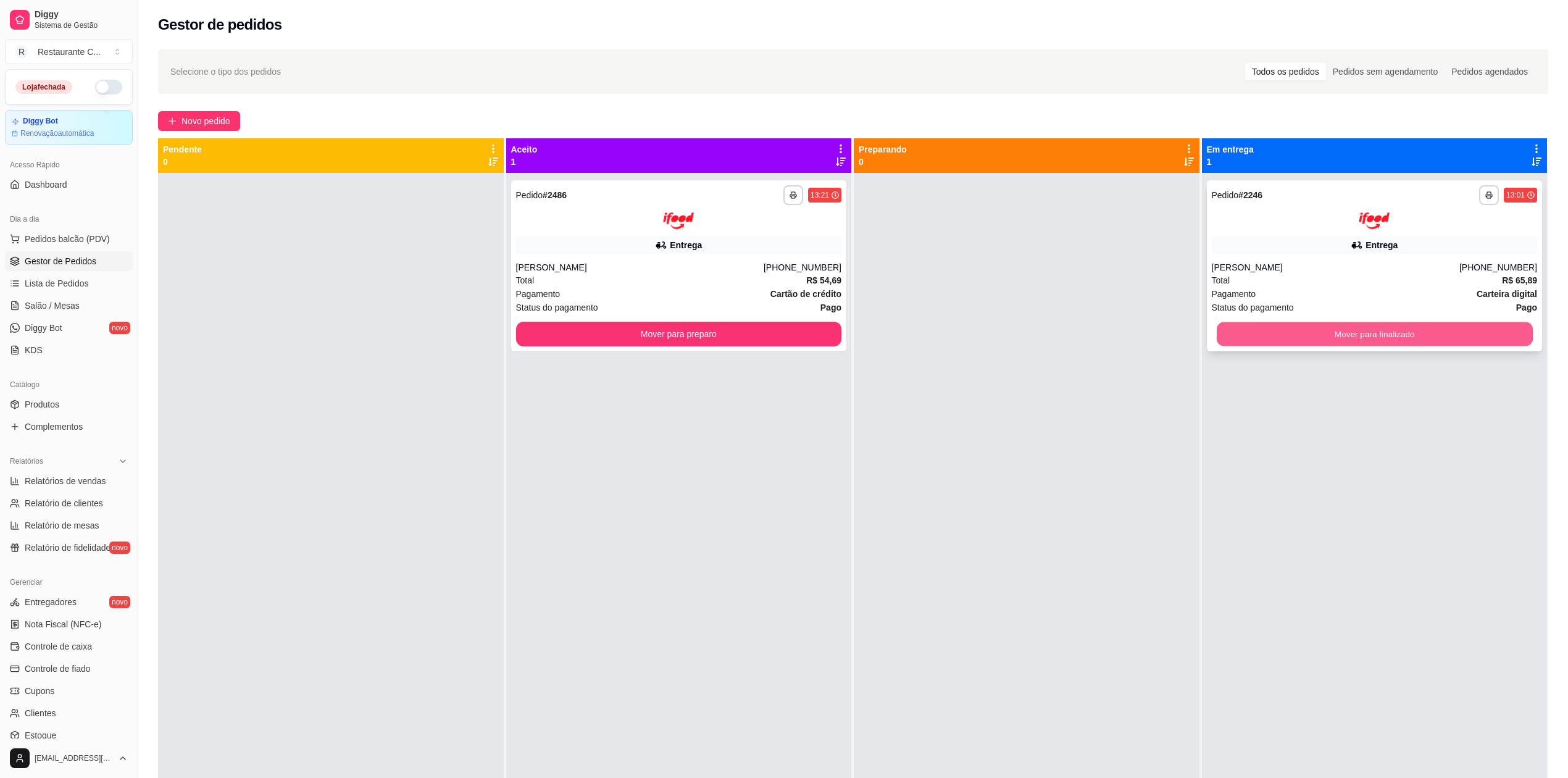
click at [1319, 329] on button "Mover para finalizado" at bounding box center [1374, 334] width 316 height 24
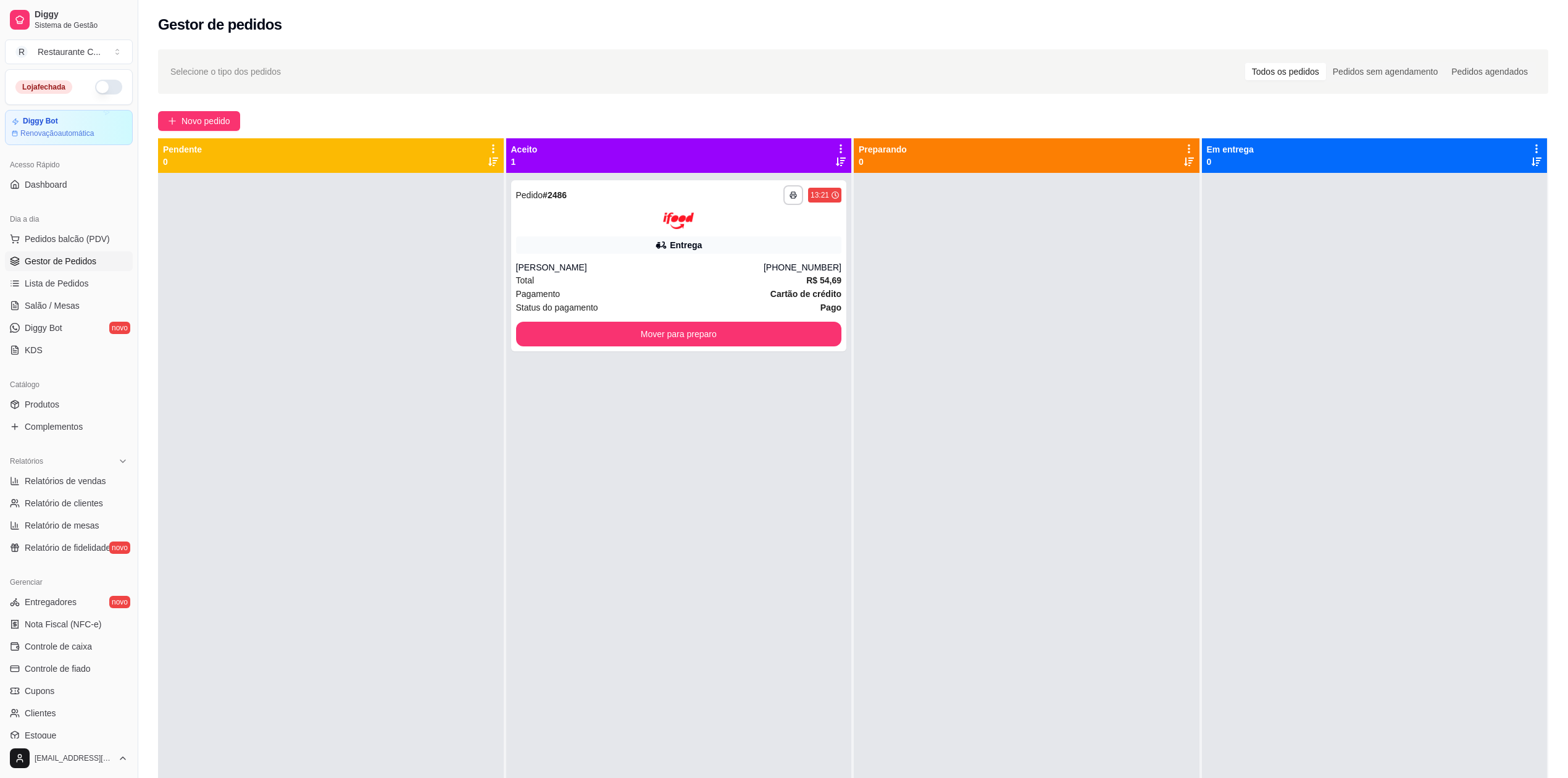
click at [1063, 401] on div at bounding box center [1027, 561] width 346 height 778
click at [89, 478] on span "Relatórios de vendas" at bounding box center [65, 481] width 81 height 13
select select "ALL"
select select "0"
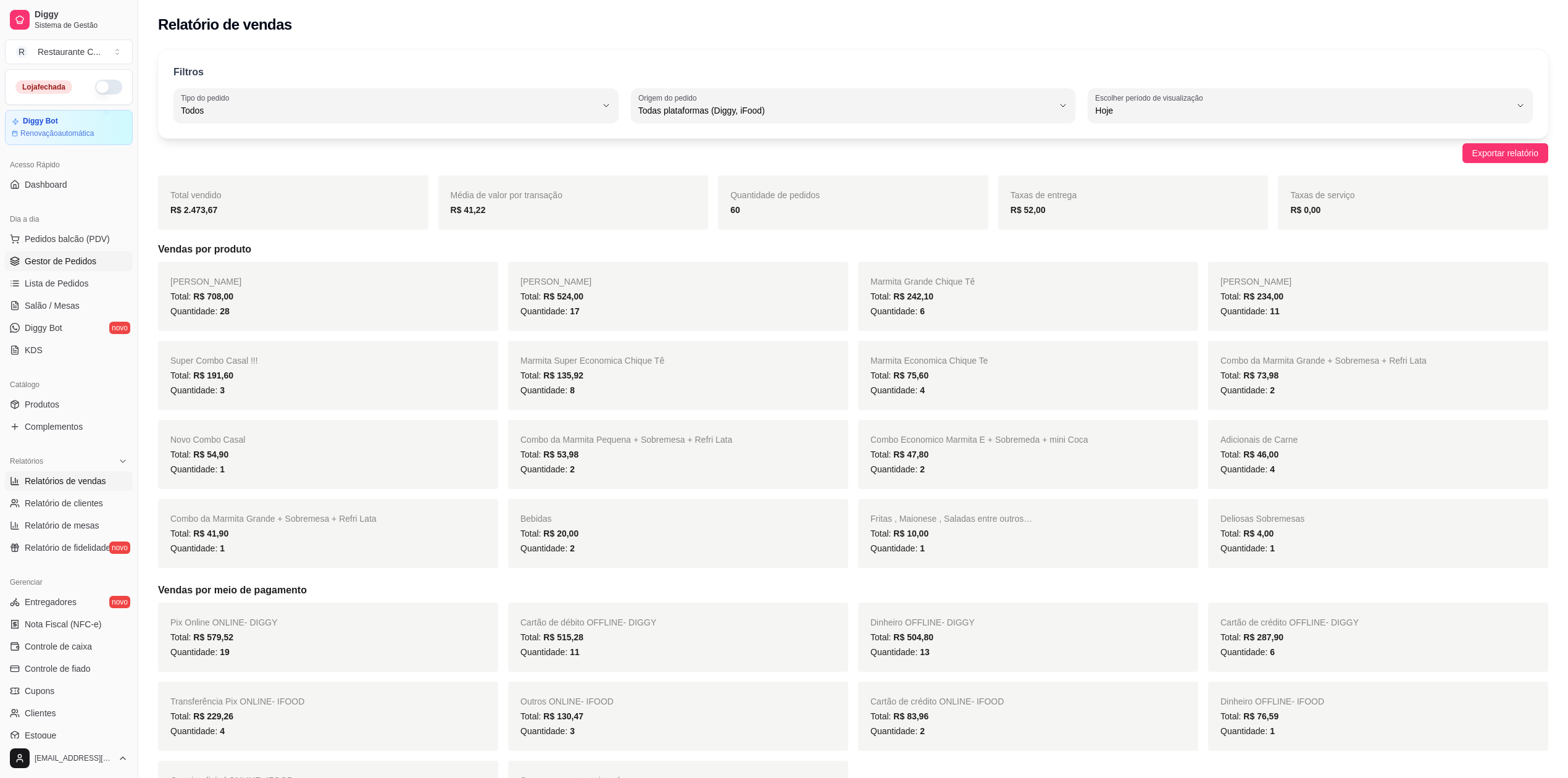
click at [53, 263] on span "Gestor de Pedidos" at bounding box center [60, 261] width 71 height 13
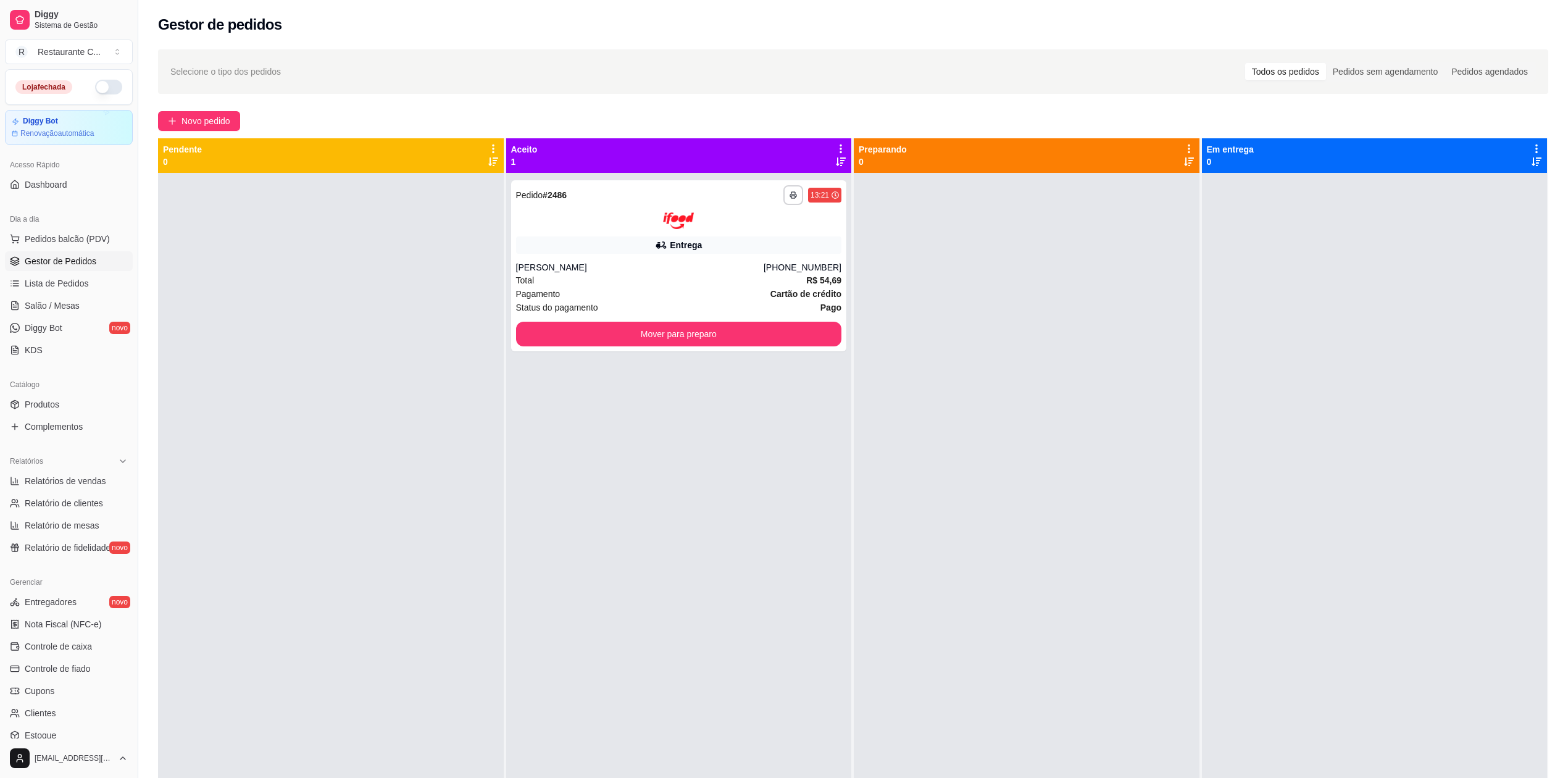
drag, startPoint x: 749, startPoint y: 623, endPoint x: 579, endPoint y: 519, distance: 199.3
click at [749, 621] on div "**********" at bounding box center [679, 561] width 346 height 778
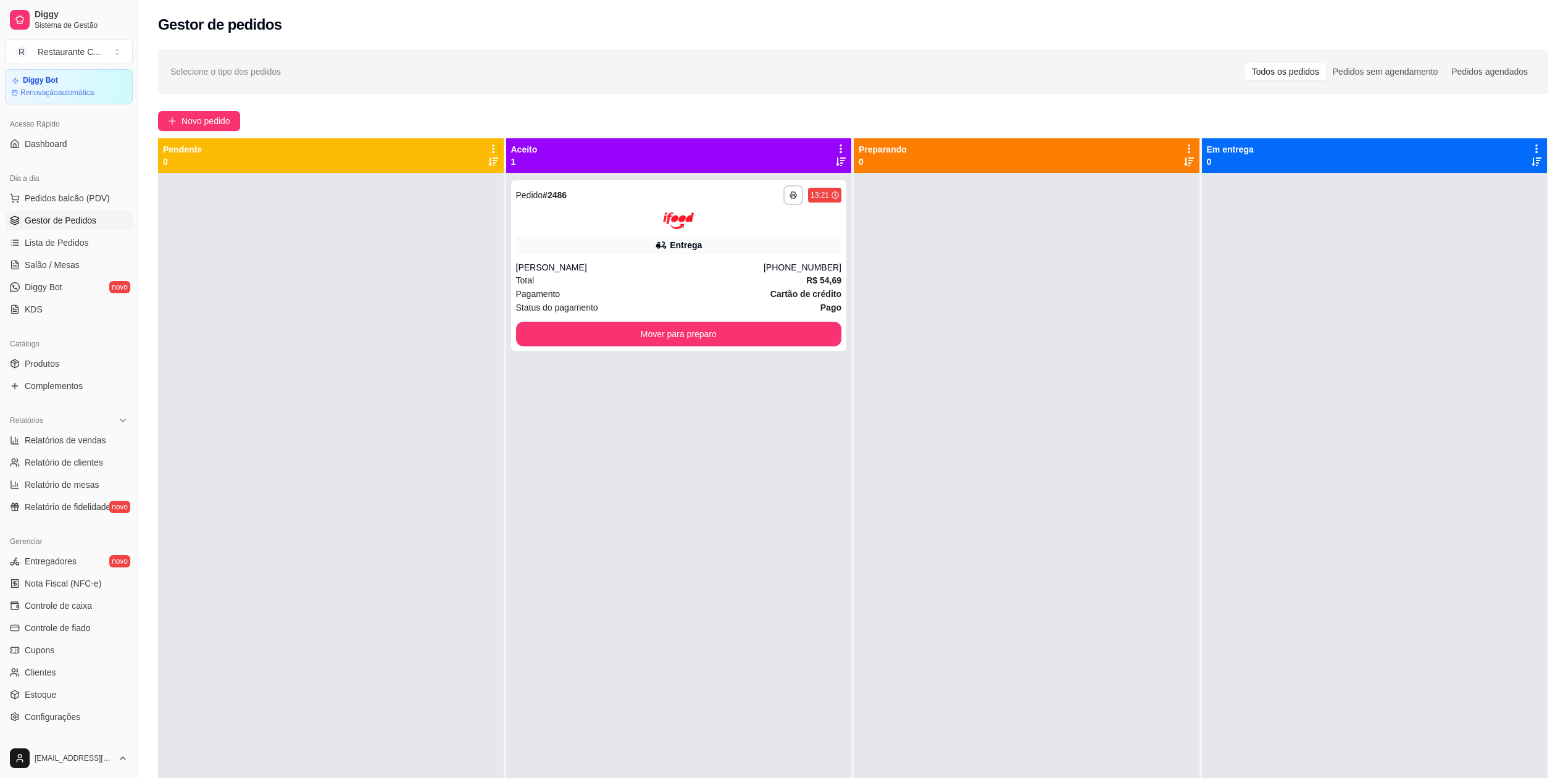
scroll to position [82, 0]
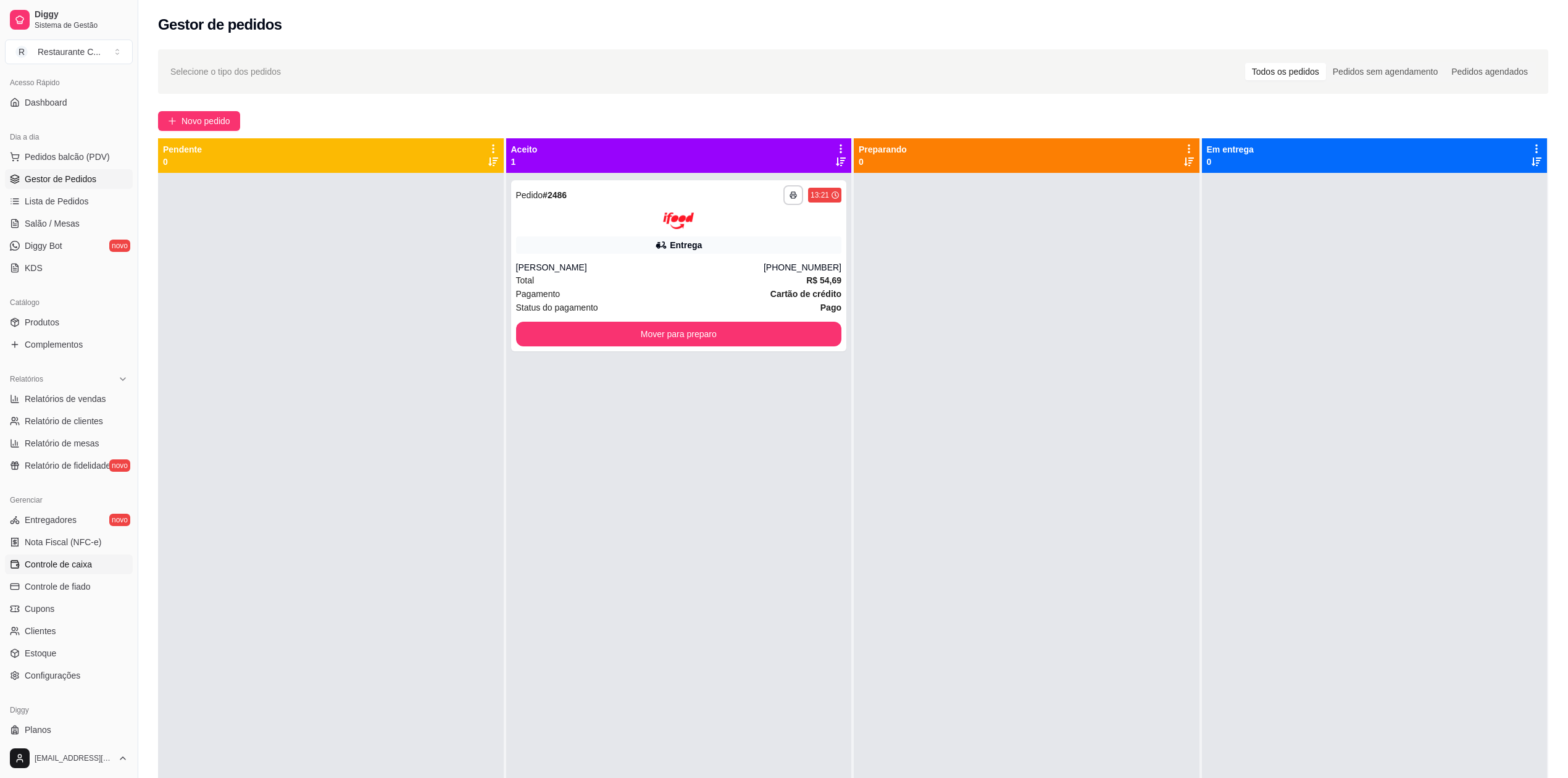
click at [83, 562] on span "Controle de caixa" at bounding box center [58, 564] width 67 height 13
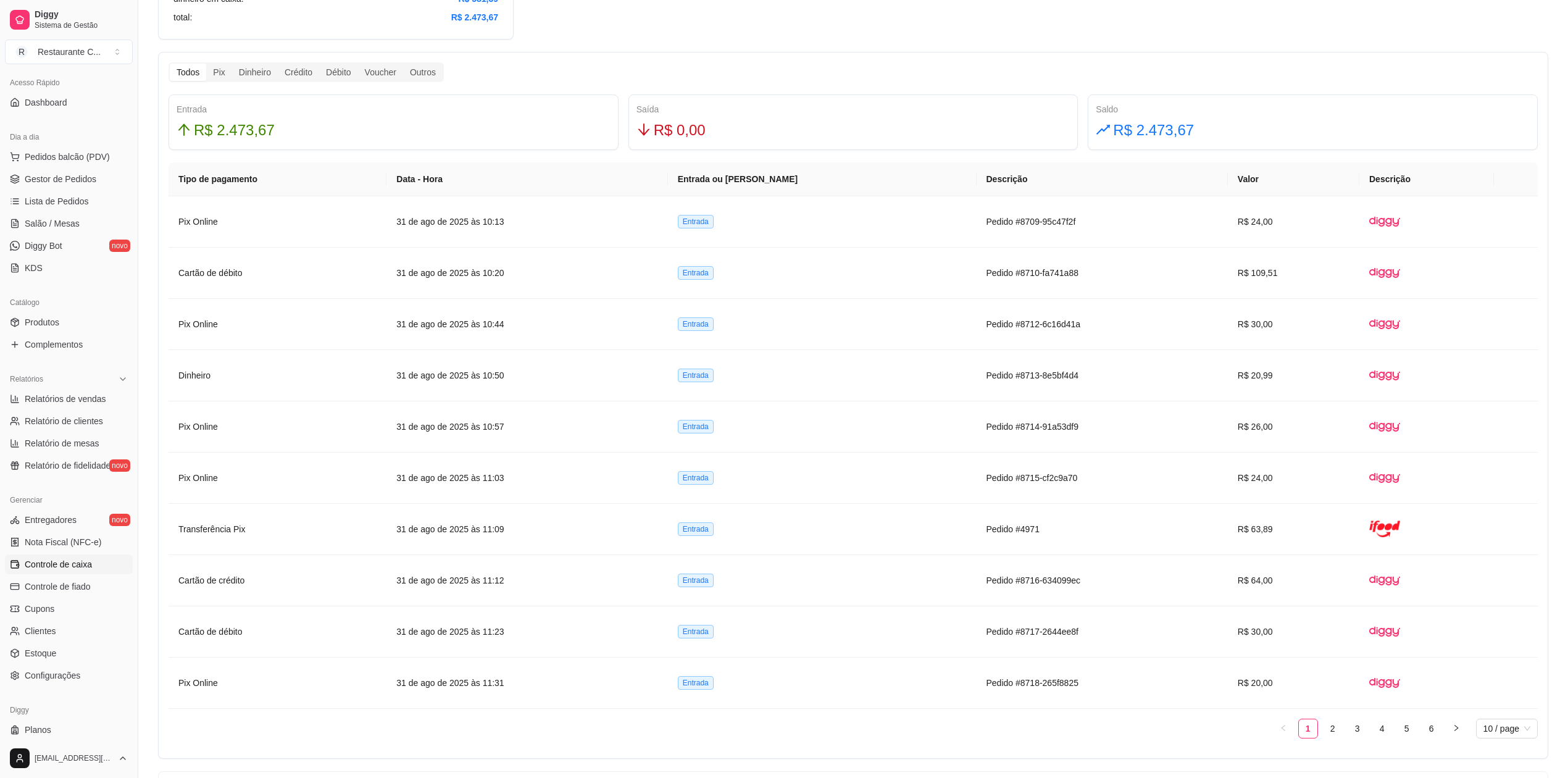
scroll to position [1203, 0]
